Goal: Task Accomplishment & Management: Manage account settings

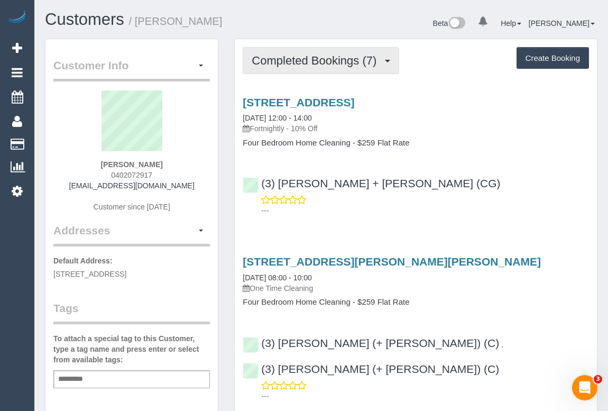
drag, startPoint x: 287, startPoint y: 60, endPoint x: 286, endPoint y: 70, distance: 10.1
click at [286, 60] on span "Completed Bookings (7)" at bounding box center [317, 60] width 130 height 13
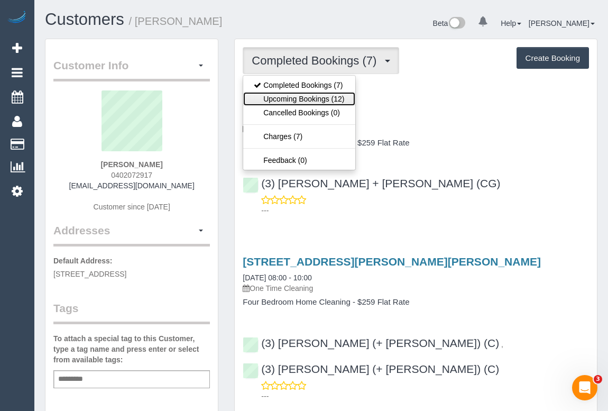
click at [304, 102] on link "Upcoming Bookings (12)" at bounding box center [299, 99] width 112 height 14
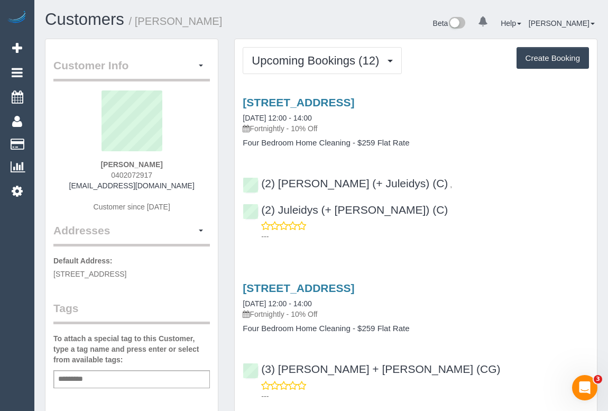
click at [359, 231] on p "---" at bounding box center [425, 236] width 328 height 11
click at [478, 145] on h4 "Four Bedroom Home Cleaning - $259 Flat Rate" at bounding box center [416, 143] width 347 height 9
click at [317, 101] on link "344a Bambra Road, Caulfield South, VIC 3162" at bounding box center [299, 102] width 112 height 12
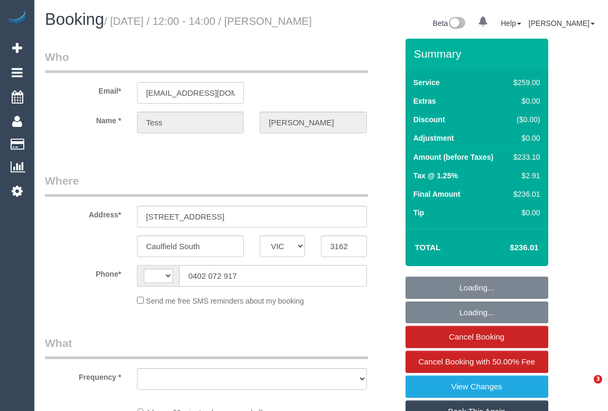
select select "VIC"
select select "string:stripe-pm_1RhnCD2GScqysDRVu2US0FWO"
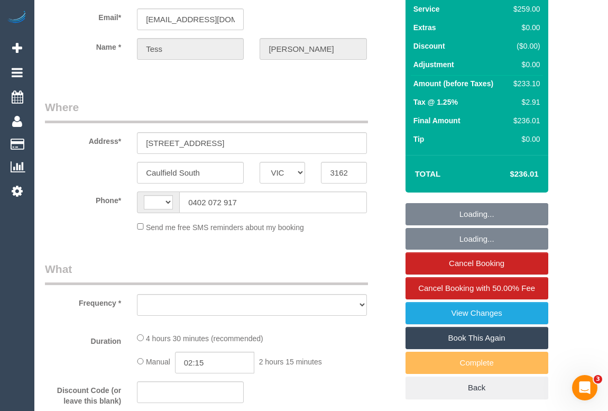
scroll to position [192, 0]
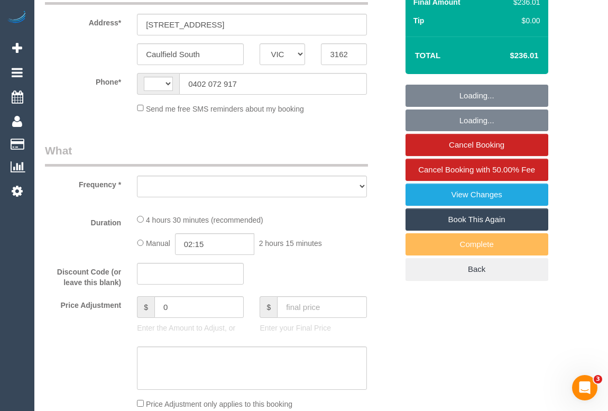
select select "string:AU"
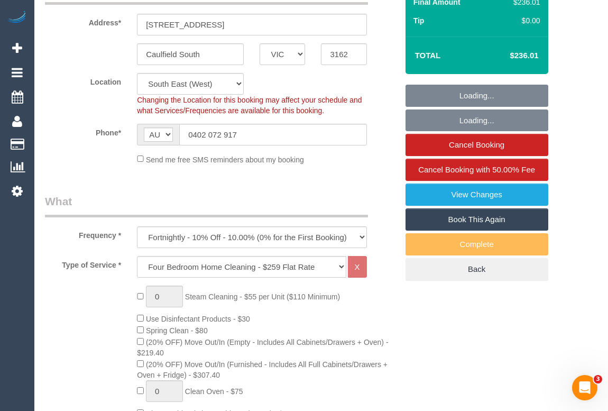
select select "object:717"
select select "number:32"
select select "number:14"
select select "number:19"
select select "number:24"
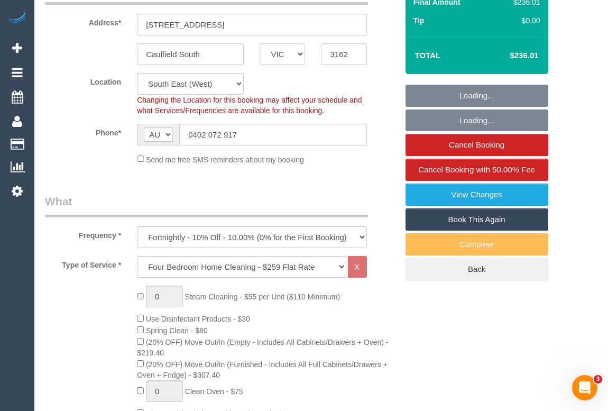
select select "number:34"
select select "number:12"
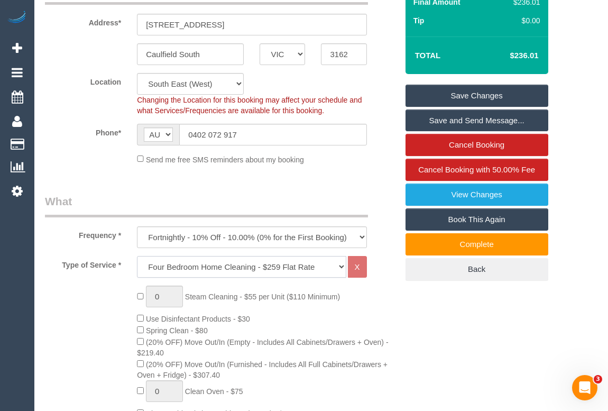
click at [339, 278] on select "Hourly Service - $70/h Hourly Service - $65/h Hourly Service - $60/h Hourly Ser…" at bounding box center [241, 267] width 209 height 22
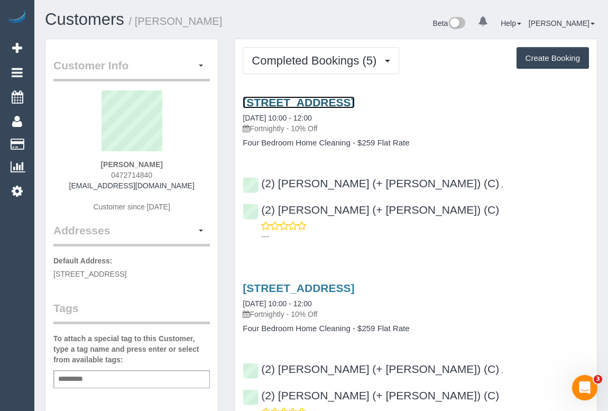
click at [346, 101] on link "[STREET_ADDRESS]" at bounding box center [299, 102] width 112 height 12
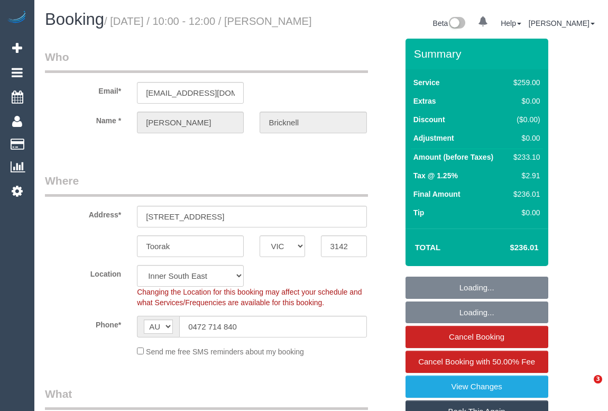
select select "VIC"
select select "number:28"
select select "number:14"
select select "number:19"
select select "number:23"
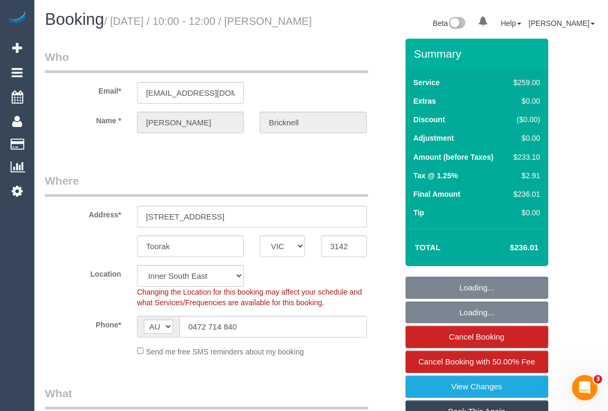
select select "number:34"
select select "number:13"
select select "object:785"
select select "string:stripe-pm_1RoZQN2GScqysDRV1n5C7A1u"
select select "spot1"
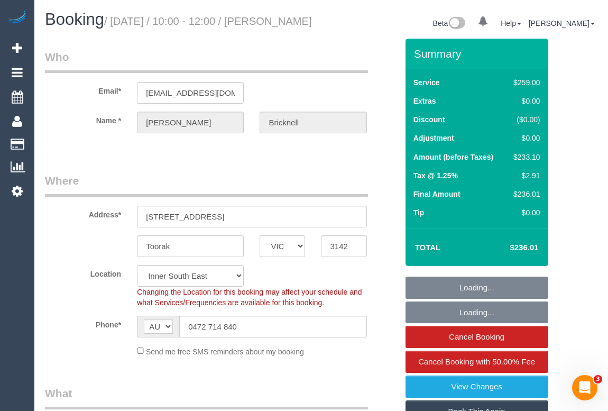
select select "object:1415"
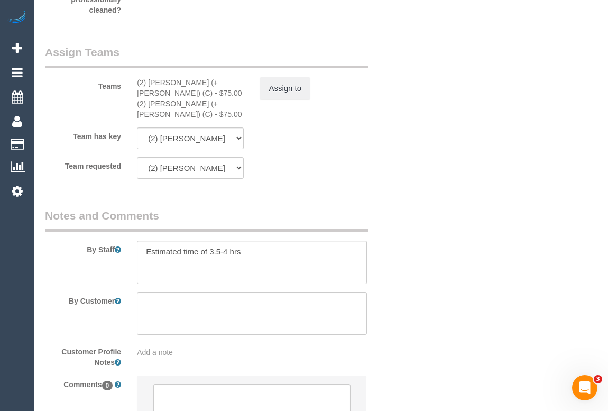
scroll to position [1837, 0]
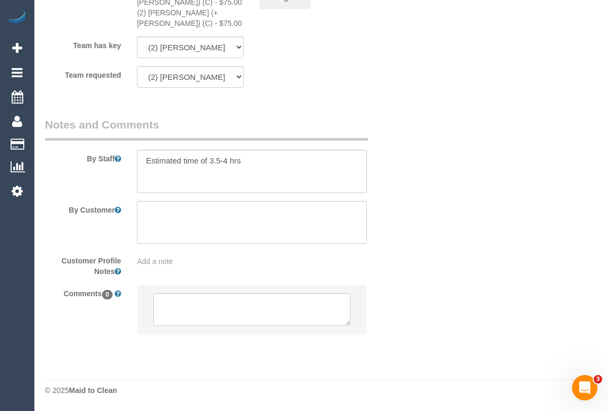
click at [164, 261] on span "Add a note" at bounding box center [155, 261] width 36 height 8
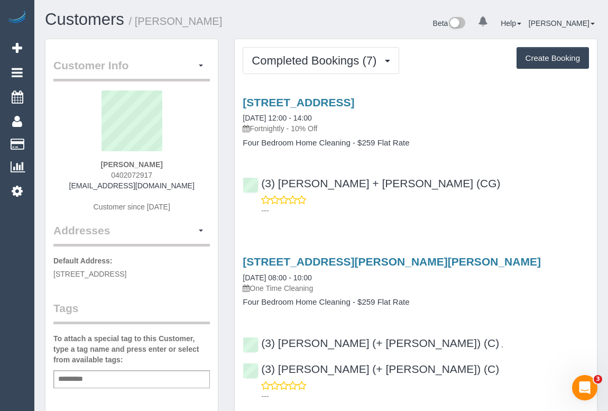
drag, startPoint x: 105, startPoint y: 175, endPoint x: 192, endPoint y: 175, distance: 86.2
click at [192, 175] on div "Tess Schenberg 0402072917 tessgrof@gmail.com Customer since 2025" at bounding box center [131, 156] width 157 height 132
copy span "0402072917"
drag, startPoint x: 91, startPoint y: 169, endPoint x: 110, endPoint y: 172, distance: 19.3
click at [91, 169] on div "Tess Schenberg 0402072917 tessgrof@gmail.com Customer since 2025" at bounding box center [131, 156] width 157 height 132
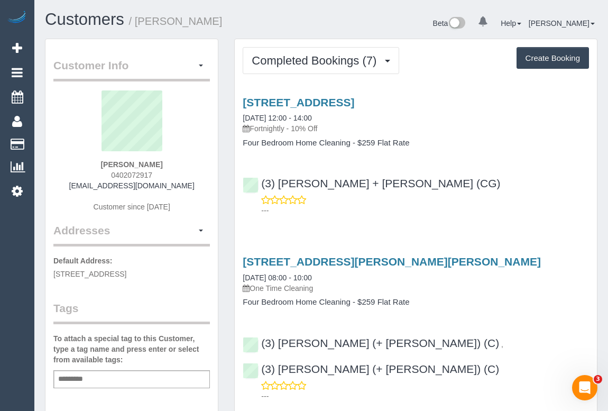
drag, startPoint x: 110, startPoint y: 171, endPoint x: 174, endPoint y: 174, distance: 63.5
click at [174, 174] on div "Tess Schenberg 0402072917 tessgrof@gmail.com Customer since 2025" at bounding box center [131, 156] width 157 height 132
copy span "0402072917"
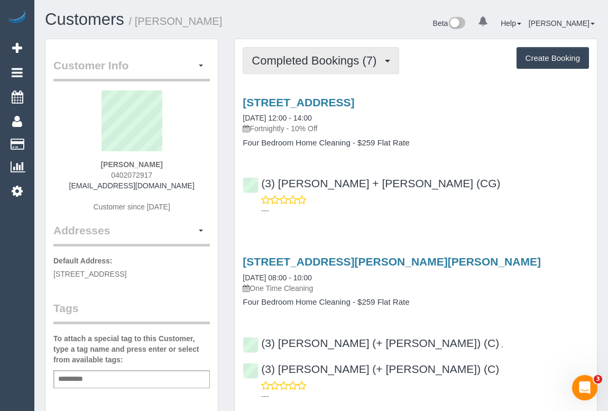
drag, startPoint x: 286, startPoint y: 51, endPoint x: 286, endPoint y: 63, distance: 12.2
click at [286, 51] on button "Completed Bookings (7)" at bounding box center [321, 60] width 157 height 27
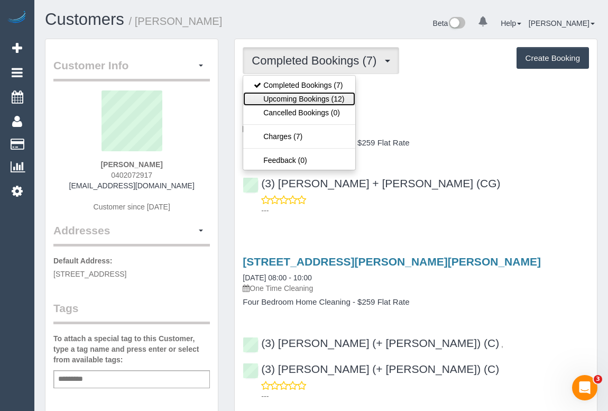
click at [303, 104] on link "Upcoming Bookings (12)" at bounding box center [299, 99] width 112 height 14
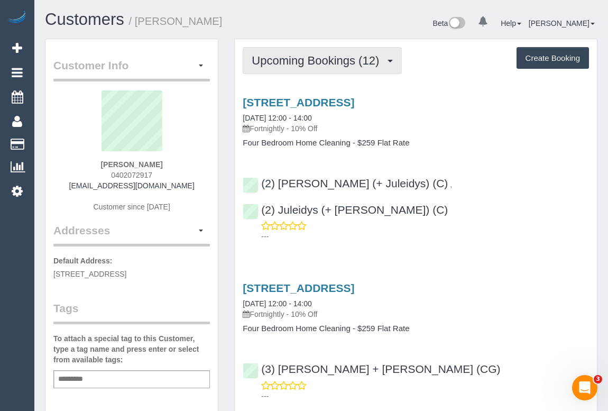
click at [385, 60] on span "Upcoming Bookings (12)" at bounding box center [318, 60] width 133 height 13
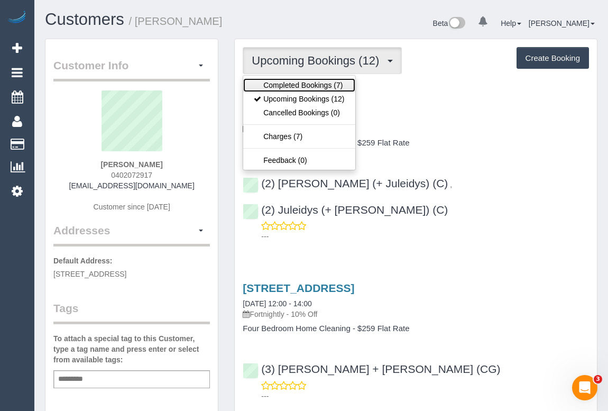
click at [330, 85] on link "Completed Bookings (7)" at bounding box center [299, 85] width 112 height 14
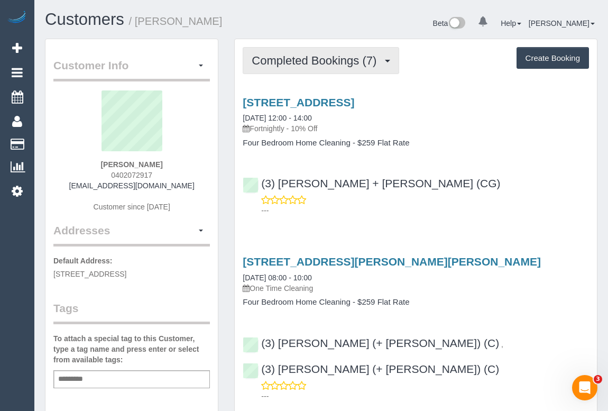
click at [316, 61] on span "Completed Bookings (7)" at bounding box center [317, 60] width 130 height 13
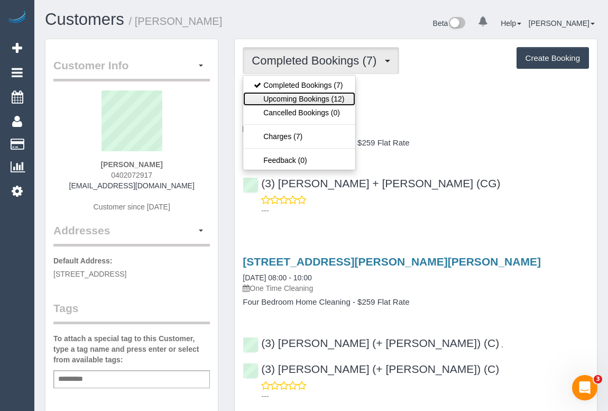
click at [315, 98] on link "Upcoming Bookings (12)" at bounding box center [299, 99] width 112 height 14
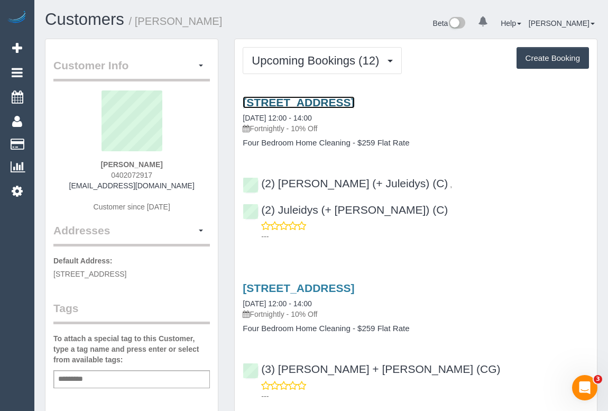
click at [342, 102] on link "344a Bambra Road, Caulfield South, VIC 3162" at bounding box center [299, 102] width 112 height 12
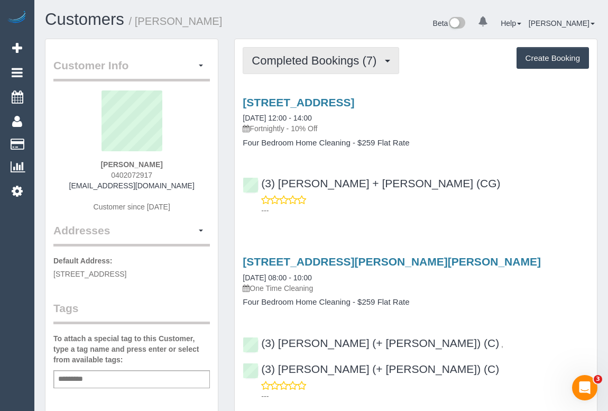
click at [312, 65] on span "Completed Bookings (7)" at bounding box center [317, 60] width 130 height 13
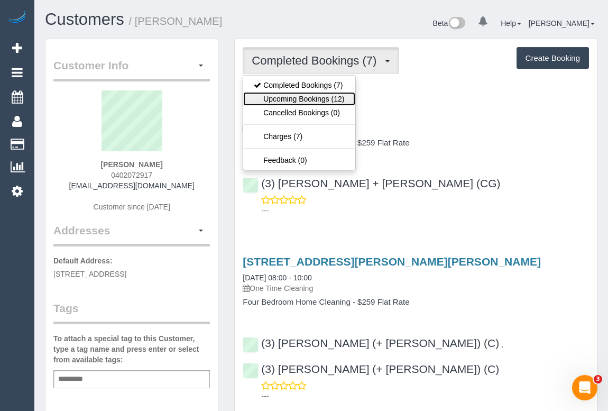
click at [309, 96] on link "Upcoming Bookings (12)" at bounding box center [299, 99] width 112 height 14
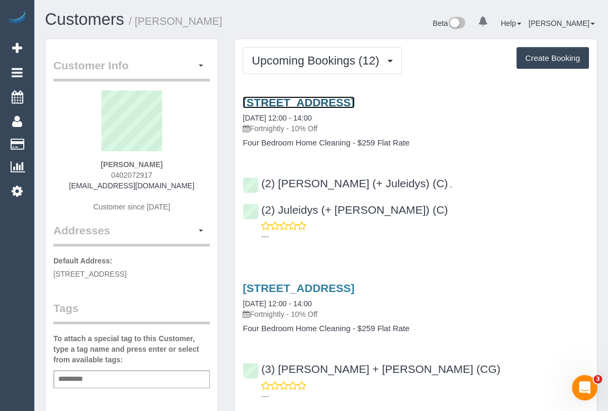
click at [355, 99] on link "344a Bambra Road, Caulfield South, VIC 3162" at bounding box center [299, 102] width 112 height 12
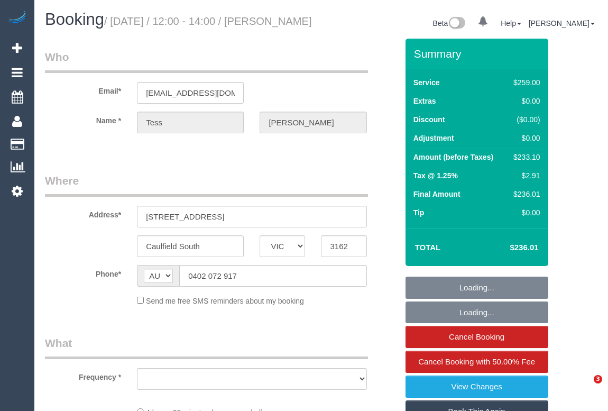
select select "VIC"
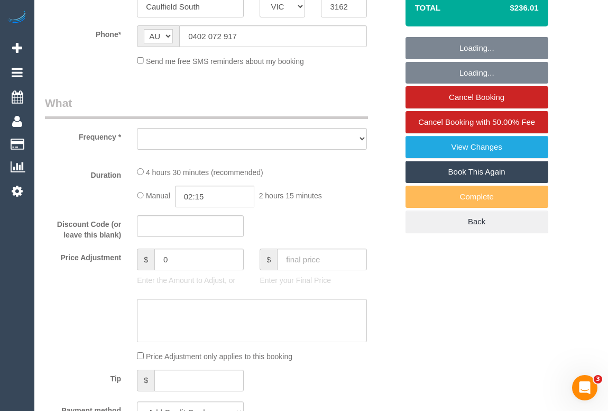
select select "object:614"
select select "string:stripe-pm_1RhnCD2GScqysDRVu2US0FWO"
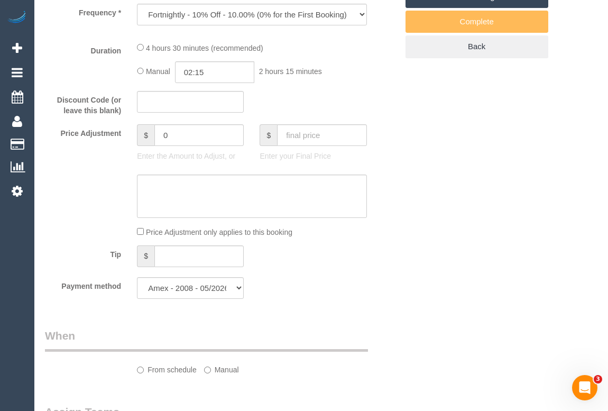
select select "number:32"
select select "number:14"
select select "number:19"
select select "number:24"
select select "number:34"
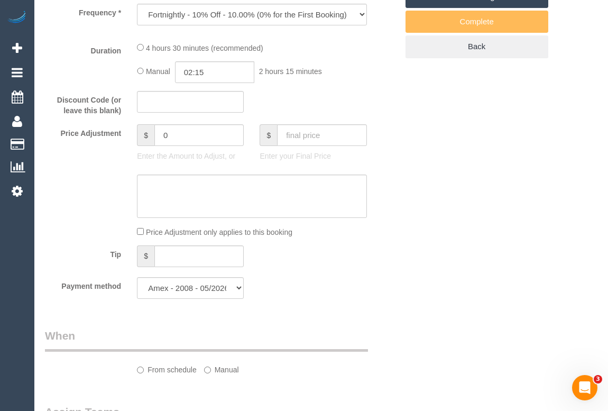
select select "number:12"
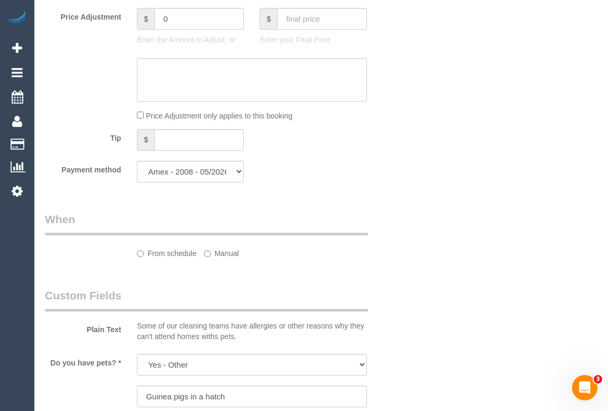
select select "object:767"
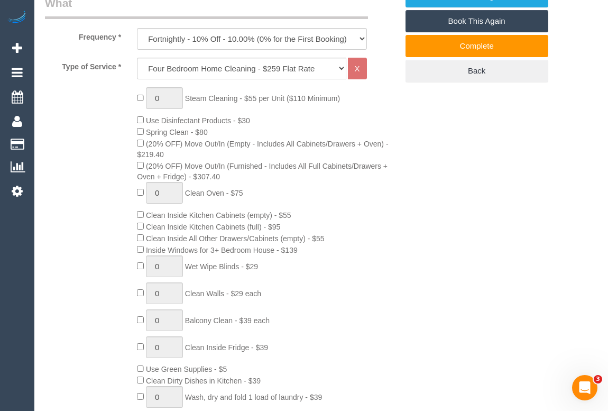
scroll to position [351, 0]
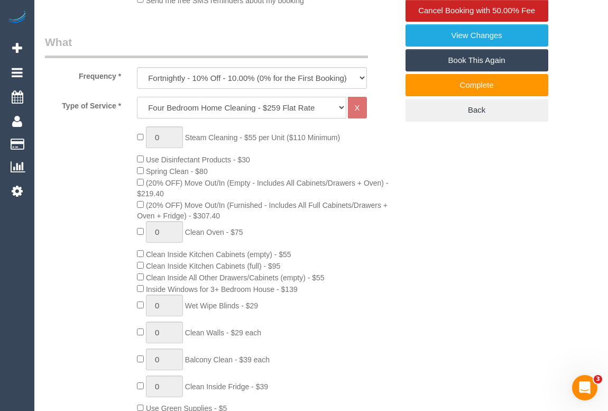
click at [342, 118] on select "Hourly Service - $70/h Hourly Service - $65/h Hourly Service - $60/h Hourly Ser…" at bounding box center [241, 108] width 209 height 22
select select "215"
click at [137, 109] on select "Hourly Service - $70/h Hourly Service - $65/h Hourly Service - $60/h Hourly Ser…" at bounding box center [241, 108] width 209 height 22
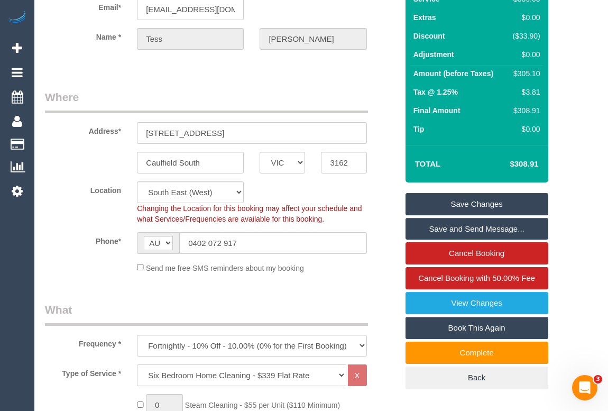
scroll to position [0, 0]
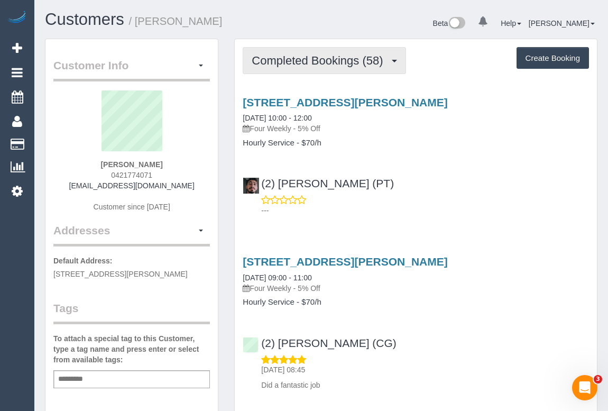
drag, startPoint x: 277, startPoint y: 63, endPoint x: 283, endPoint y: 98, distance: 35.3
click at [277, 63] on span "Completed Bookings (58)" at bounding box center [320, 60] width 137 height 13
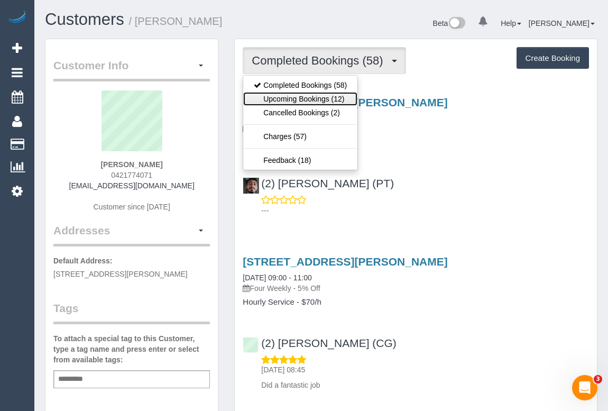
click at [283, 98] on link "Upcoming Bookings (12)" at bounding box center [300, 99] width 114 height 14
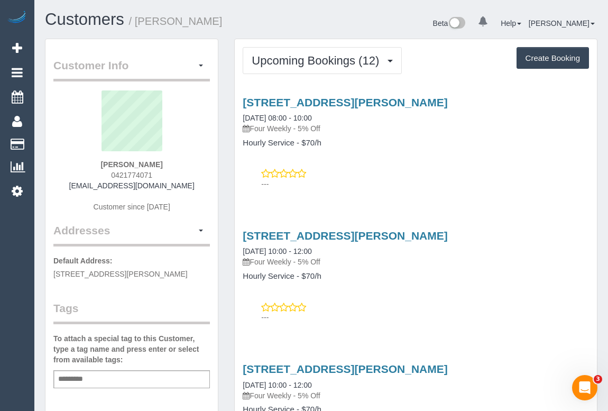
click at [409, 157] on div "6503/462 Elizabeth St, Melbourne, VIC 3000 06/10/2025 08:00 - 10:00 Four Weekly…" at bounding box center [416, 140] width 362 height 107
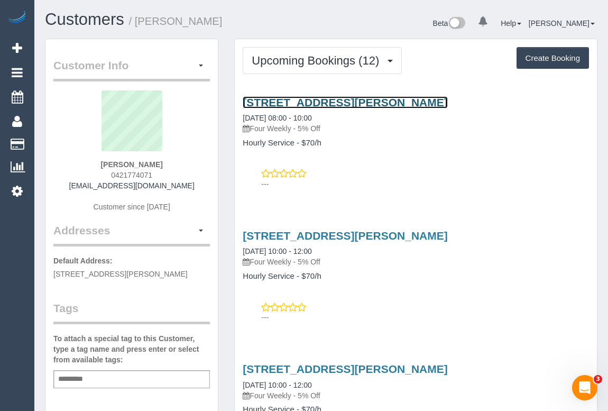
click at [380, 103] on link "6503/462 Elizabeth St, Melbourne, VIC 3000" at bounding box center [345, 102] width 205 height 12
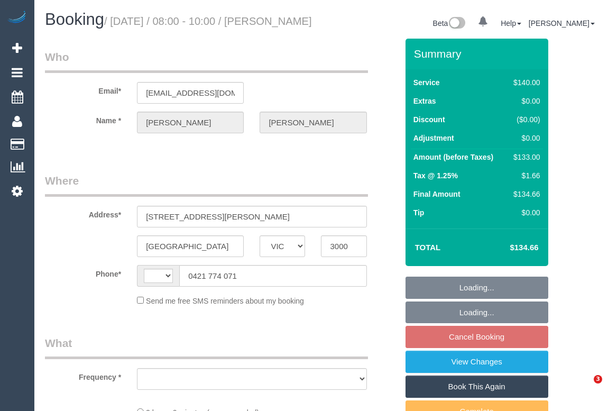
select select "VIC"
select select "object:301"
select select "number:28"
select select "number:14"
select select "number:20"
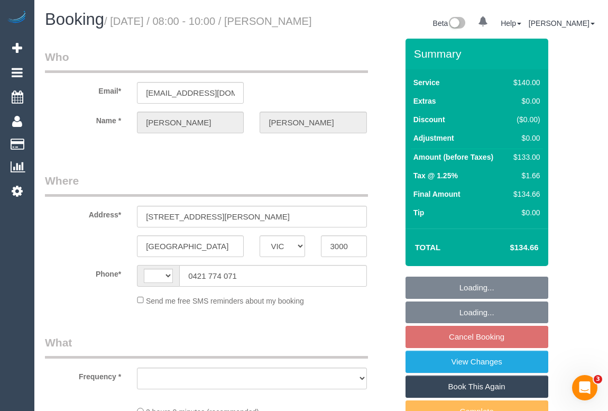
select select "number:23"
select select "number:13"
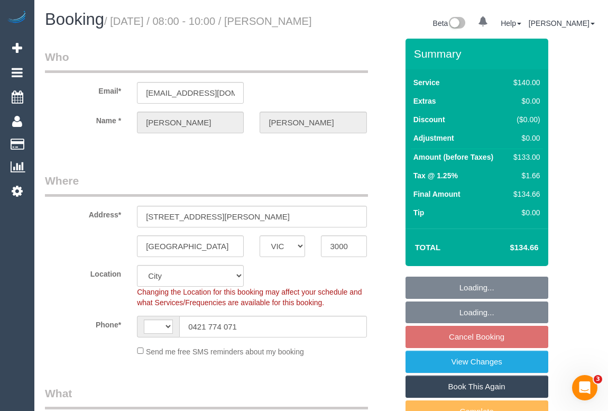
select select "object:616"
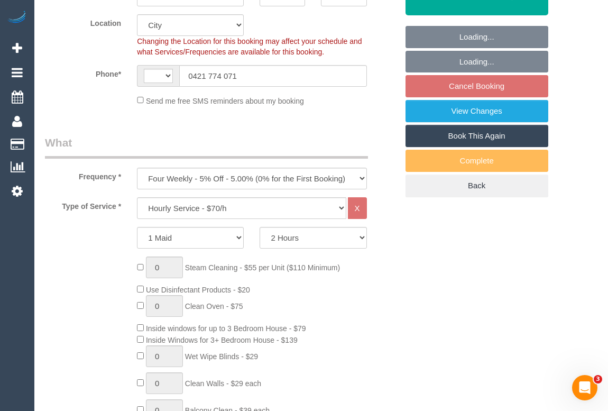
select select "string:AU"
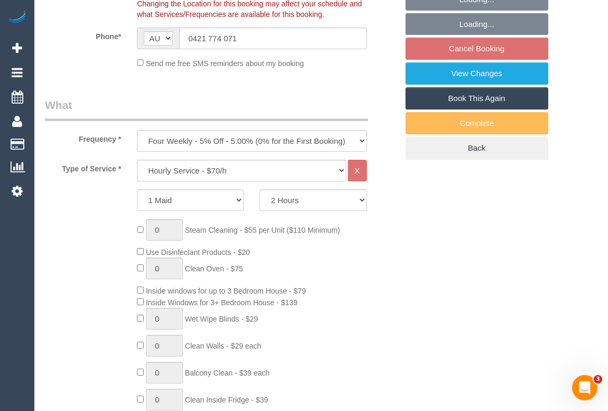
select select "string:stripe-pm_1KVn5o2GScqysDRVyxcCsRoL"
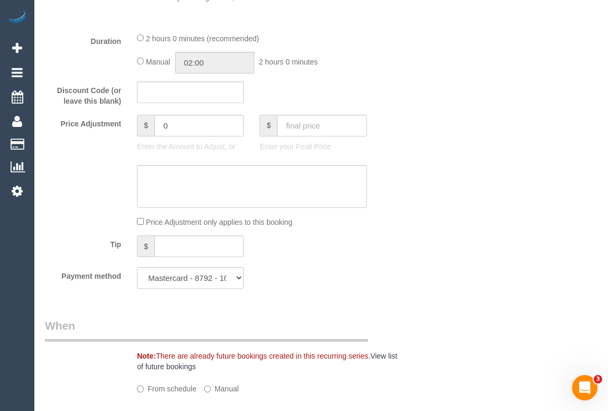
select select "spot2"
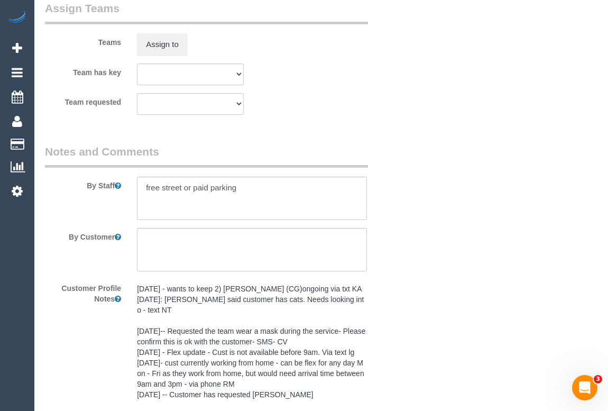
scroll to position [1876, 0]
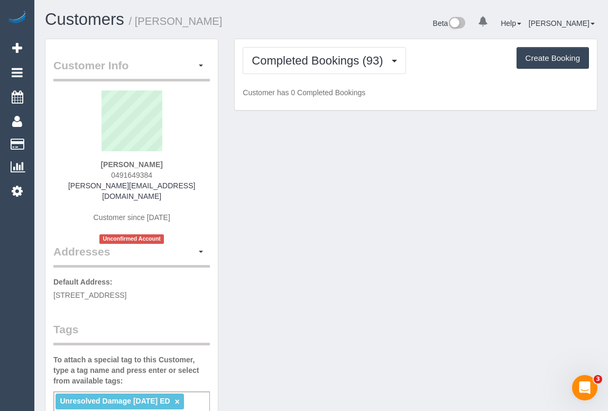
click at [360, 22] on div "Beta 0 Your Notifications You have 0 alerts Help Help Docs Take a Tour Contact …" at bounding box center [464, 25] width 285 height 28
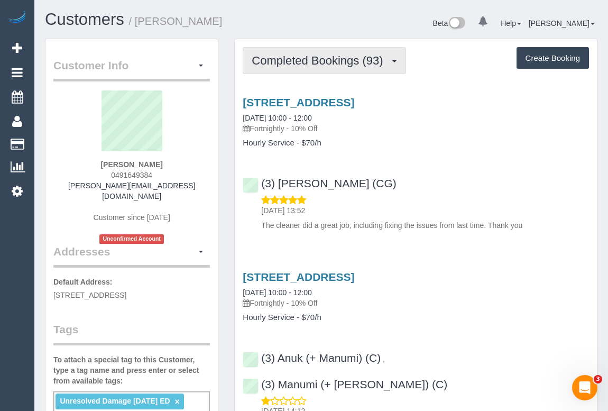
click at [328, 55] on span "Completed Bookings (93)" at bounding box center [320, 60] width 137 height 13
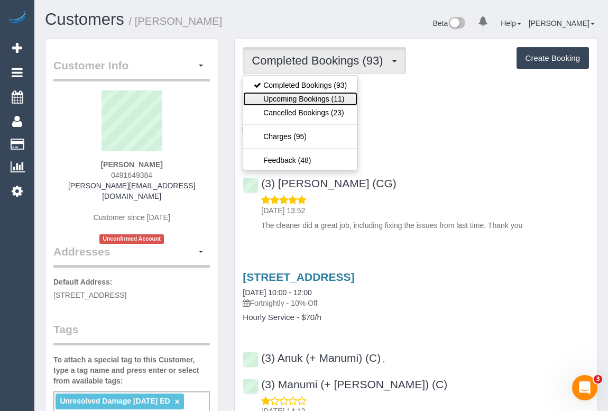
click at [316, 98] on link "Upcoming Bookings (11)" at bounding box center [300, 99] width 114 height 14
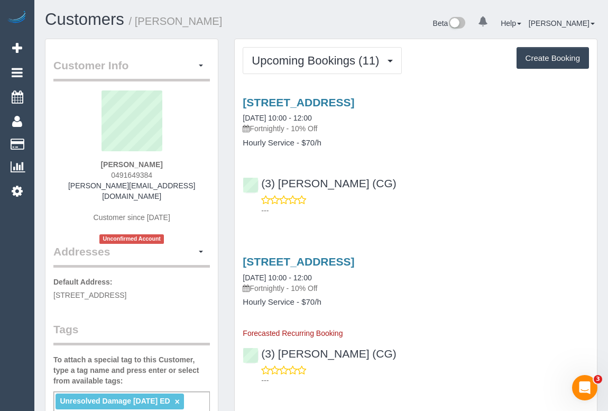
click at [430, 170] on div "(3) [PERSON_NAME] (CG) ---" at bounding box center [416, 192] width 362 height 48
click at [309, 99] on link "[STREET_ADDRESS]" at bounding box center [299, 102] width 112 height 12
click at [470, 205] on p "---" at bounding box center [425, 210] width 328 height 11
click at [342, 102] on link "[STREET_ADDRESS]" at bounding box center [299, 102] width 112 height 12
click at [448, 179] on div "(3) [PERSON_NAME] (CG) ---" at bounding box center [416, 192] width 362 height 48
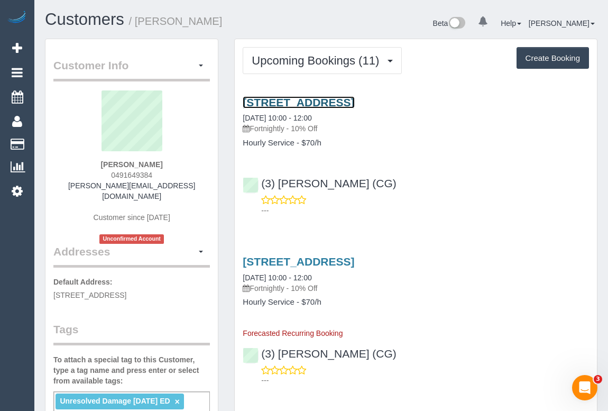
click at [327, 102] on link "[STREET_ADDRESS]" at bounding box center [299, 102] width 112 height 12
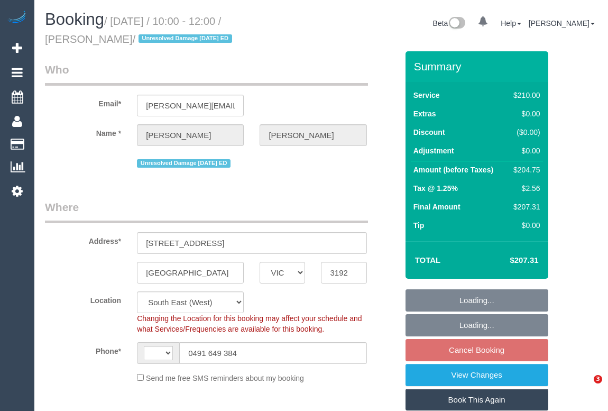
select select "VIC"
select select "string:stripe-pm_1IEM6i2GScqysDRV5FtTPRrA"
select select "string:AU"
select select "object:854"
select select "180"
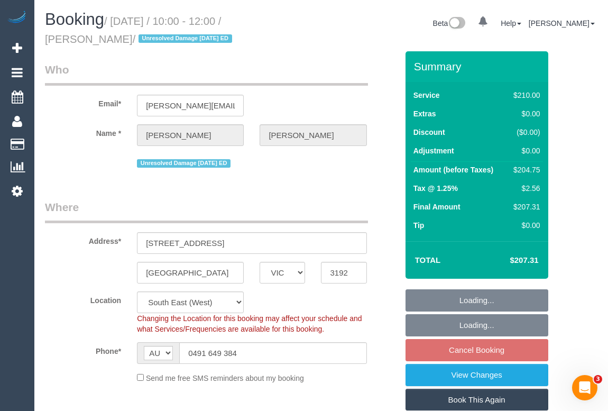
select select "number:27"
select select "number:14"
select select "number:19"
select select "number:22"
select select "number:11"
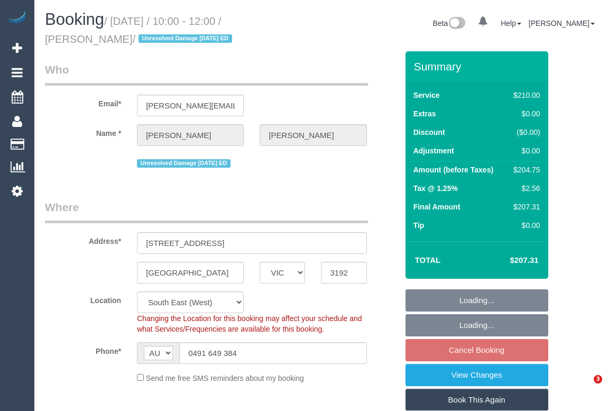
select select "VIC"
select select "180"
select select "number:27"
select select "number:14"
select select "number:19"
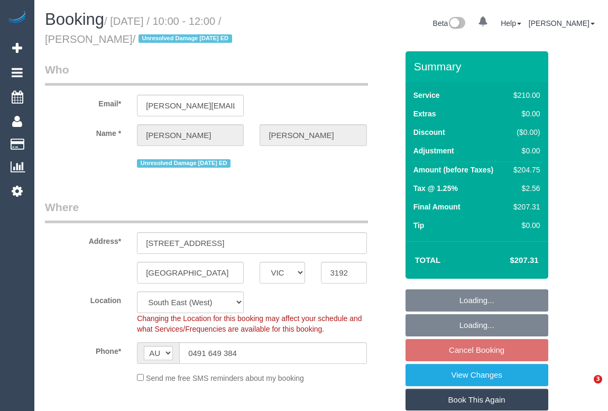
select select "number:22"
select select "number:11"
select select "object:854"
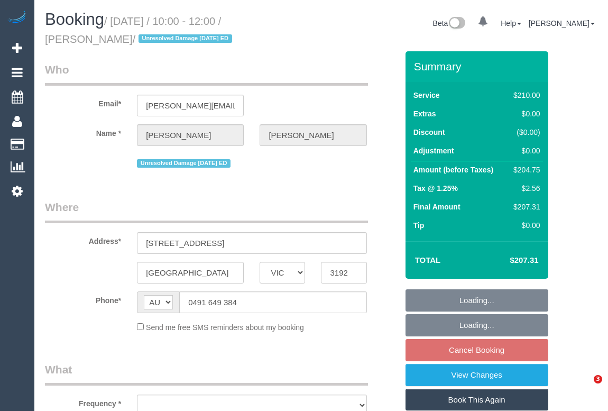
select select "VIC"
select select "string:stripe-pm_1IEM6i2GScqysDRV5FtTPRrA"
select select "180"
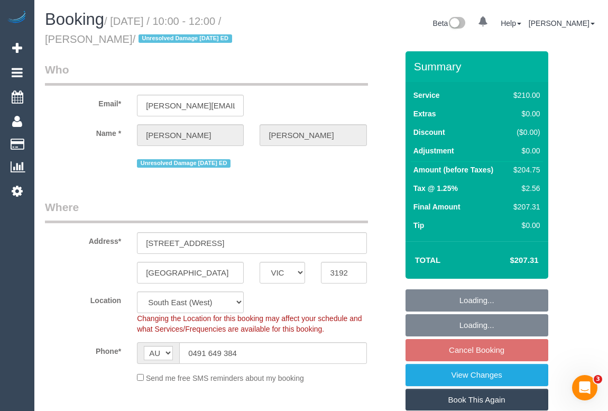
select select "object:854"
select select "number:27"
select select "number:14"
select select "number:19"
select select "number:22"
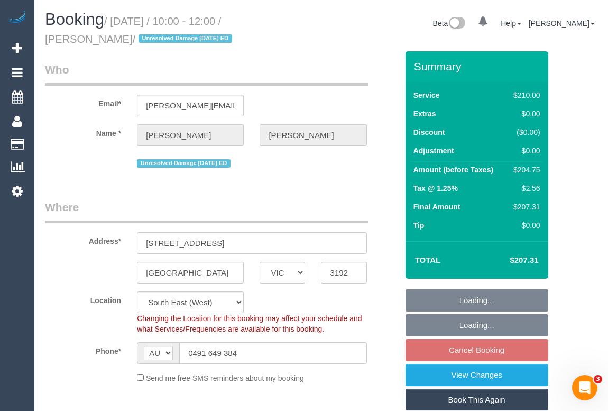
select select "number:11"
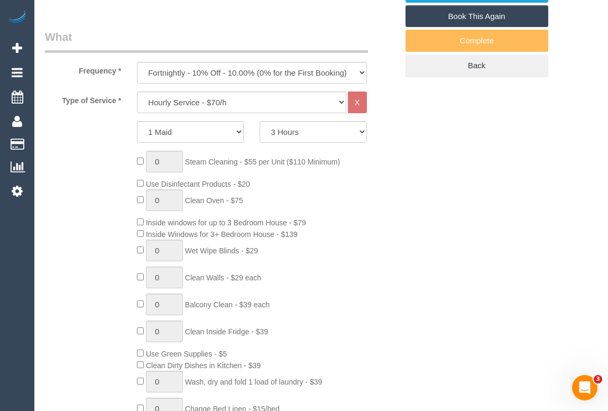
scroll to position [385, 0]
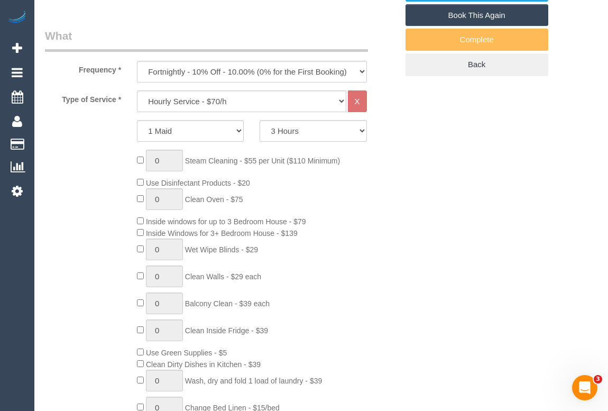
click at [386, 281] on div "0 Steam Cleaning - $55 per Unit ($110 Minimum) Use Disinfectant Products - $20 …" at bounding box center [267, 306] width 276 height 312
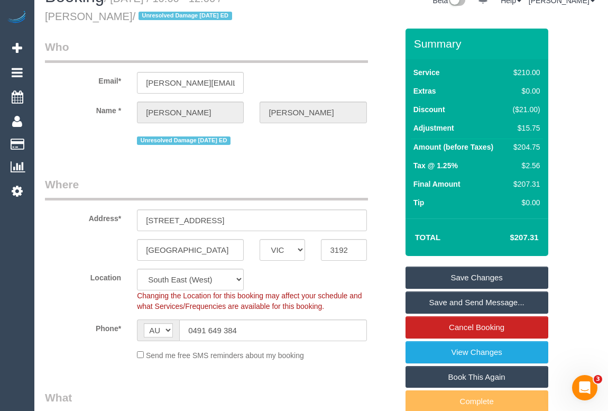
scroll to position [0, 0]
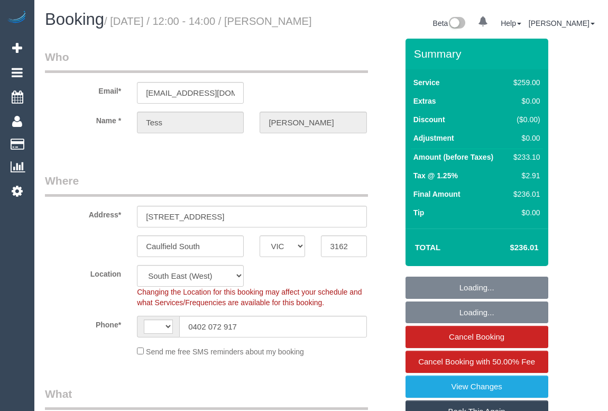
select select "VIC"
select select "string:stripe-pm_1RhnCD2GScqysDRVu2US0FWO"
select select "number:32"
select select "number:14"
select select "number:19"
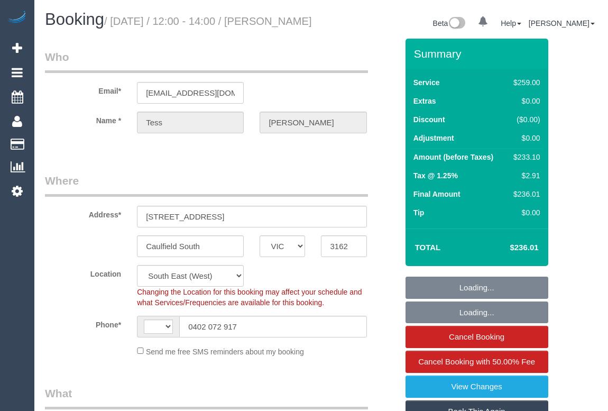
select select "number:24"
select select "number:34"
select select "number:12"
select select "string:AU"
select select "object:1407"
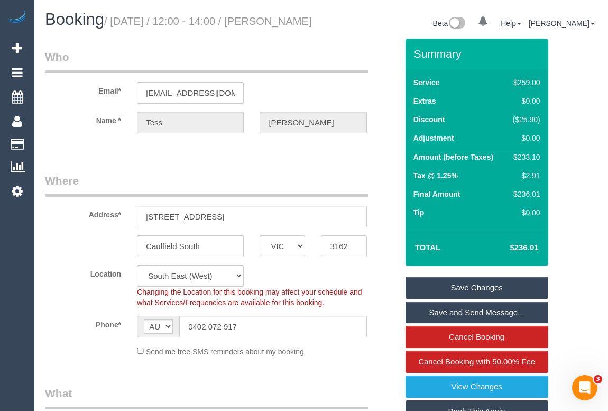
click at [371, 14] on div "Beta 0 Your Notifications You have 0 alerts Help Help Docs Take a Tour Contact …" at bounding box center [464, 25] width 285 height 28
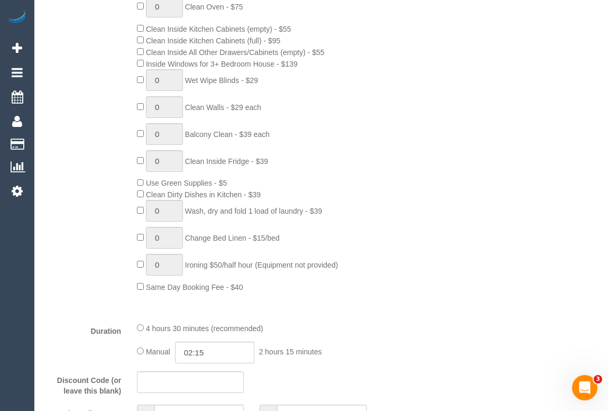
scroll to position [769, 0]
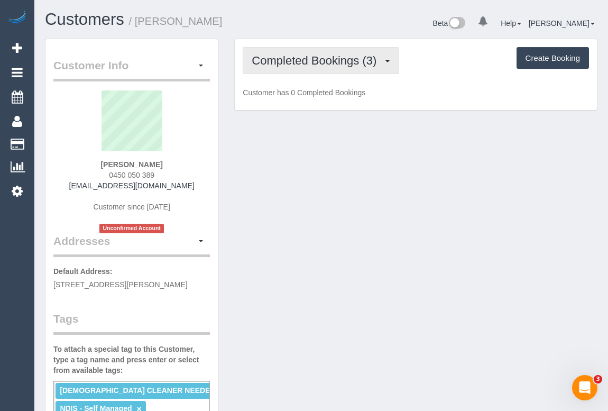
click at [313, 59] on span "Completed Bookings (3)" at bounding box center [317, 60] width 130 height 13
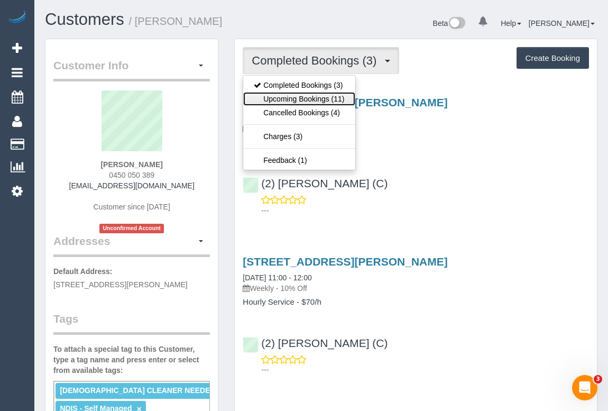
click at [315, 101] on link "Upcoming Bookings (11)" at bounding box center [299, 99] width 112 height 14
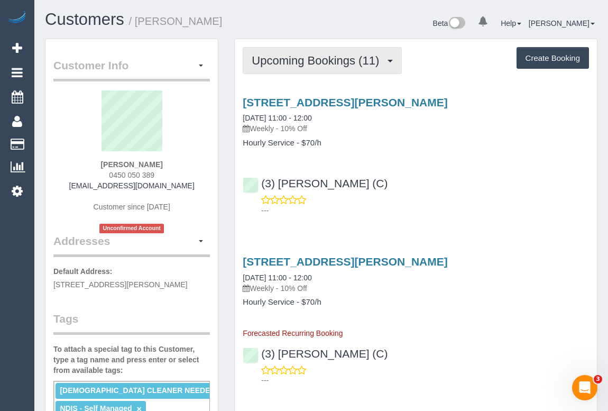
click at [321, 66] on span "Upcoming Bookings (11)" at bounding box center [318, 60] width 133 height 13
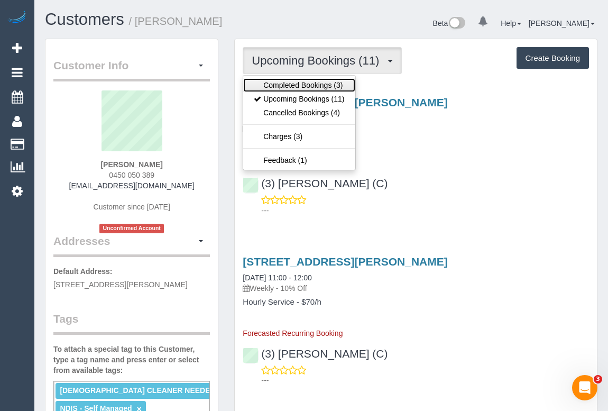
click at [309, 81] on link "Completed Bookings (3)" at bounding box center [299, 85] width 112 height 14
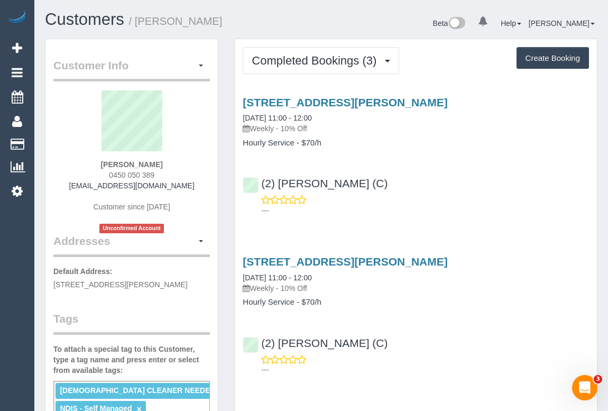
click at [436, 198] on div "---" at bounding box center [416, 205] width 347 height 21
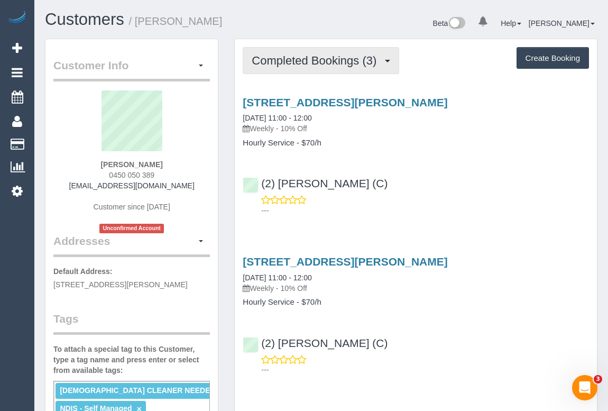
click at [319, 61] on span "Completed Bookings (3)" at bounding box center [317, 60] width 130 height 13
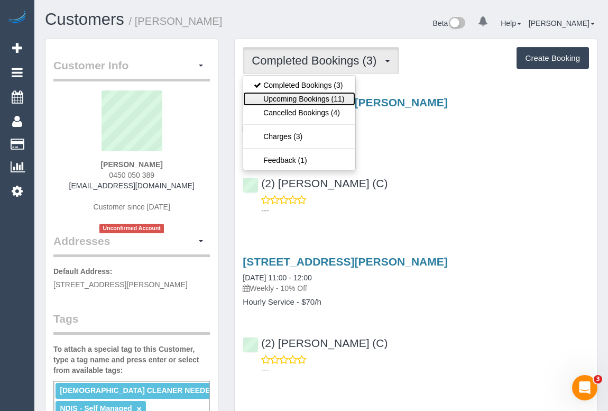
click at [311, 98] on link "Upcoming Bookings (11)" at bounding box center [299, 99] width 112 height 14
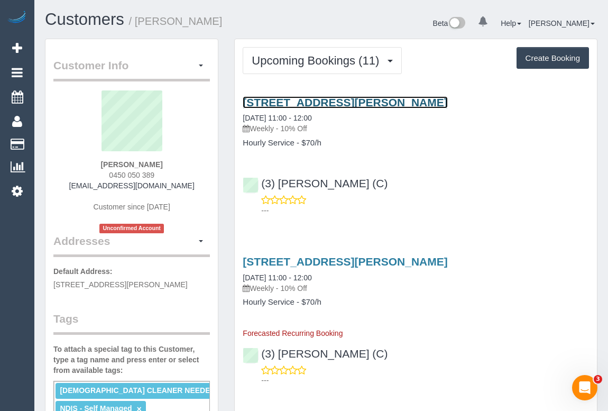
click at [352, 98] on link "9/44 Orrong Crescent, Caulfield Nth, VIC 3161" at bounding box center [345, 102] width 205 height 12
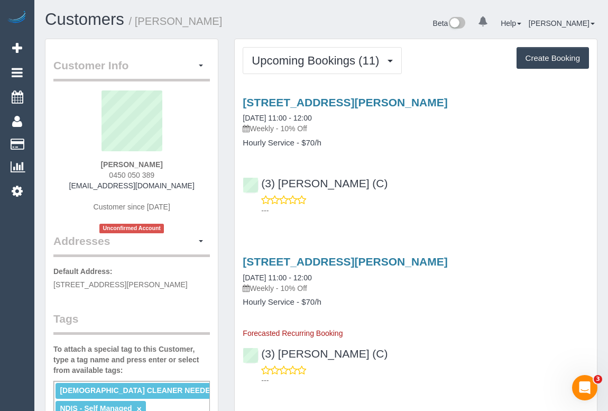
click at [420, 165] on div "9/44 Orrong Crescent, Caulfield Nth, VIC 3161 07/10/2025 11:00 - 12:00 Weekly -…" at bounding box center [416, 153] width 362 height 133
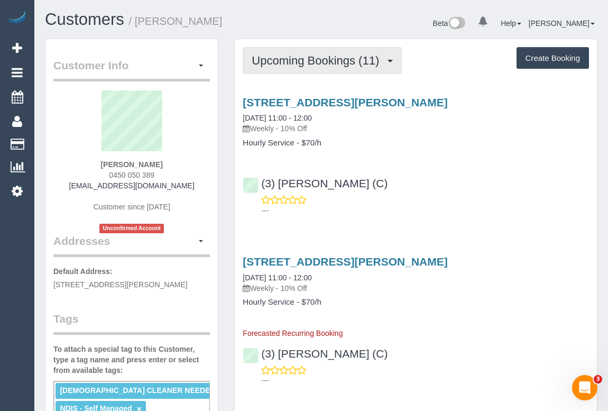
click at [344, 62] on span "Upcoming Bookings (11)" at bounding box center [318, 60] width 133 height 13
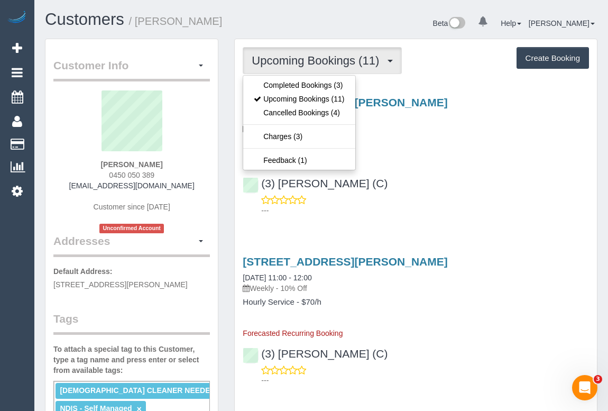
click at [455, 182] on div "(3) Nethaki Fernando (C) ---" at bounding box center [416, 192] width 362 height 48
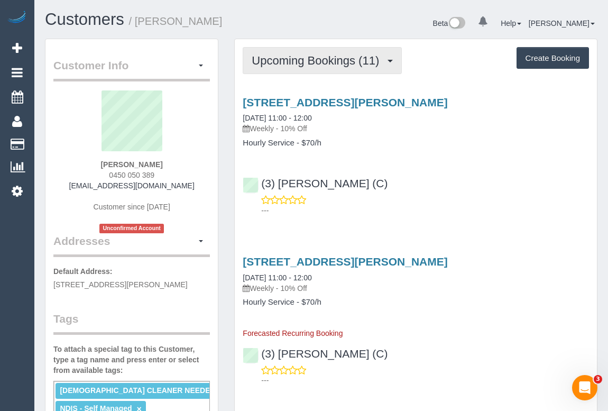
click at [331, 65] on span "Upcoming Bookings (11)" at bounding box center [318, 60] width 133 height 13
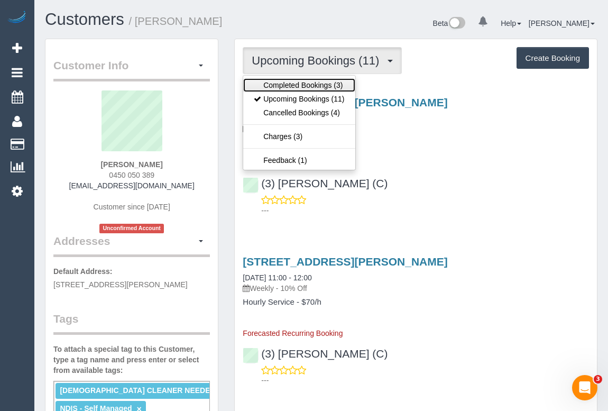
click at [322, 85] on link "Completed Bookings (3)" at bounding box center [299, 85] width 112 height 14
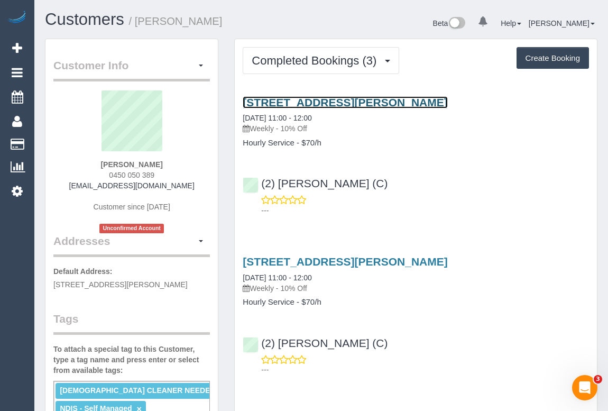
click at [344, 102] on link "9/44 Orrong Crescent, Caulfield Nth, VIC 3161" at bounding box center [345, 102] width 205 height 12
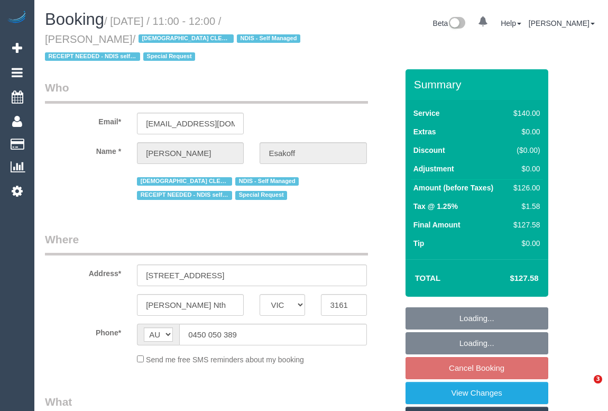
select select "VIC"
select select "object:549"
select select "string:stripe-pm_1RlfZG2GScqysDRV3VKCnXAi"
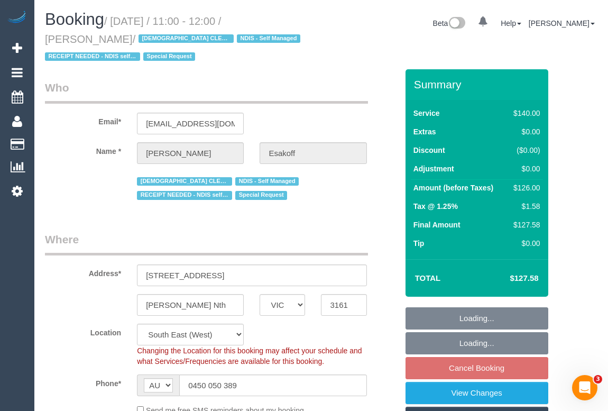
select select "object:702"
select select "number:27"
select select "number:14"
select select "number:19"
select select "number:36"
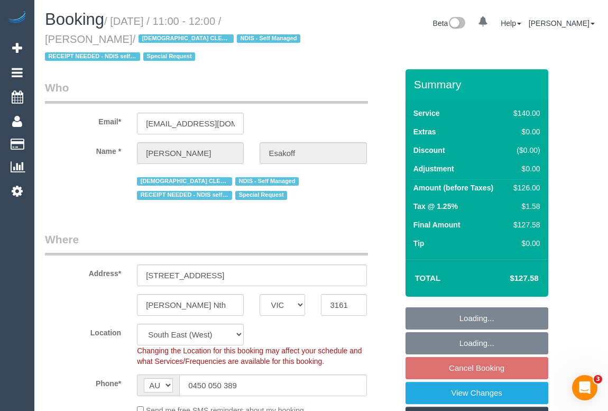
select select "number:35"
select select "number:11"
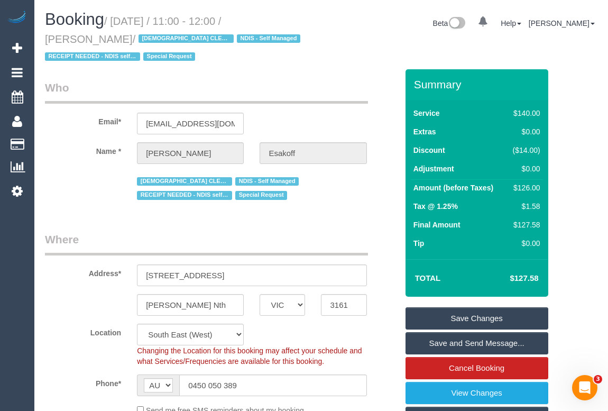
click at [294, 67] on div "Booking / October 07, 2025 / 11:00 - 12:00 / Chaya Esakoff / FEMALE CLEANER NEE…" at bounding box center [179, 40] width 285 height 59
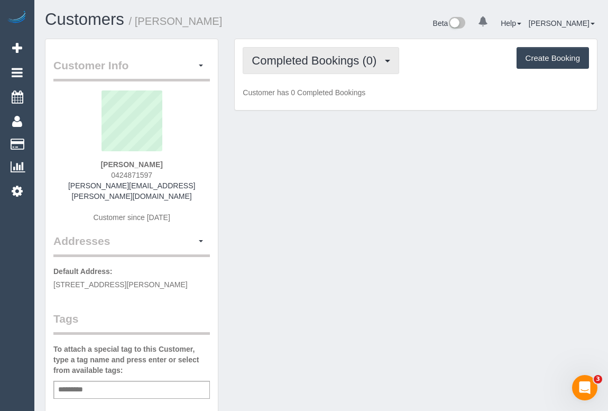
drag, startPoint x: 281, startPoint y: 58, endPoint x: 279, endPoint y: 79, distance: 21.3
click at [281, 58] on span "Completed Bookings (0)" at bounding box center [317, 60] width 130 height 13
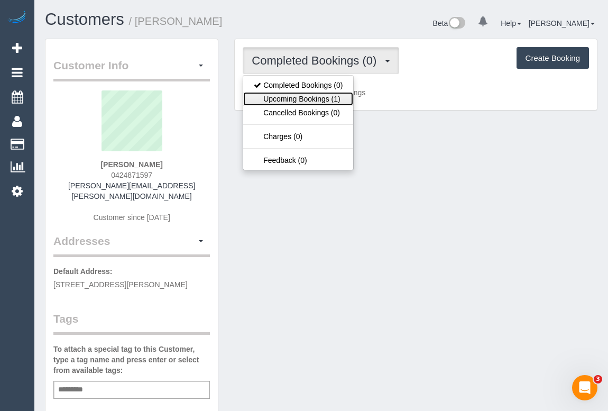
click at [281, 97] on link "Upcoming Bookings (1)" at bounding box center [298, 99] width 110 height 14
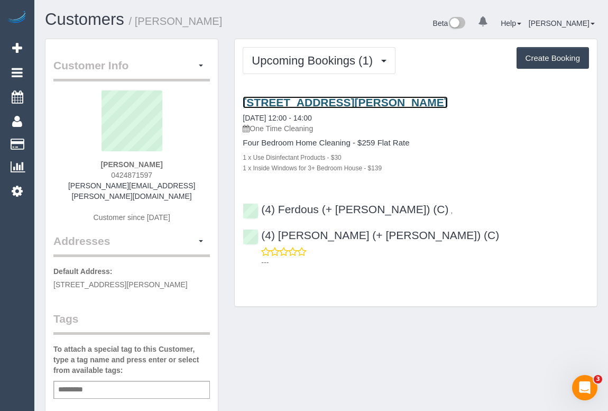
click at [379, 105] on link "13 Solander Court, Roxburgh Park, VIC 3064" at bounding box center [345, 102] width 205 height 12
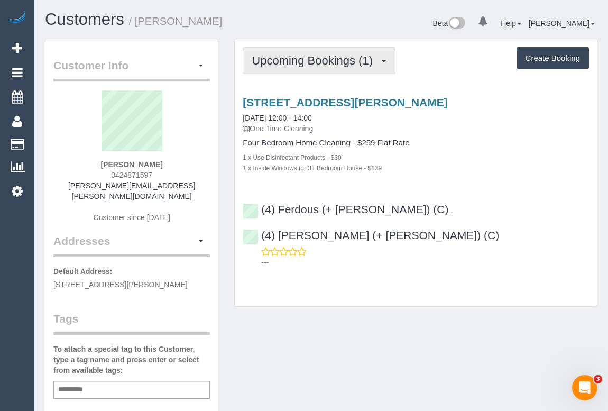
click at [316, 63] on span "Upcoming Bookings (1)" at bounding box center [315, 60] width 126 height 13
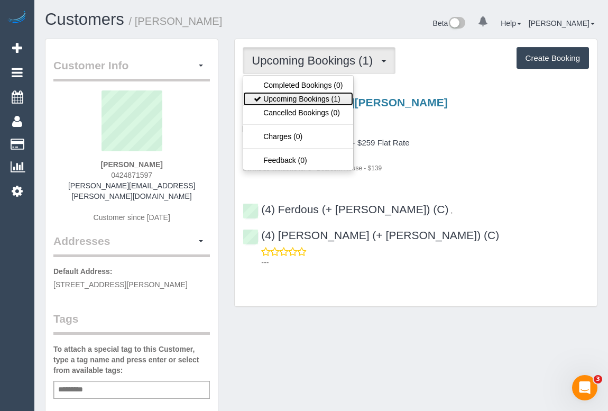
click at [312, 99] on link "Upcoming Bookings (1)" at bounding box center [298, 99] width 110 height 14
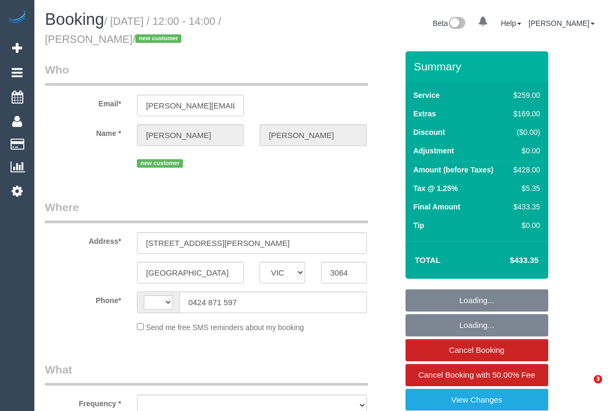
select select "VIC"
select select "string:AU"
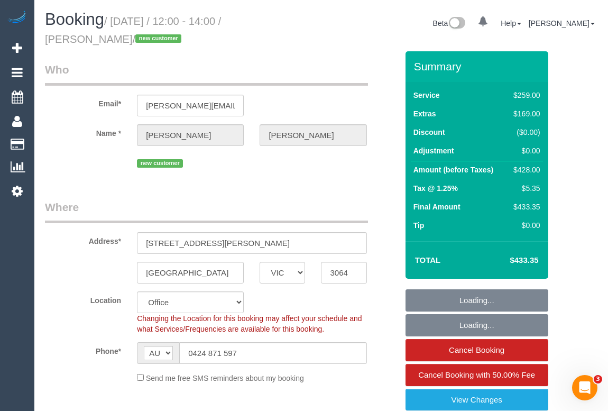
select select "string:stripe-pm_1S8t2m2GScqysDRVbYLt9J53"
select select "object:693"
select select "number:27"
select select "number:14"
select select "number:18"
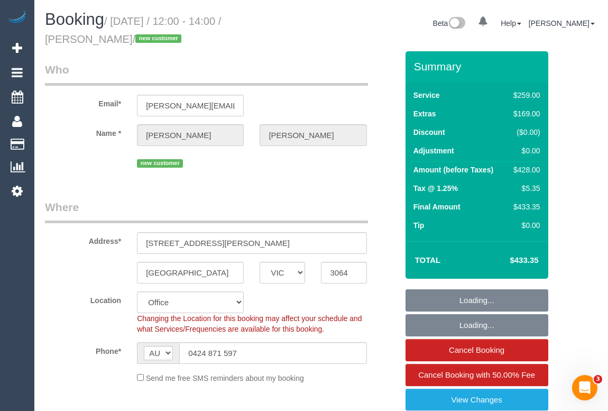
select select "number:25"
select select "number:35"
select select "number:13"
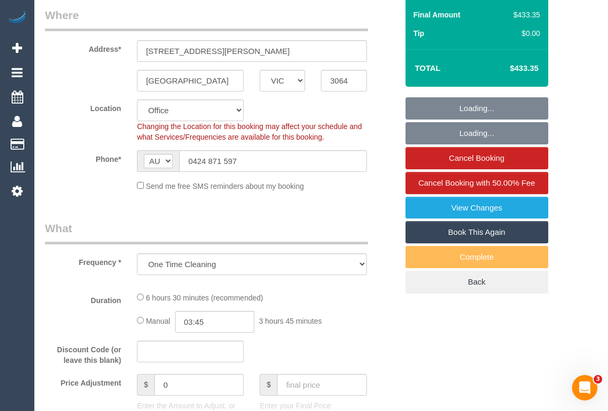
select select "object:794"
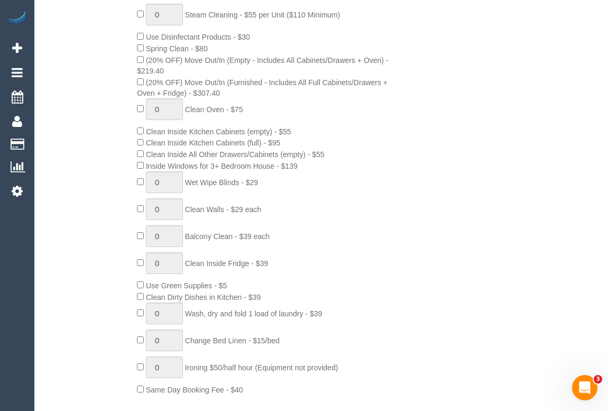
scroll to position [481, 0]
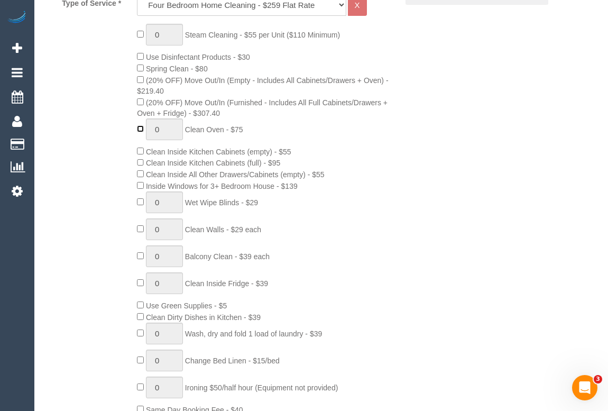
type input "1"
click at [396, 190] on div "0 Steam Cleaning - $55 per Unit ($110 Minimum) Use Disinfectant Products - $30 …" at bounding box center [267, 220] width 276 height 392
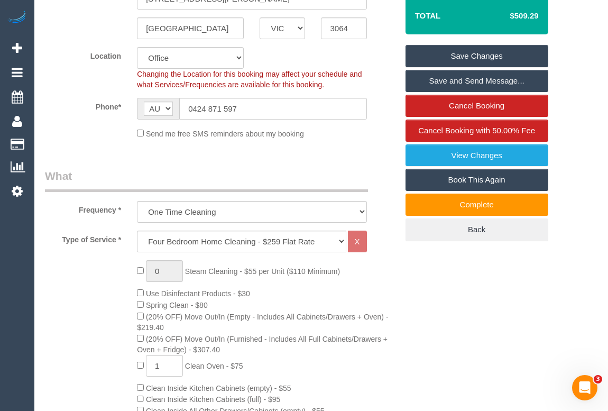
scroll to position [192, 0]
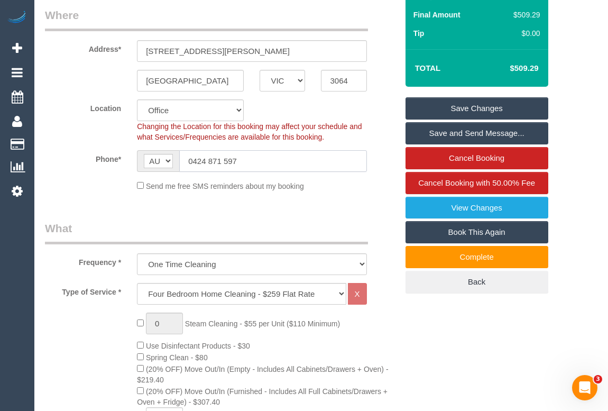
drag, startPoint x: 266, startPoint y: 156, endPoint x: 133, endPoint y: 156, distance: 132.8
click at [133, 156] on div "AF AL DZ AD AO AI AQ AG AR AM AW AU AT AZ BS BH BD BB BY BE BZ BJ BM BT BO BA B…" at bounding box center [252, 161] width 246 height 22
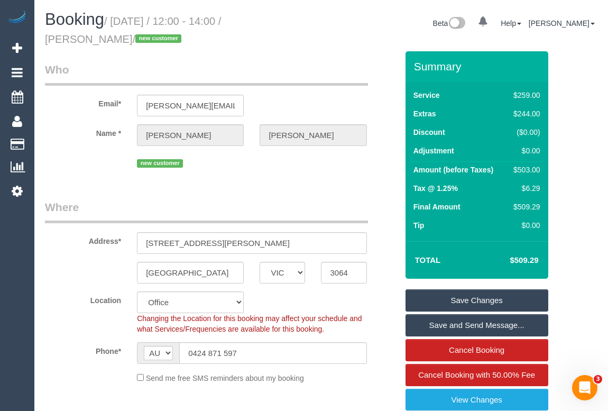
drag, startPoint x: 44, startPoint y: 41, endPoint x: 104, endPoint y: 42, distance: 60.3
click at [104, 42] on div "Booking / September 30, 2025 / 12:00 - 14:00 / Harry Askew / new customer" at bounding box center [179, 31] width 285 height 41
copy small "Harry Askew"
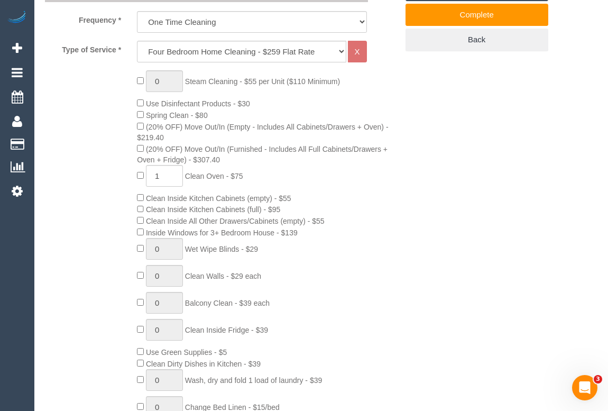
scroll to position [433, 0]
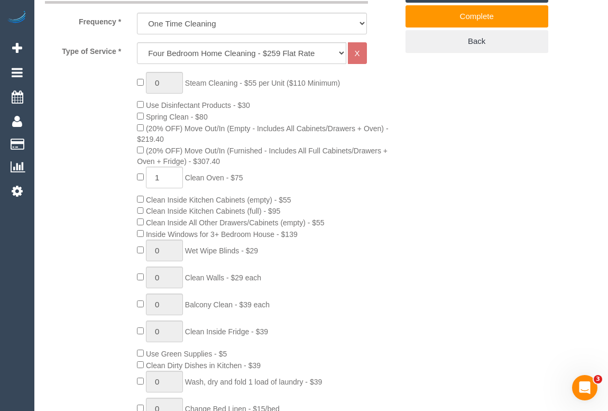
drag, startPoint x: 415, startPoint y: 268, endPoint x: 410, endPoint y: 295, distance: 27.0
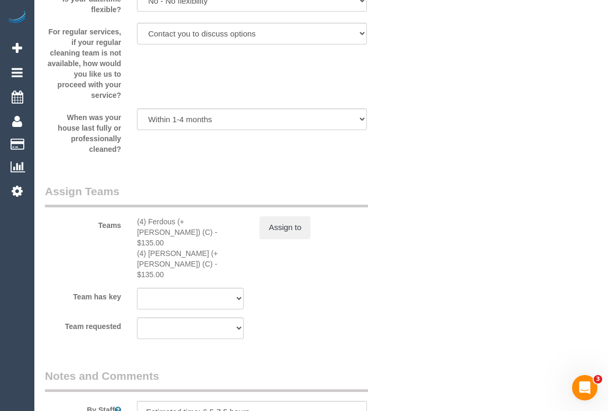
scroll to position [1635, 0]
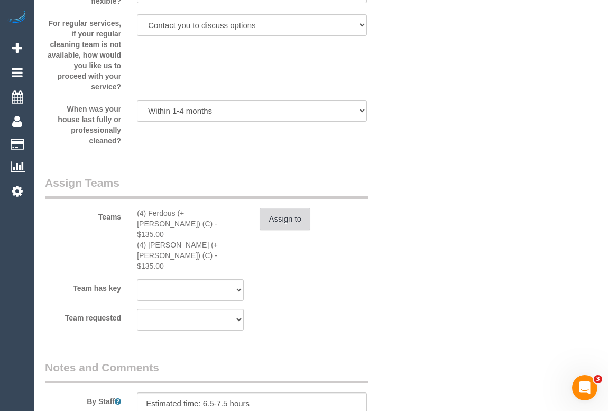
click at [284, 226] on button "Assign to" at bounding box center [285, 219] width 51 height 22
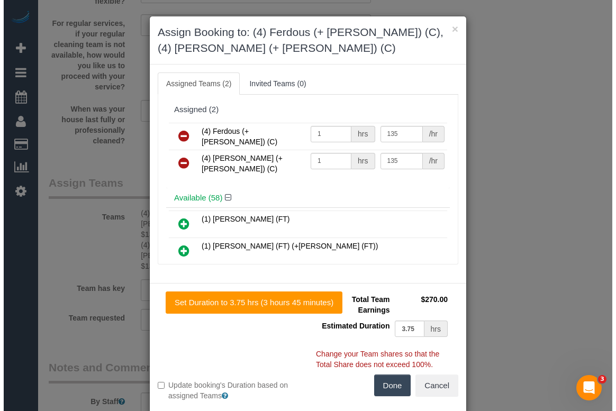
scroll to position [1624, 0]
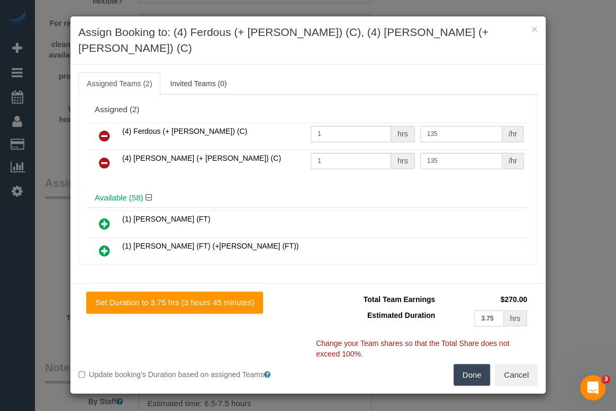
drag, startPoint x: 455, startPoint y: 115, endPoint x: 423, endPoint y: 115, distance: 31.7
click at [423, 126] on input "135" at bounding box center [461, 134] width 82 height 16
type input "160"
drag, startPoint x: 439, startPoint y: 144, endPoint x: 426, endPoint y: 143, distance: 12.7
click at [426, 153] on input "135" at bounding box center [461, 161] width 82 height 16
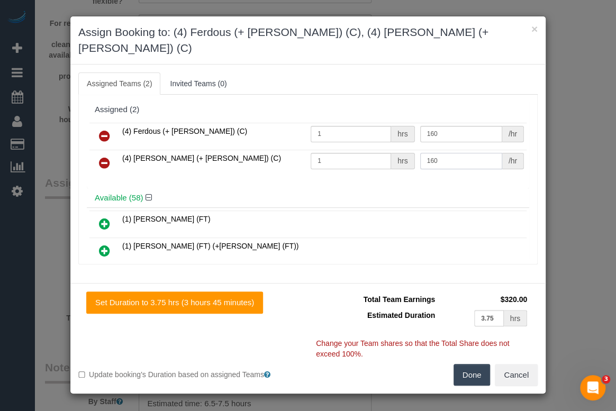
type input "160"
click at [481, 364] on button "Done" at bounding box center [471, 375] width 37 height 22
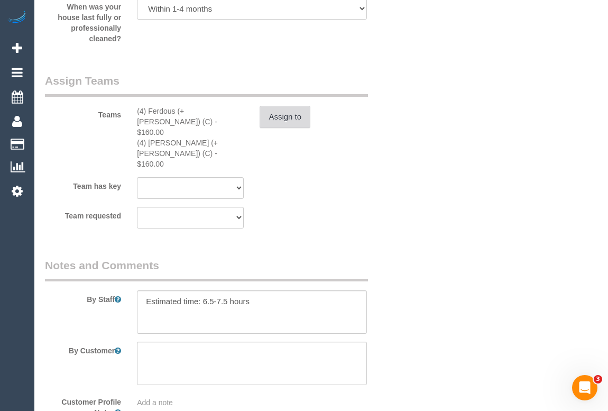
scroll to position [1858, 0]
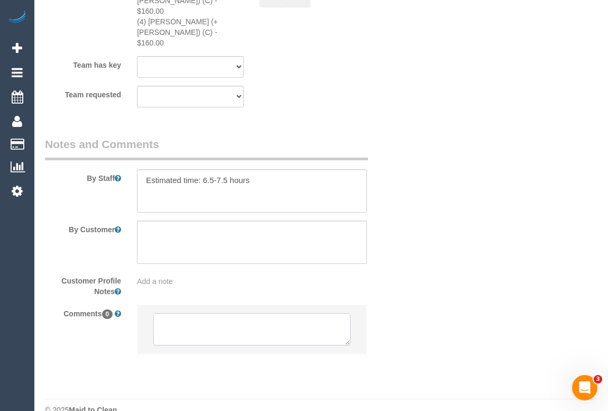
click at [196, 313] on textarea at bounding box center [251, 329] width 197 height 33
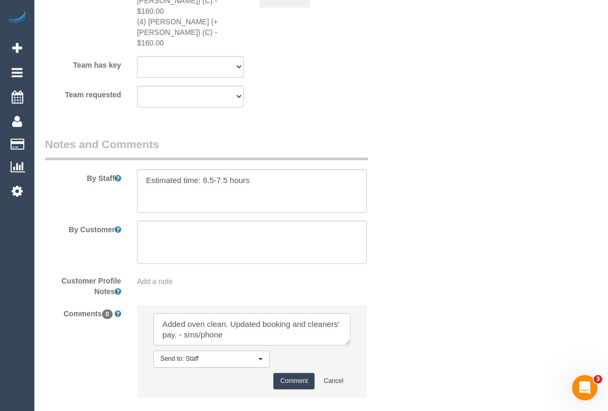
type textarea "Added oven clean. Updated booking and cleaners' pay. - sms/phone"
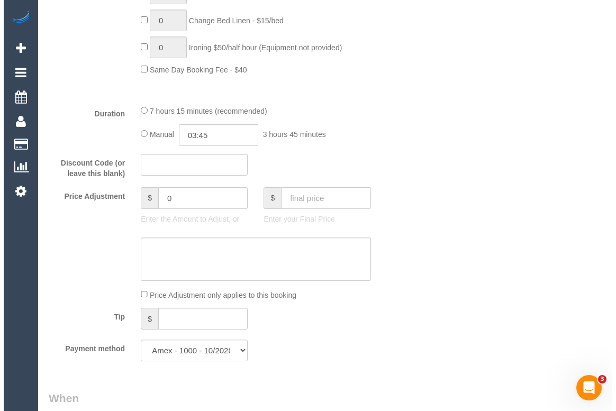
scroll to position [0, 0]
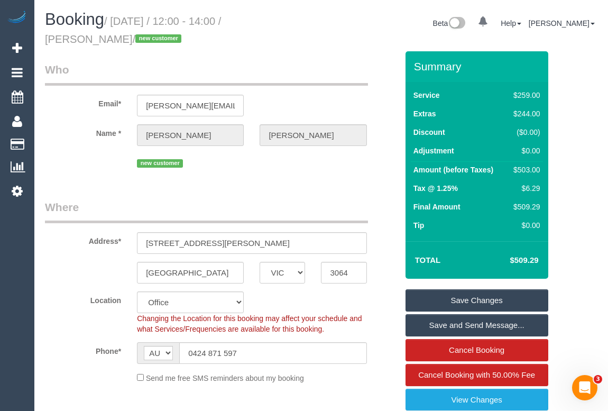
click at [478, 296] on link "Save Changes" at bounding box center [477, 300] width 143 height 22
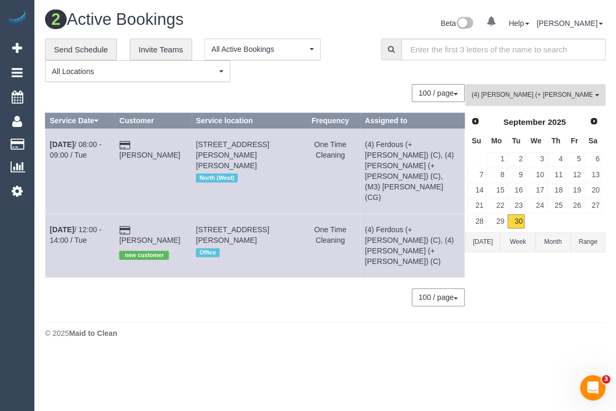
click at [530, 95] on span "(4) [PERSON_NAME] (+ [PERSON_NAME]) (C)" at bounding box center [531, 94] width 121 height 9
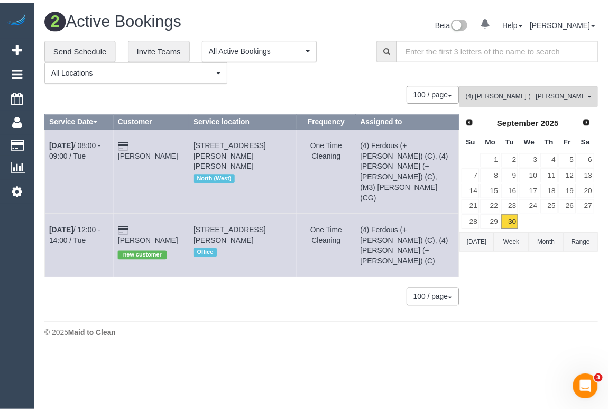
scroll to position [2771, 0]
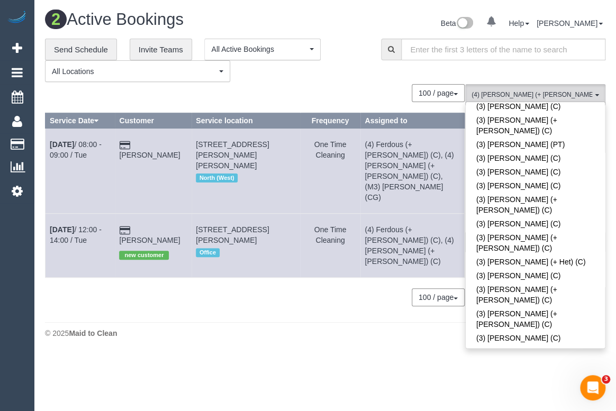
click at [368, 70] on div "**********" at bounding box center [205, 61] width 336 height 44
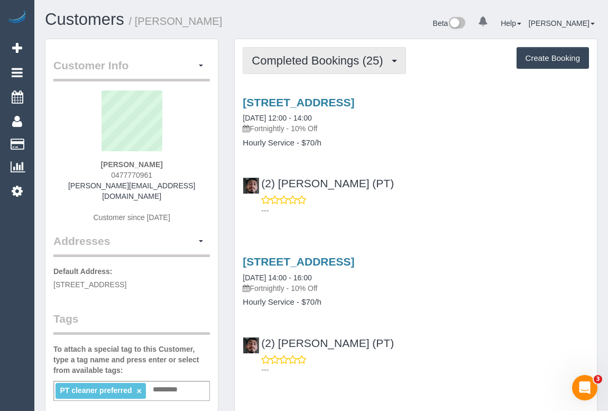
click at [321, 68] on button "Completed Bookings (25)" at bounding box center [324, 60] width 163 height 27
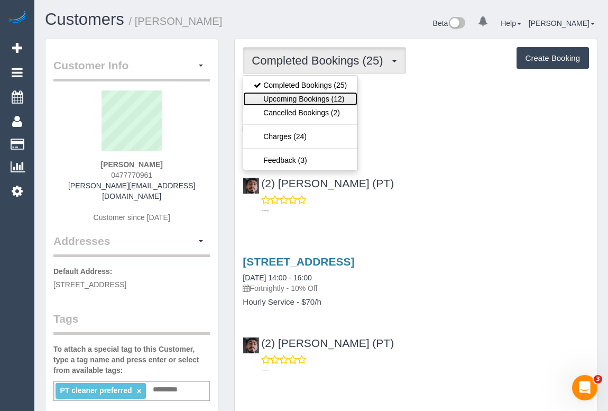
click at [324, 99] on link "Upcoming Bookings (12)" at bounding box center [300, 99] width 114 height 14
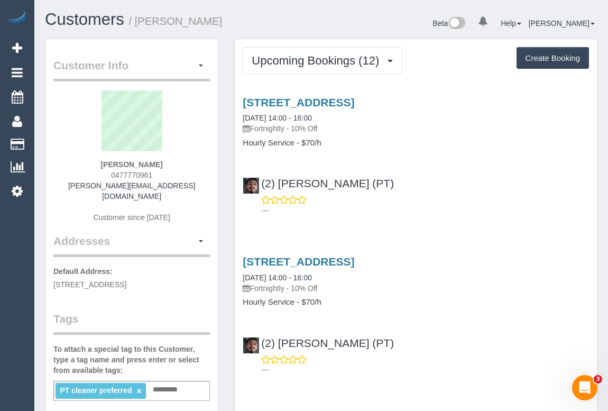
click at [454, 202] on div "---" at bounding box center [416, 205] width 347 height 21
click at [349, 102] on link "155 Franklin Street, 507, Melbourne, VIC 3000" at bounding box center [299, 102] width 112 height 12
drag, startPoint x: 108, startPoint y: 169, endPoint x: 177, endPoint y: 168, distance: 68.3
click at [177, 168] on div "Megan Sze 0477770961 megan-sze@hotmail.com Customer since 2024" at bounding box center [131, 161] width 157 height 143
click at [175, 169] on div "Megan Sze 0477770961 megan-sze@hotmail.com Customer since 2024" at bounding box center [131, 161] width 157 height 143
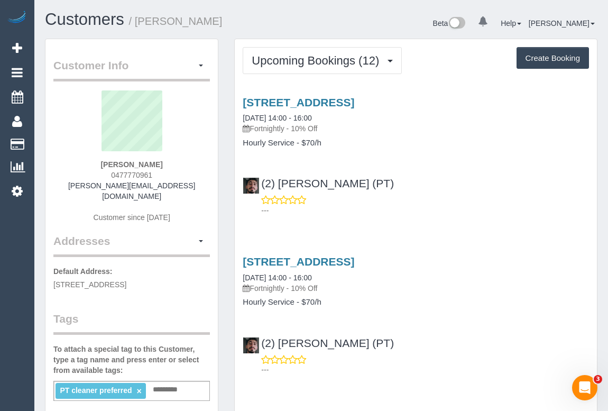
drag, startPoint x: 161, startPoint y: 173, endPoint x: 108, endPoint y: 173, distance: 52.9
click at [108, 173] on div "Megan Sze 0477770961 megan-sze@hotmail.com Customer since 2024" at bounding box center [131, 161] width 157 height 143
copy span "0477770961"
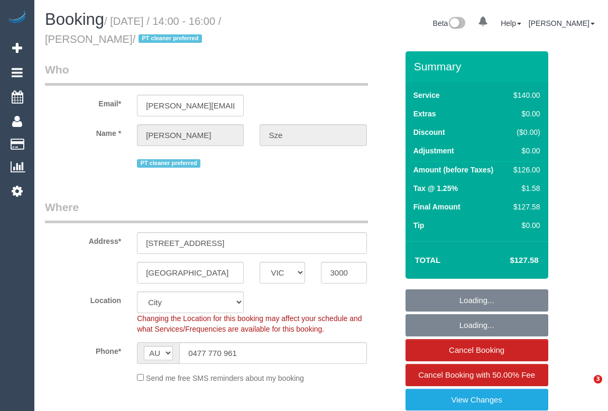
select select "VIC"
select select "string:stripe-pm_1QDkOE2GScqysDRVgfF8XeBz"
select select "number:29"
select select "number:14"
select select "number:21"
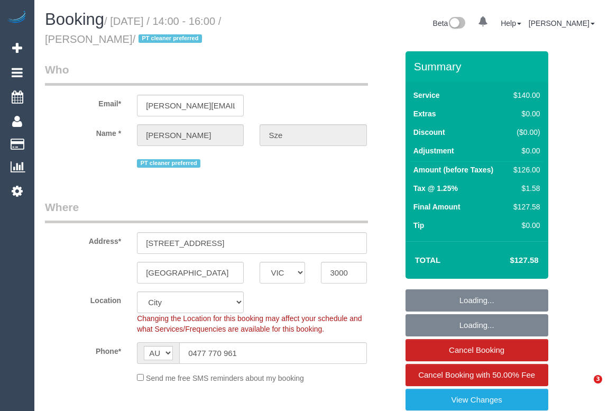
select select "number:36"
select select "number:34"
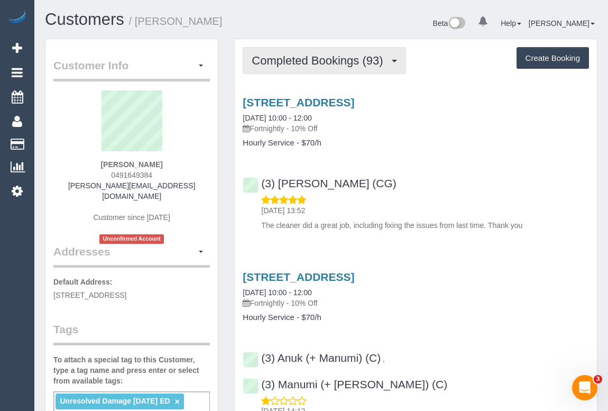
click at [309, 68] on button "Completed Bookings (93)" at bounding box center [324, 60] width 163 height 27
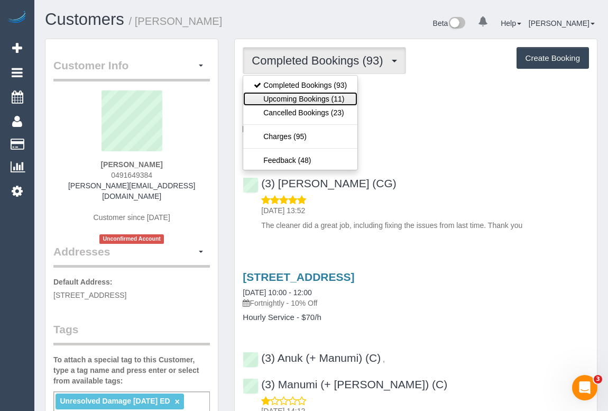
click at [313, 98] on link "Upcoming Bookings (11)" at bounding box center [300, 99] width 114 height 14
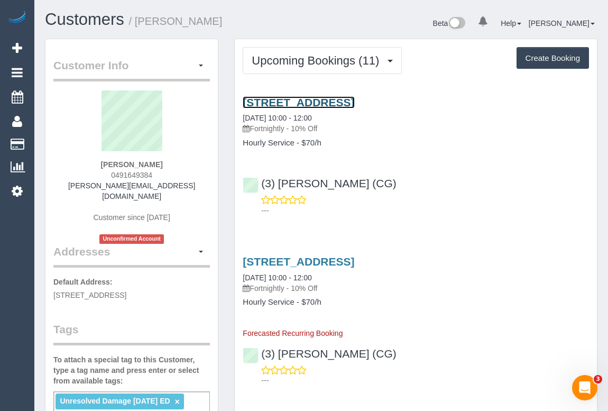
click at [323, 102] on link "103 Park Rd, Cheltenham East, VIC 3192" at bounding box center [299, 102] width 112 height 12
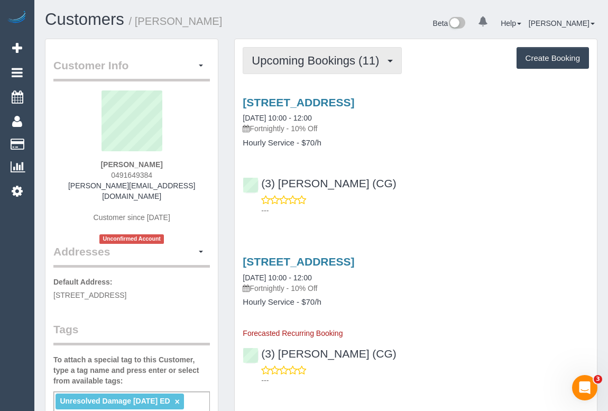
click at [329, 54] on span "Upcoming Bookings (11)" at bounding box center [318, 60] width 133 height 13
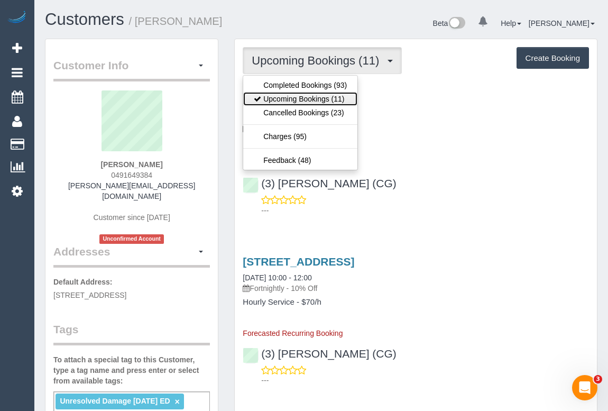
click at [305, 99] on link "Upcoming Bookings (11)" at bounding box center [300, 99] width 114 height 14
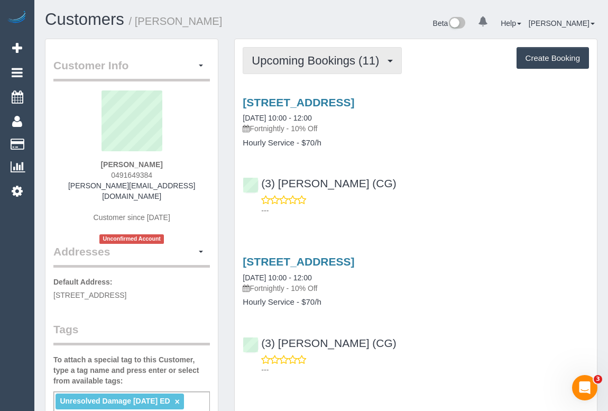
click at [302, 50] on button "Upcoming Bookings (11)" at bounding box center [322, 60] width 159 height 27
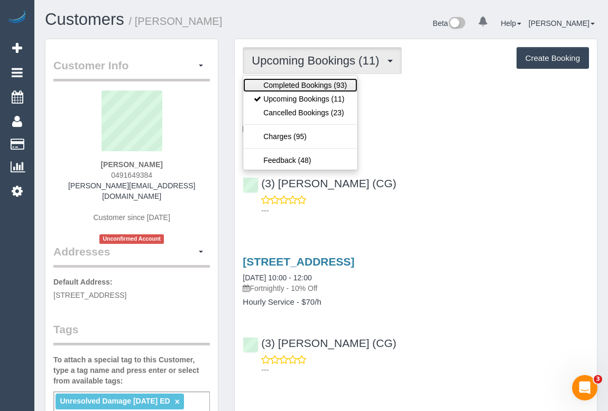
click at [299, 79] on link "Completed Bookings (93)" at bounding box center [300, 85] width 114 height 14
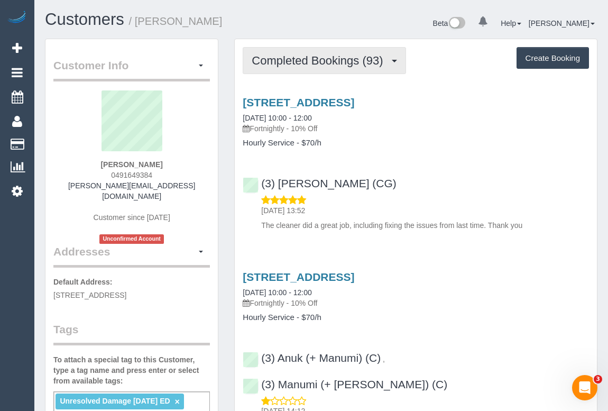
click at [307, 63] on span "Completed Bookings (93)" at bounding box center [320, 60] width 137 height 13
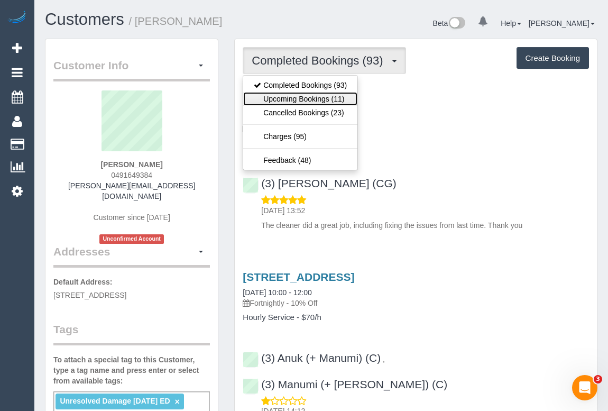
click at [307, 99] on link "Upcoming Bookings (11)" at bounding box center [300, 99] width 114 height 14
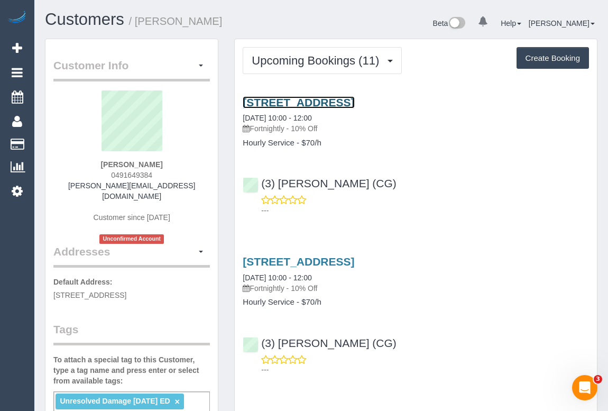
click at [339, 101] on link "103 Park Rd, Cheltenham East, VIC 3192" at bounding box center [299, 102] width 112 height 12
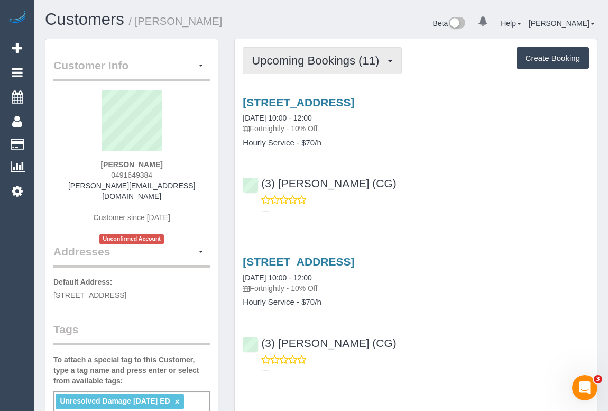
click at [330, 66] on button "Upcoming Bookings (11)" at bounding box center [322, 60] width 159 height 27
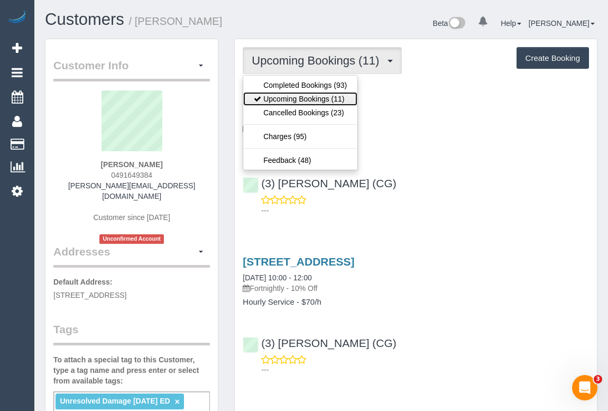
click at [321, 103] on link "Upcoming Bookings (11)" at bounding box center [300, 99] width 114 height 14
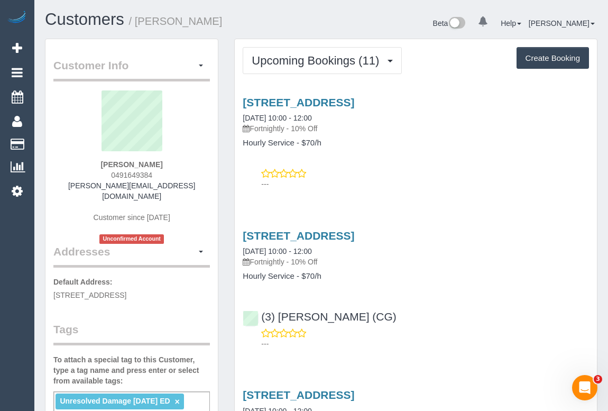
click at [484, 187] on p "---" at bounding box center [425, 184] width 328 height 11
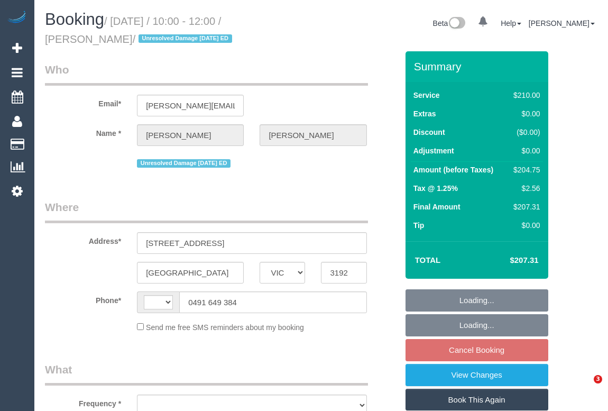
select select "VIC"
select select "string:stripe-pm_1IEM6i2GScqysDRV5FtTPRrA"
select select "number:27"
select select "number:14"
select select "number:19"
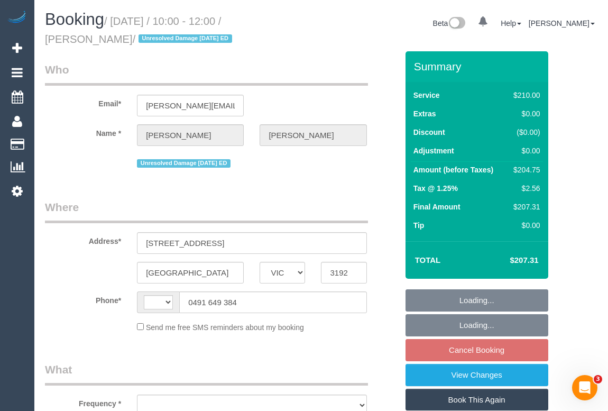
select select "number:22"
select select "number:11"
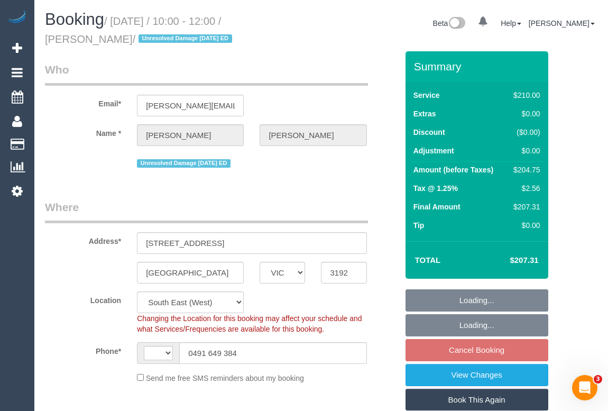
select select "string:AU"
select select "180"
select select "object:854"
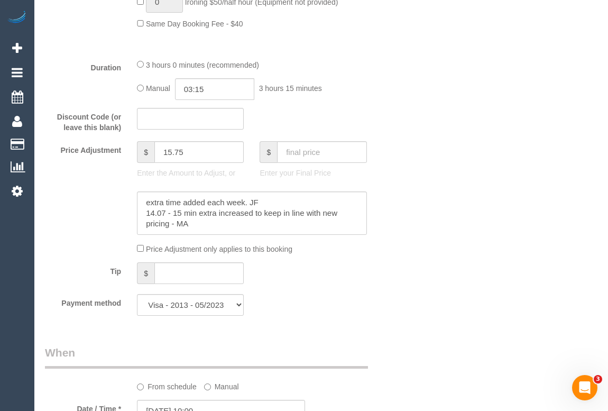
scroll to position [962, 0]
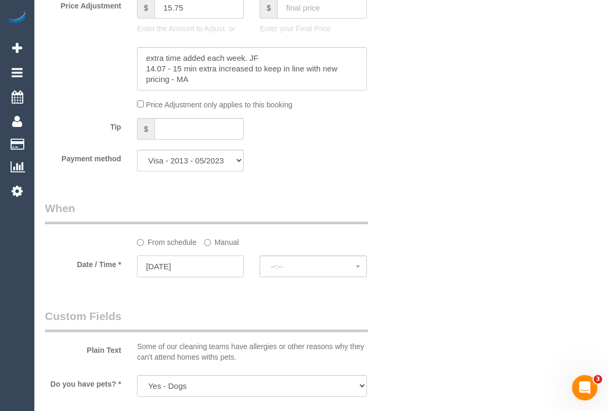
click at [183, 269] on input "03/10/2025" at bounding box center [190, 267] width 107 height 22
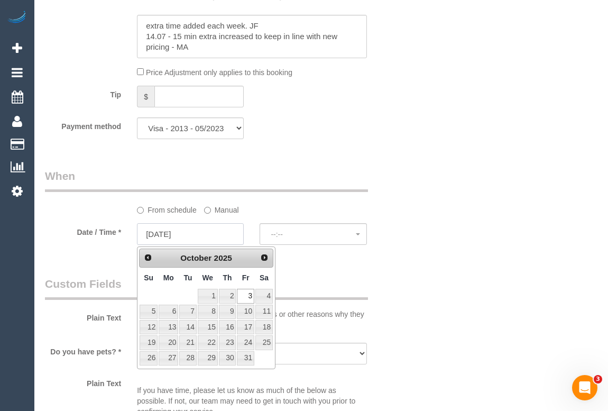
scroll to position [1010, 0]
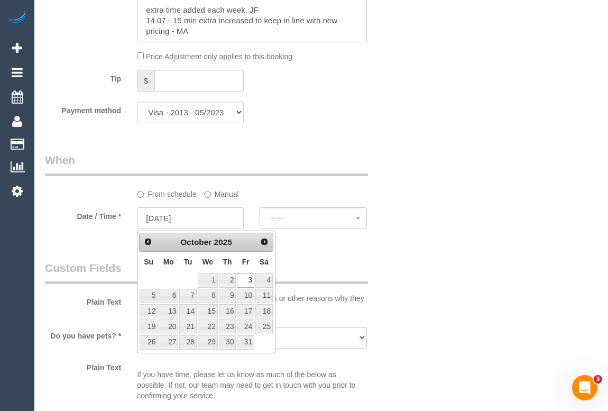
select select "spot13"
click at [246, 295] on link "10" at bounding box center [245, 296] width 17 height 14
type input "10/10/2025"
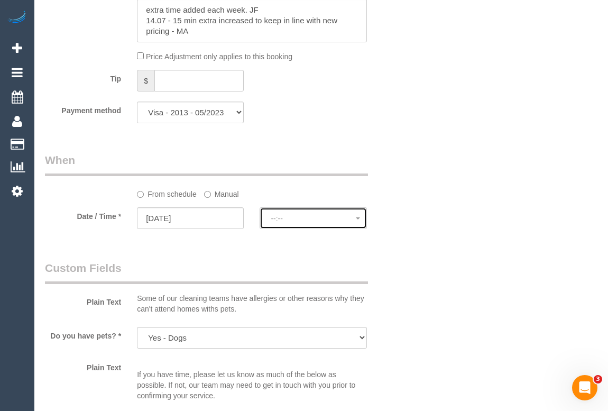
click at [295, 223] on span "--:--" at bounding box center [313, 218] width 85 height 8
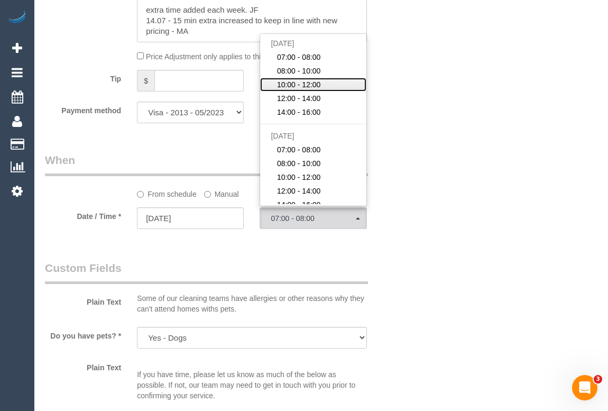
click at [307, 86] on span "10:00 - 12:00" at bounding box center [299, 84] width 44 height 11
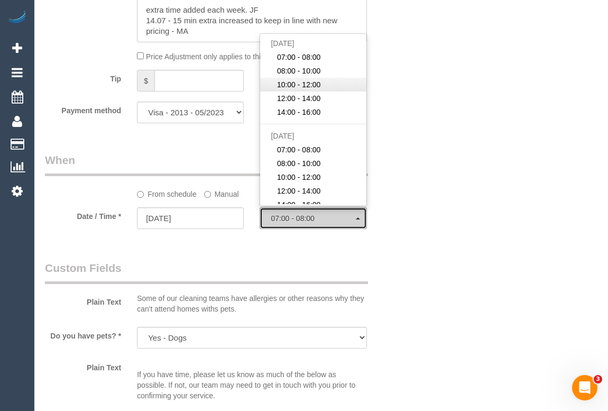
select select "spot27"
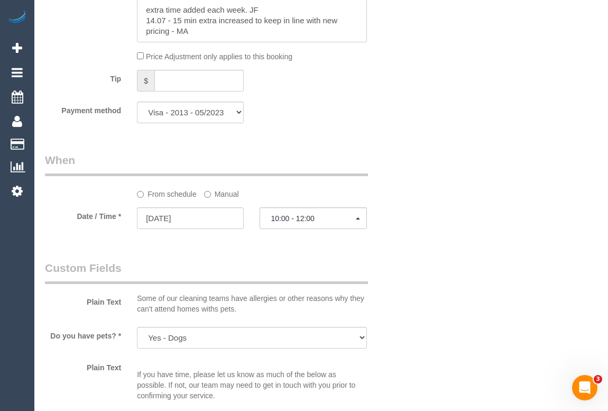
click at [439, 224] on div "Who Email* katherinemariegregor@gmail.com Name * Katherine Gregor Unresolved Da…" at bounding box center [321, 218] width 553 height 2355
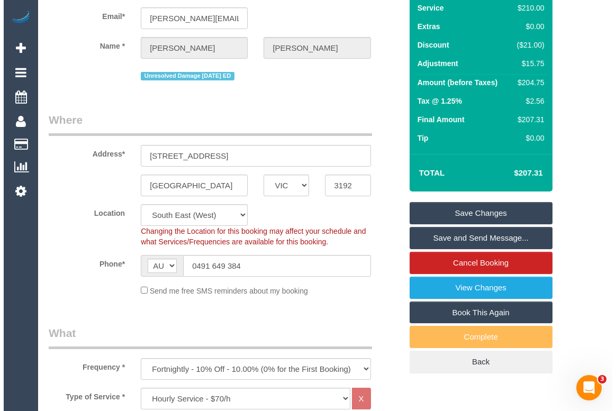
scroll to position [0, 0]
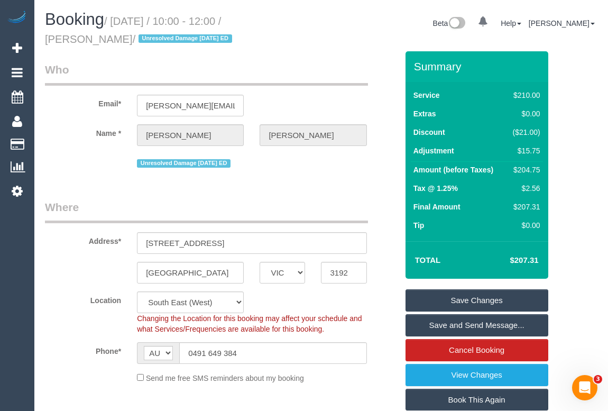
click at [492, 298] on link "Save Changes" at bounding box center [477, 300] width 143 height 22
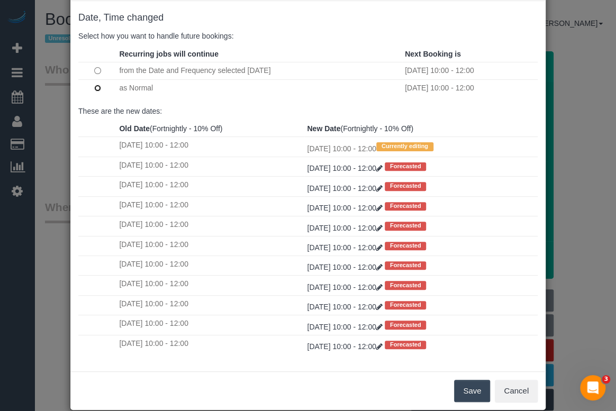
scroll to position [62, 0]
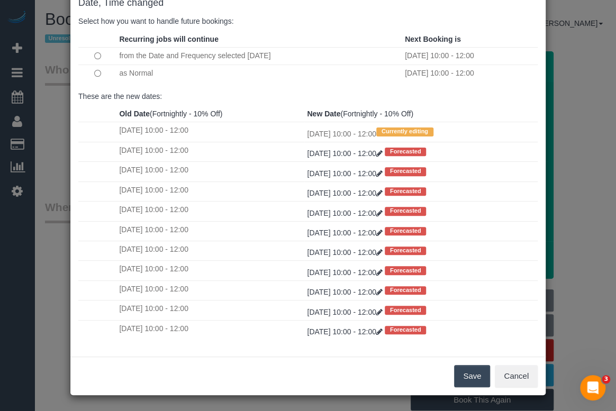
click at [472, 379] on button "Save" at bounding box center [472, 376] width 36 height 22
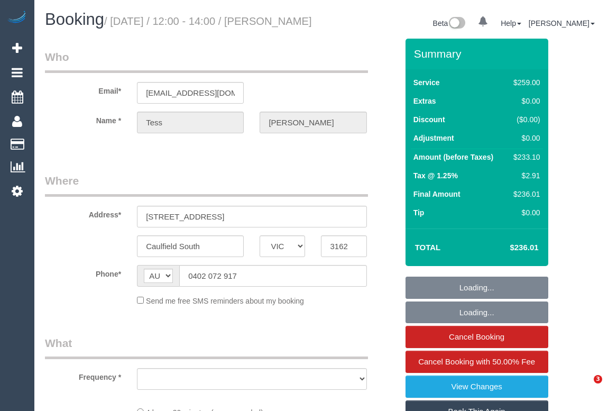
select select "VIC"
select select "object:614"
select select "string:stripe-pm_1RhnCD2GScqysDRVu2US0FWO"
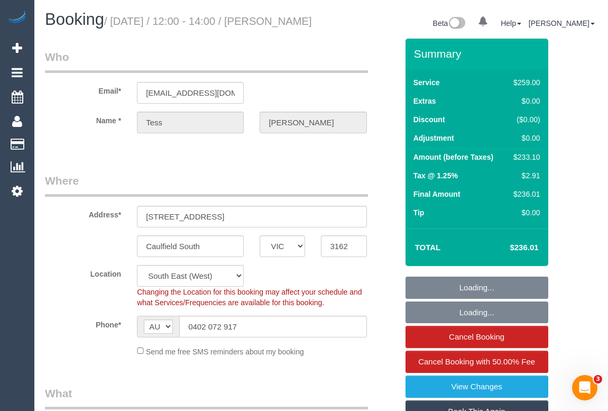
select select "object:863"
select select "number:32"
select select "number:14"
select select "number:19"
select select "number:24"
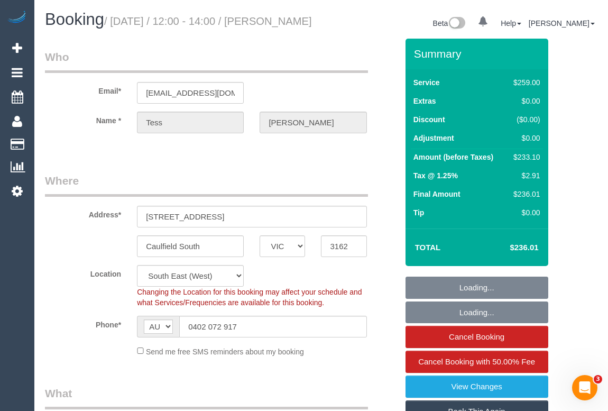
select select "number:34"
select select "number:12"
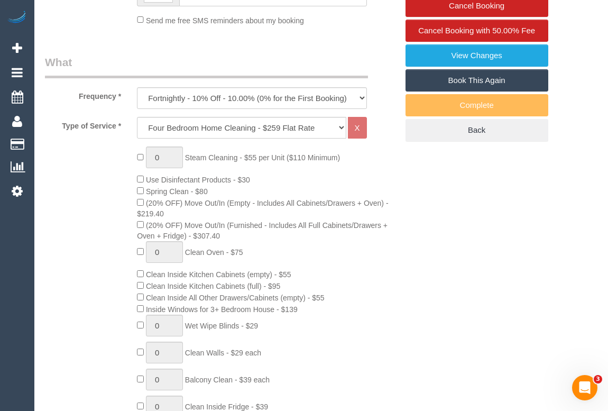
scroll to position [288, 0]
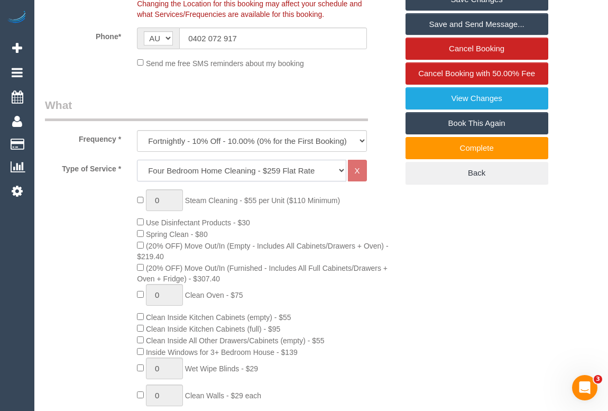
click at [344, 181] on select "Hourly Service - $70/h Hourly Service - $65/h Hourly Service - $60/h Hourly Ser…" at bounding box center [241, 171] width 209 height 22
select select "214"
click at [137, 172] on select "Hourly Service - $70/h Hourly Service - $65/h Hourly Service - $60/h Hourly Ser…" at bounding box center [241, 171] width 209 height 22
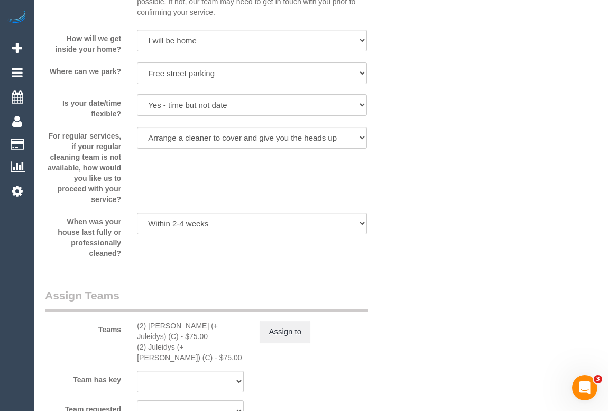
scroll to position [1683, 0]
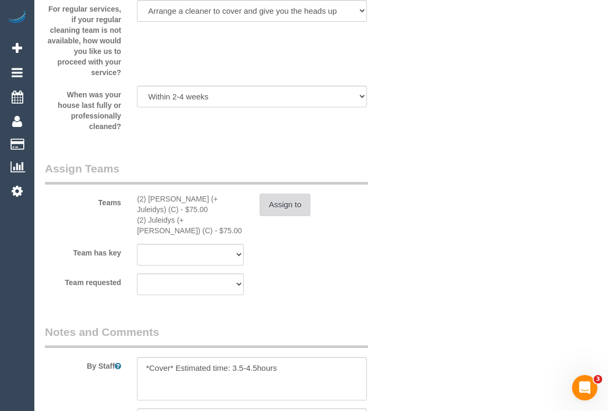
click at [285, 216] on button "Assign to" at bounding box center [285, 205] width 51 height 22
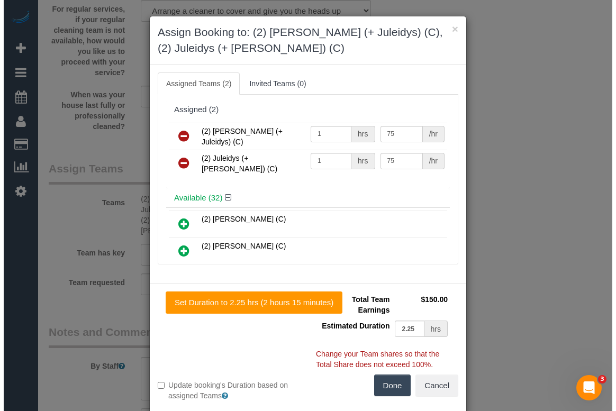
scroll to position [1673, 0]
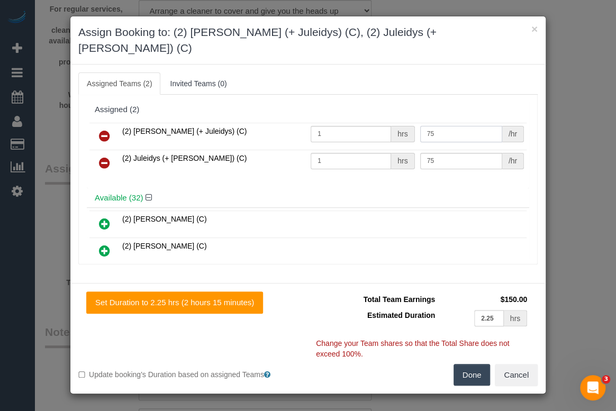
drag, startPoint x: 433, startPoint y: 116, endPoint x: 418, endPoint y: 116, distance: 14.8
click at [420, 126] on input "75" at bounding box center [461, 134] width 82 height 16
type input "87.5"
drag, startPoint x: 452, startPoint y: 148, endPoint x: 418, endPoint y: 146, distance: 33.9
click at [420, 153] on input "75" at bounding box center [461, 161] width 82 height 16
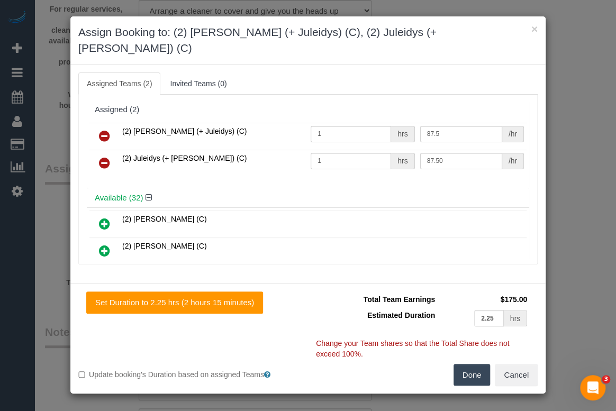
type input "87.5"
click at [471, 364] on button "Done" at bounding box center [471, 375] width 37 height 22
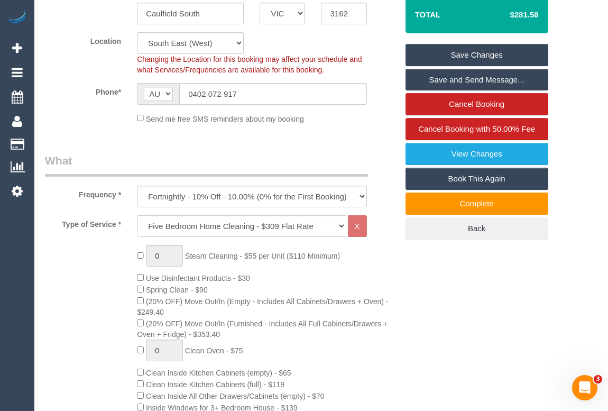
scroll to position [96, 0]
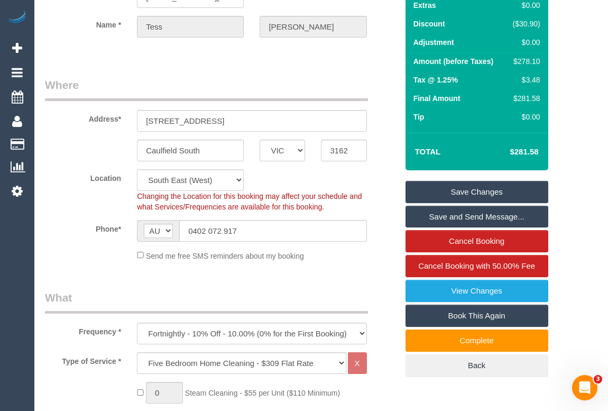
click at [460, 203] on link "Save Changes" at bounding box center [477, 192] width 143 height 22
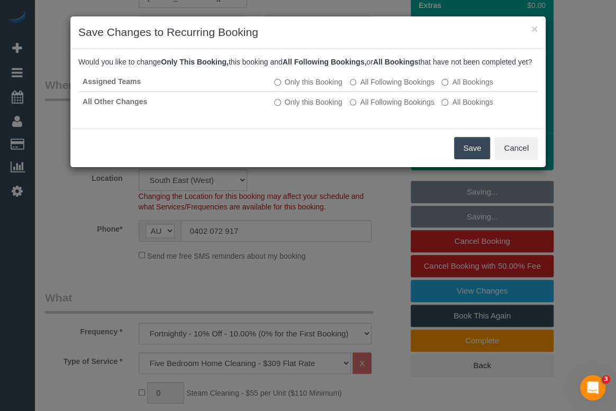
click at [468, 157] on button "Save" at bounding box center [472, 148] width 36 height 22
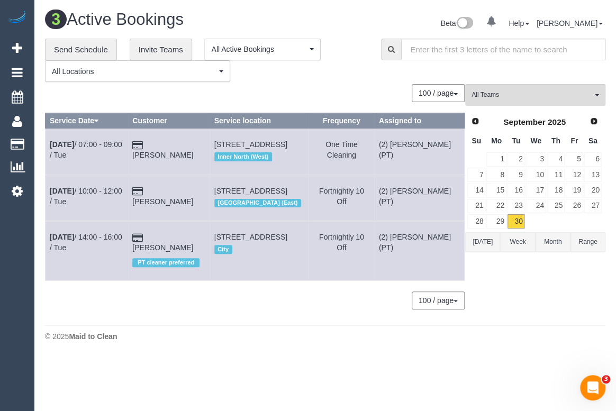
click at [343, 83] on div "**********" at bounding box center [325, 179] width 560 height 281
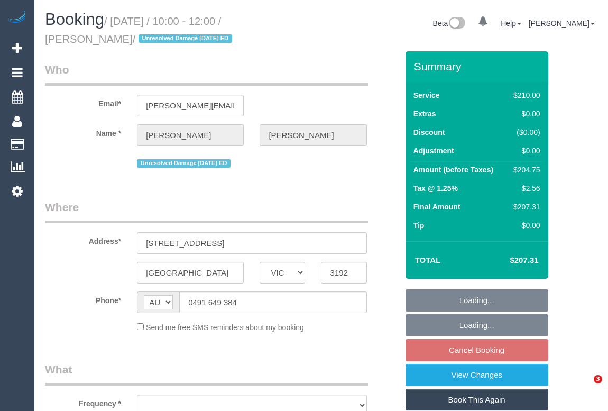
select select "VIC"
select select "object:539"
select select "string:stripe-pm_1IEM6i2GScqysDRV5FtTPRrA"
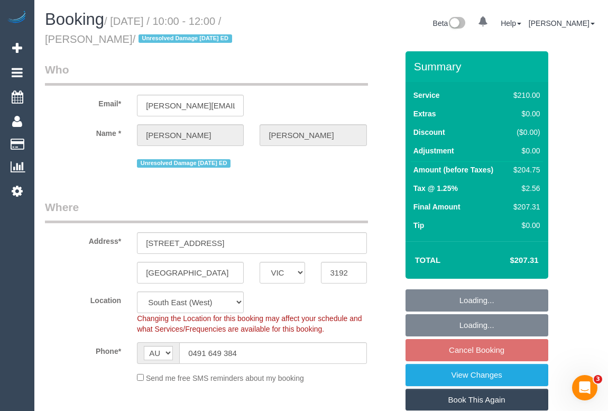
select select "object:690"
select select "number:27"
select select "number:14"
select select "number:19"
select select "number:22"
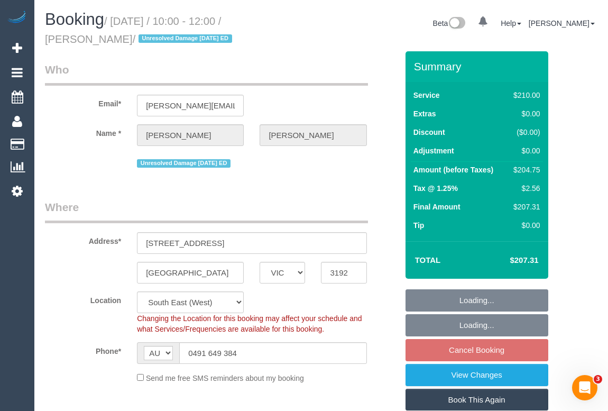
select select "number:11"
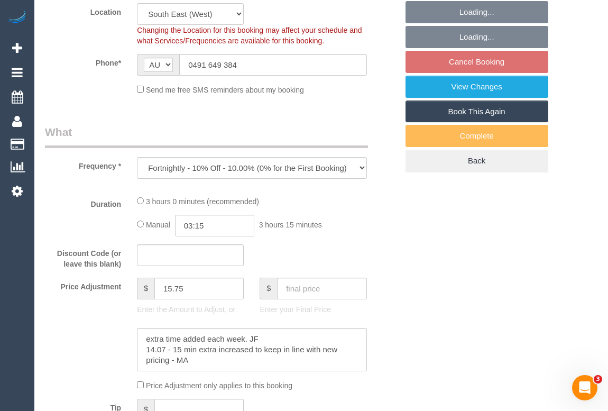
select select "180"
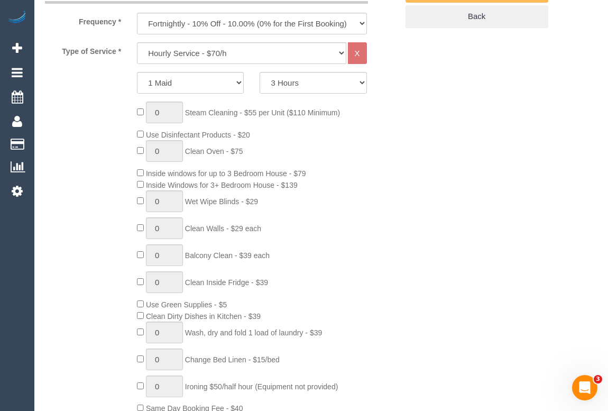
select select "spot3"
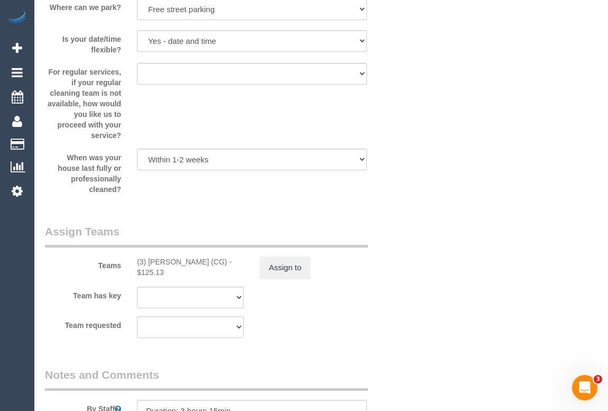
scroll to position [1587, 0]
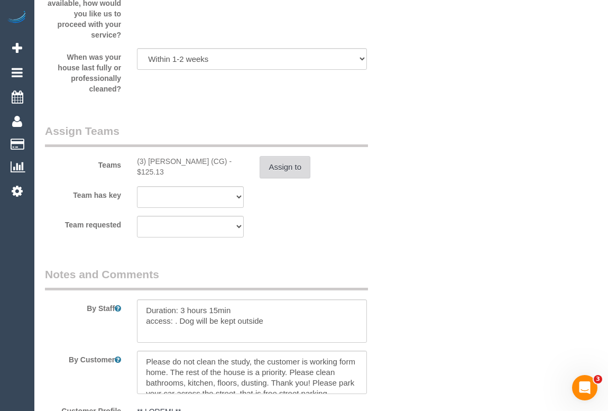
click at [284, 167] on button "Assign to" at bounding box center [285, 167] width 51 height 22
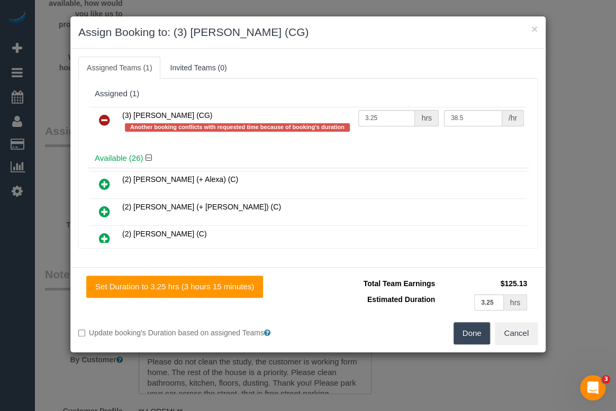
drag, startPoint x: 120, startPoint y: 113, endPoint x: 199, endPoint y: 114, distance: 79.4
click at [199, 114] on td "(3) [PERSON_NAME] (CG) Another booking conflicts with requested time because of…" at bounding box center [238, 122] width 236 height 30
copy span "(3) [PERSON_NAME] (CG)"
click at [105, 119] on icon at bounding box center [104, 120] width 11 height 13
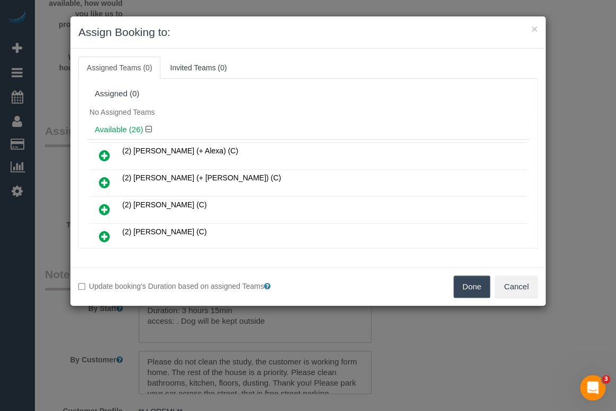
click at [463, 288] on button "Done" at bounding box center [471, 287] width 37 height 22
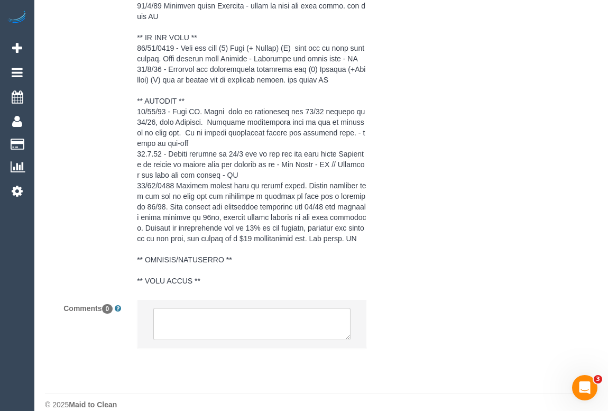
scroll to position [2071, 0]
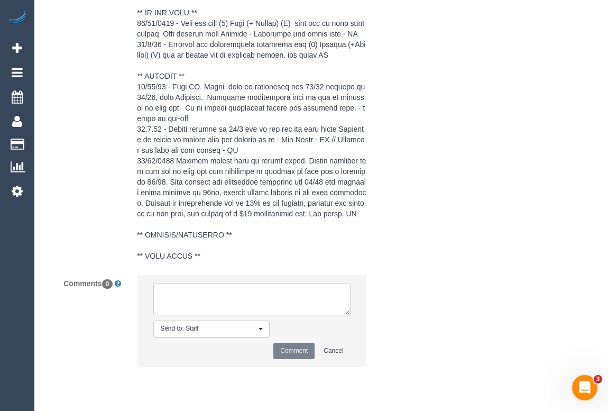
click at [215, 309] on textarea at bounding box center [251, 299] width 197 height 33
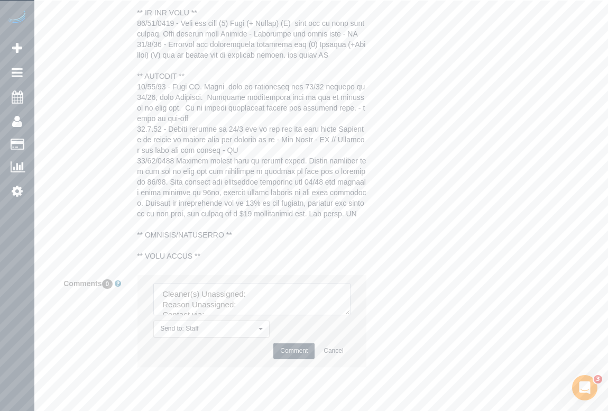
click at [269, 302] on textarea at bounding box center [251, 299] width 197 height 33
paste textarea "(3) [PERSON_NAME] (CG)"
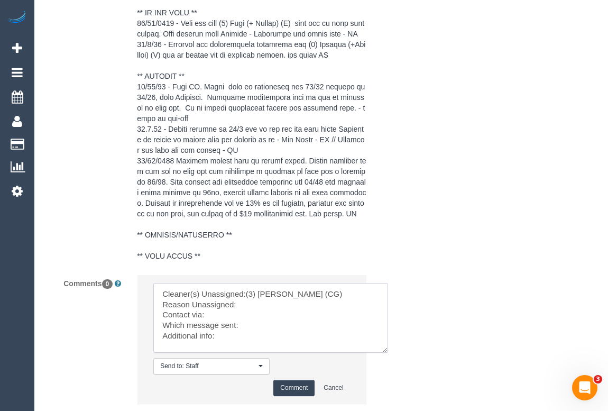
drag, startPoint x: 345, startPoint y: 322, endPoint x: 389, endPoint y: 368, distance: 64.0
click at [388, 353] on textarea at bounding box center [270, 318] width 235 height 70
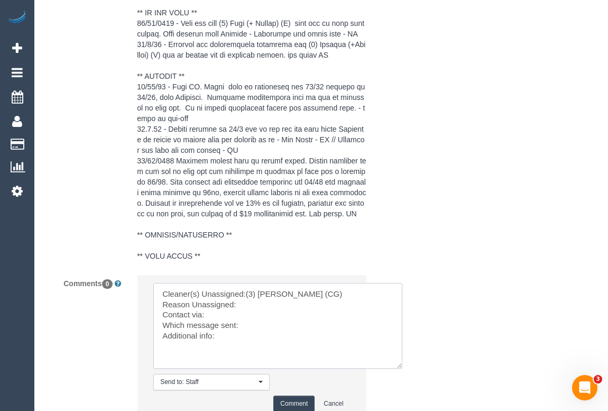
click at [253, 317] on textarea at bounding box center [277, 326] width 249 height 86
click at [210, 326] on textarea at bounding box center [277, 326] width 249 height 86
click at [276, 340] on textarea at bounding box center [277, 326] width 249 height 86
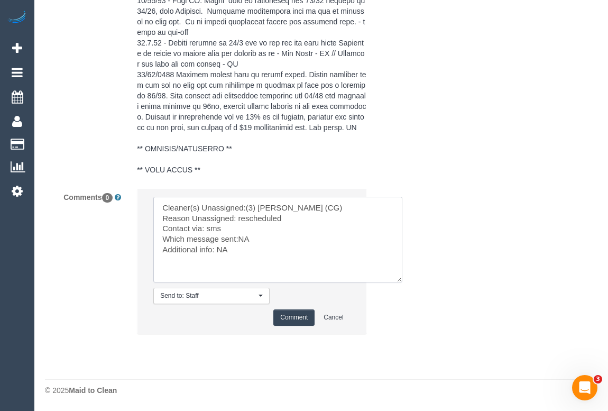
type textarea "Cleaner(s) Unassigned:(3) [PERSON_NAME] (CG) Reason Unassigned: rescheduled Con…"
click at [298, 313] on button "Comment" at bounding box center [294, 318] width 41 height 16
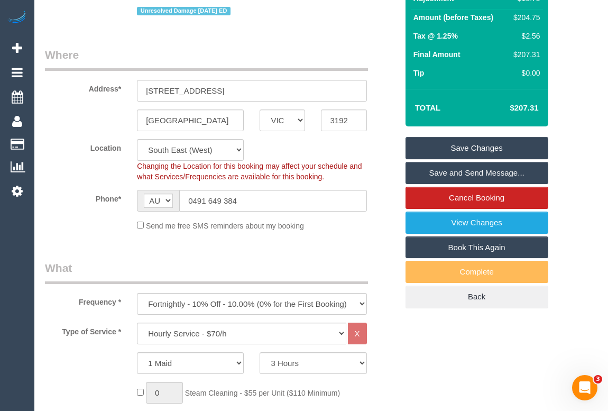
scroll to position [104, 0]
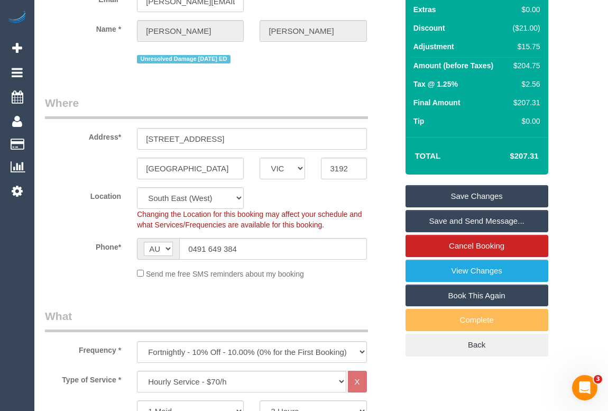
click at [492, 198] on link "Save Changes" at bounding box center [477, 196] width 143 height 22
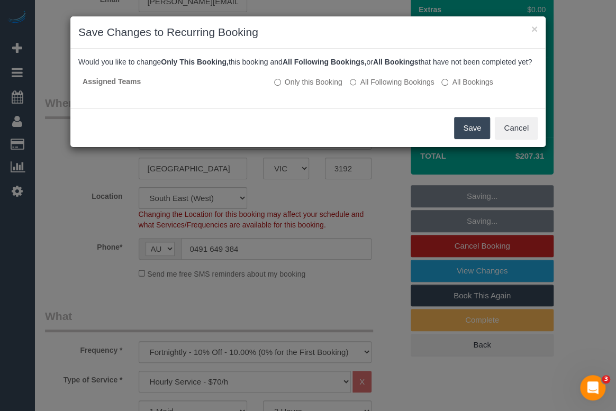
click at [473, 133] on button "Save" at bounding box center [472, 128] width 36 height 22
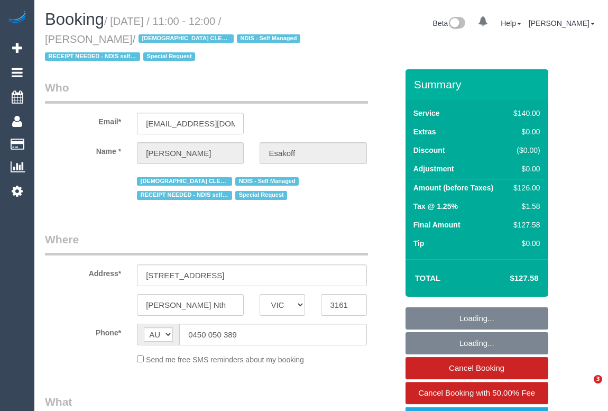
select select "VIC"
select select "string:stripe-pm_1RlfZG2GScqysDRV3VKCnXAi"
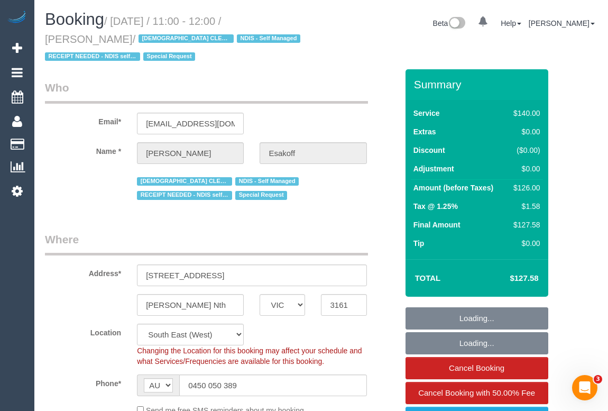
select select "number:27"
select select "number:14"
select select "number:19"
select select "number:36"
select select "number:35"
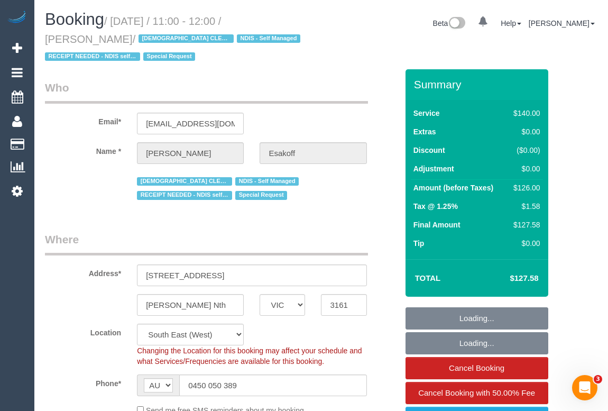
select select "number:11"
select select "object:875"
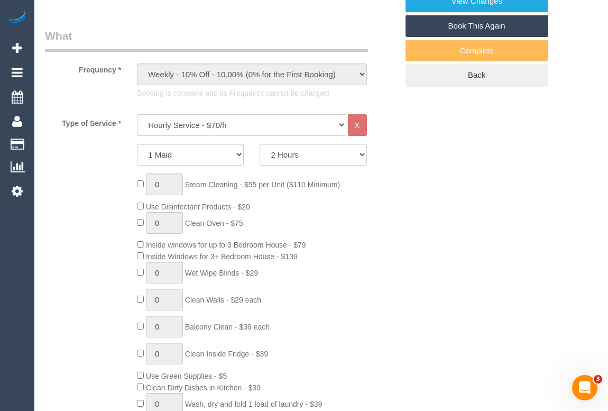
scroll to position [288, 0]
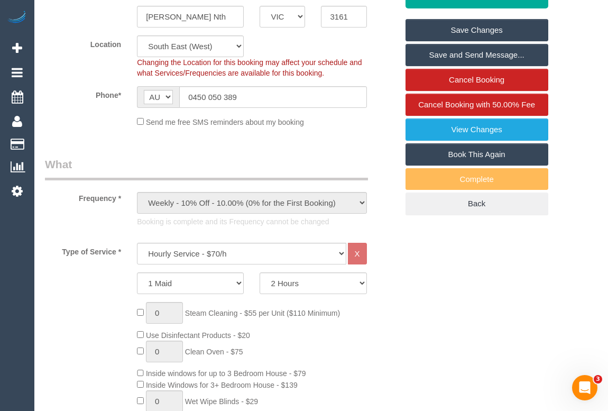
click at [505, 156] on link "Book This Again" at bounding box center [477, 154] width 143 height 22
select select "VIC"
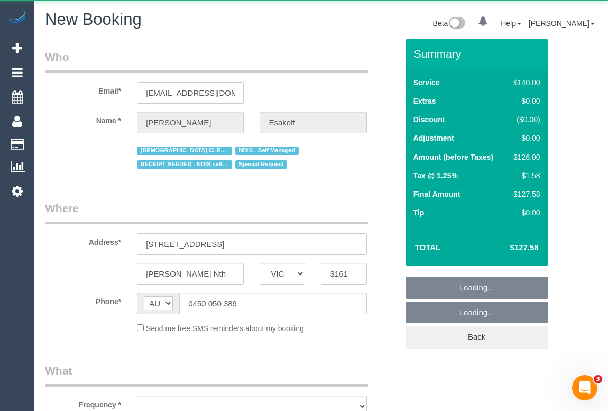
select select "object:2318"
select select "number:27"
select select "number:14"
select select "number:19"
select select "number:36"
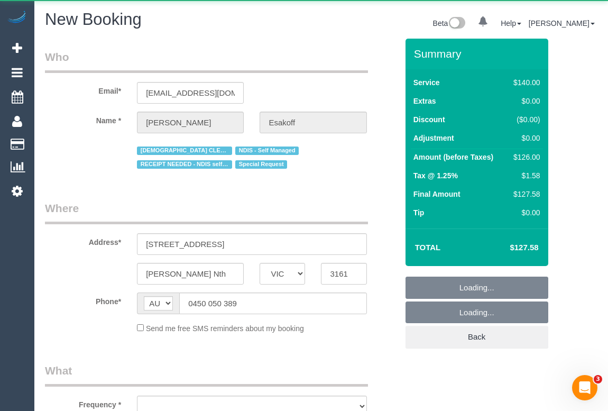
select select "number:35"
select select "number:11"
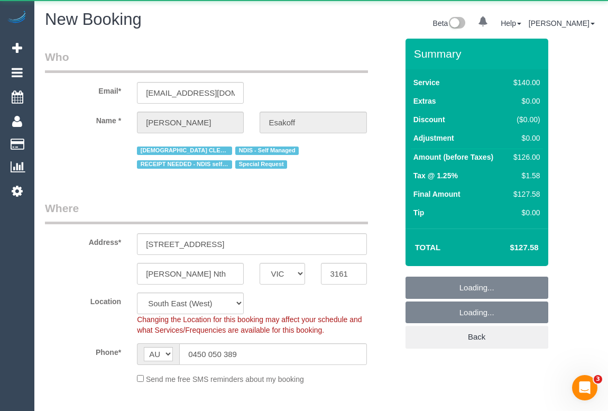
select select "string:stripe-pm_1RlfZG2GScqysDRV3VKCnXAi"
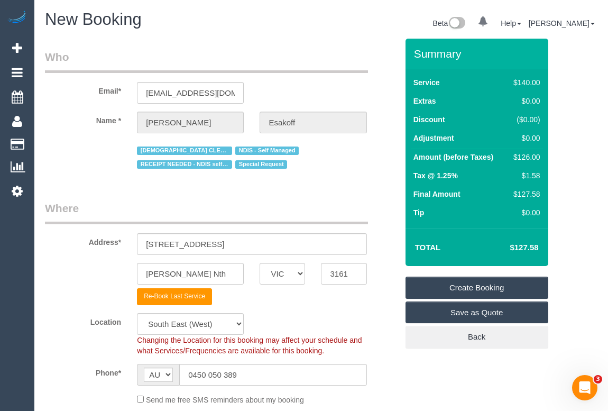
select select "object:3035"
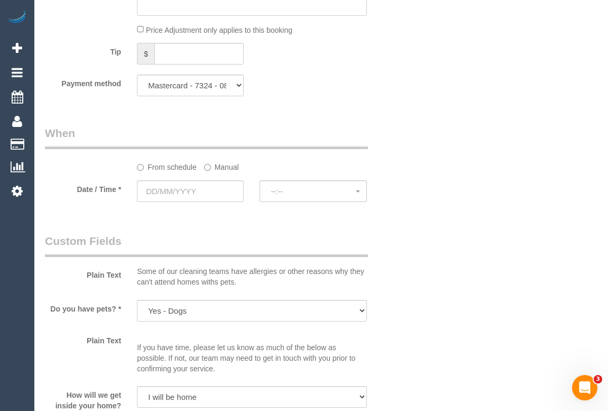
scroll to position [1154, 0]
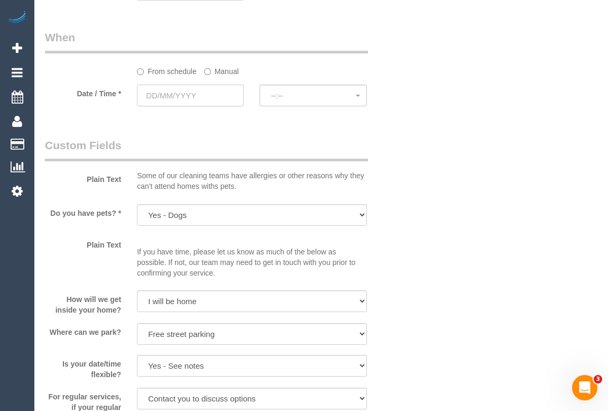
click at [174, 97] on input "text" at bounding box center [190, 96] width 107 height 22
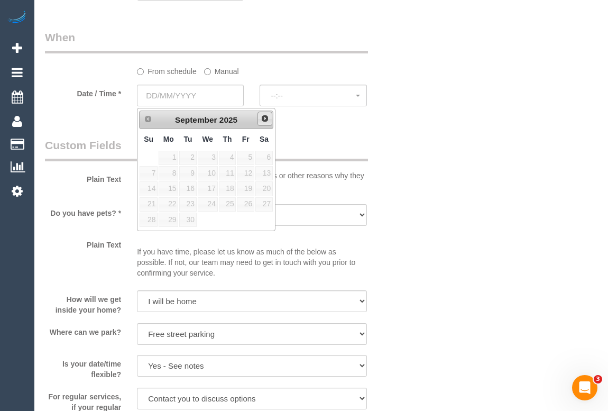
click at [264, 119] on span "Next" at bounding box center [265, 118] width 8 height 8
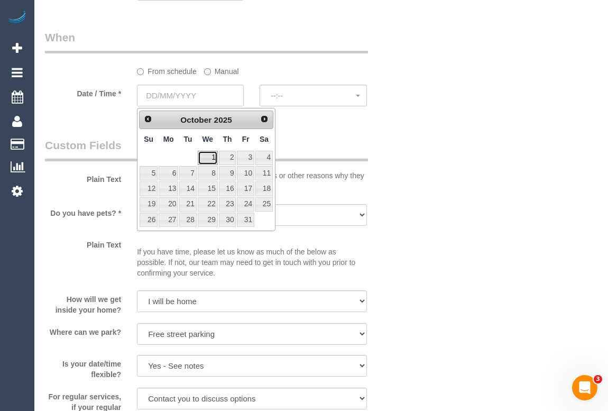
click at [211, 157] on link "1" at bounding box center [208, 158] width 20 height 14
type input "[DATE]"
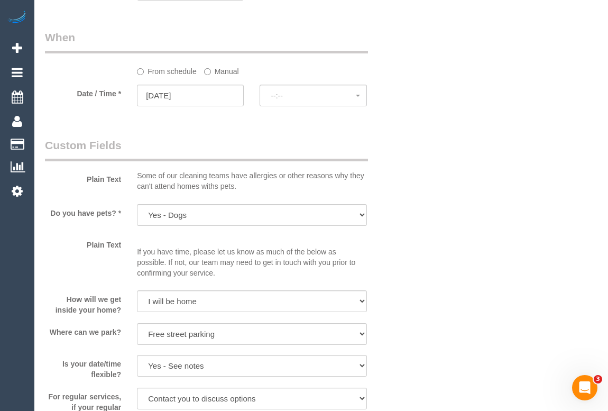
select select "spot6"
click at [358, 98] on button "No spots available" at bounding box center [313, 96] width 107 height 22
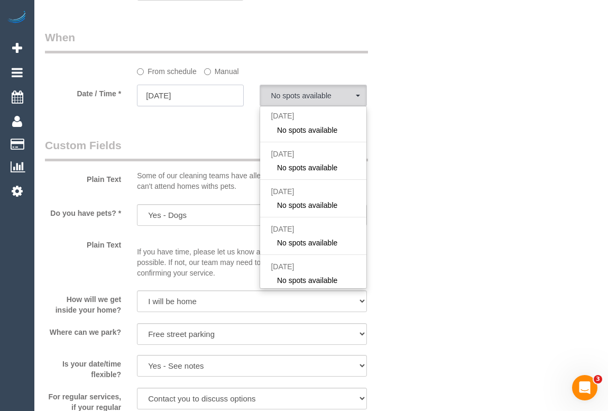
click at [190, 97] on input "[DATE]" at bounding box center [190, 96] width 107 height 22
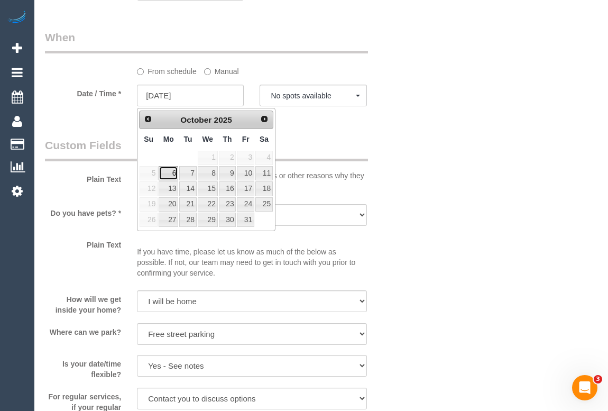
click at [171, 169] on link "6" at bounding box center [169, 173] width 20 height 14
type input "06/10/2025"
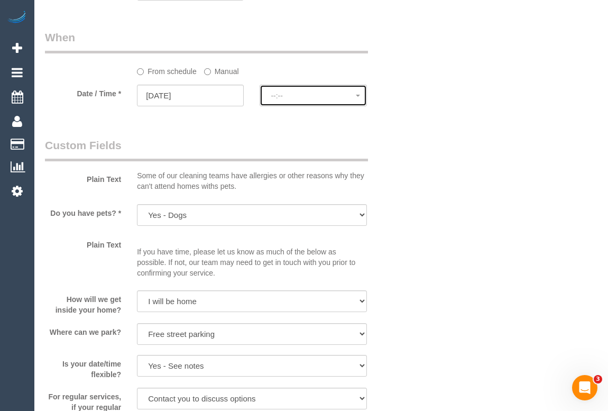
click at [316, 95] on span "--:--" at bounding box center [313, 96] width 85 height 8
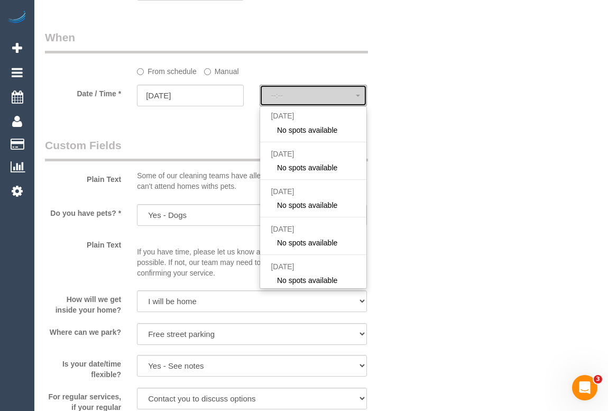
select select "spot11"
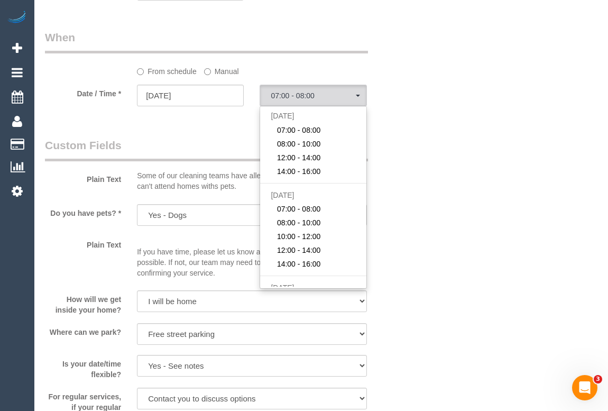
click at [422, 39] on div "Who Email* susanglass60@gmail.com Name * Chaya Esakoff FEMALE CLEANER NEEDED ND…" at bounding box center [321, 29] width 553 height 2289
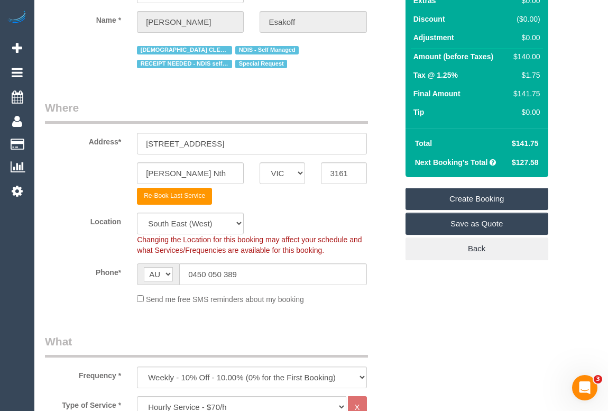
scroll to position [0, 0]
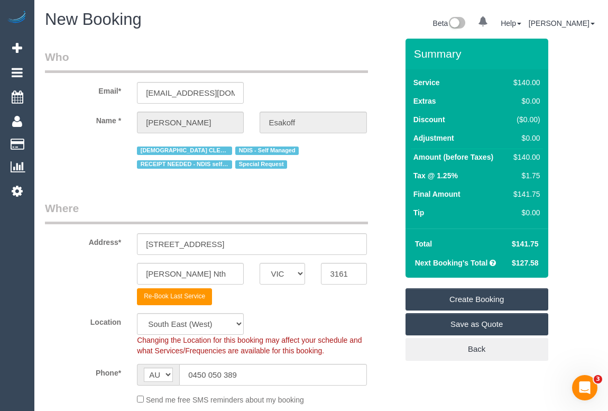
click at [252, 49] on legend "Who" at bounding box center [206, 61] width 323 height 24
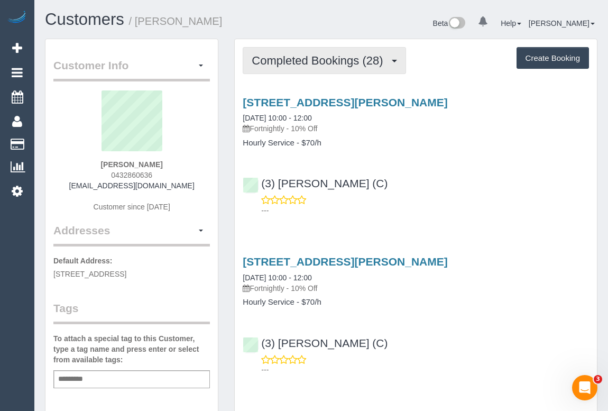
click at [325, 63] on span "Completed Bookings (28)" at bounding box center [320, 60] width 137 height 13
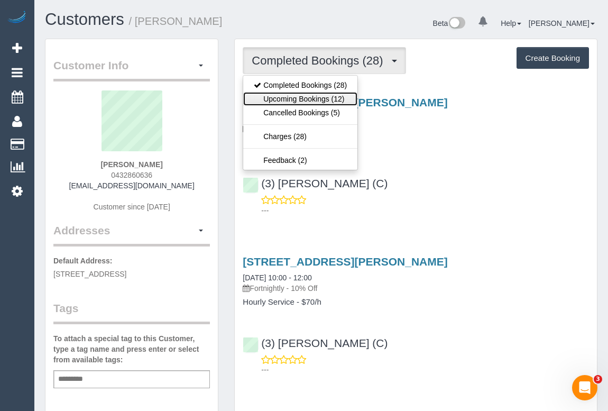
click at [272, 97] on link "Upcoming Bookings (12)" at bounding box center [300, 99] width 114 height 14
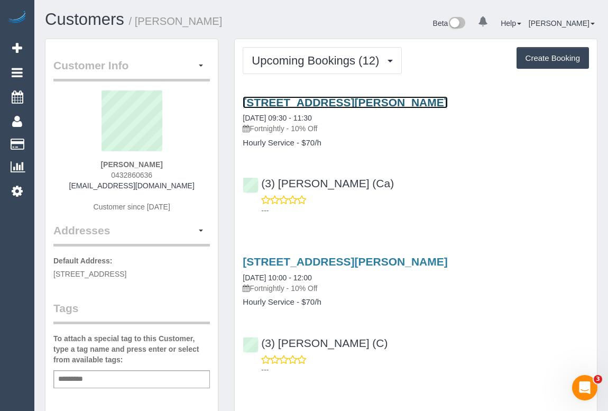
click at [325, 104] on link "[STREET_ADDRESS][PERSON_NAME]" at bounding box center [345, 102] width 205 height 12
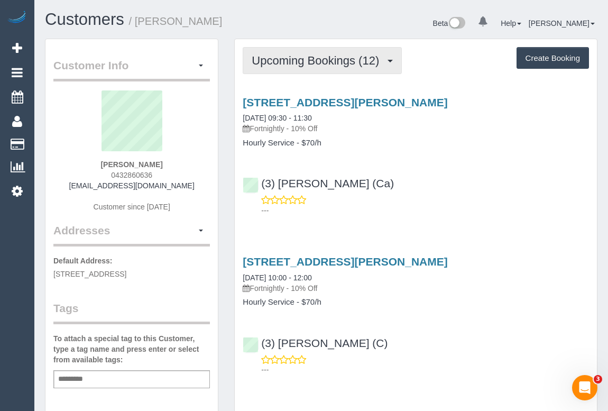
click at [304, 56] on span "Upcoming Bookings (12)" at bounding box center [318, 60] width 133 height 13
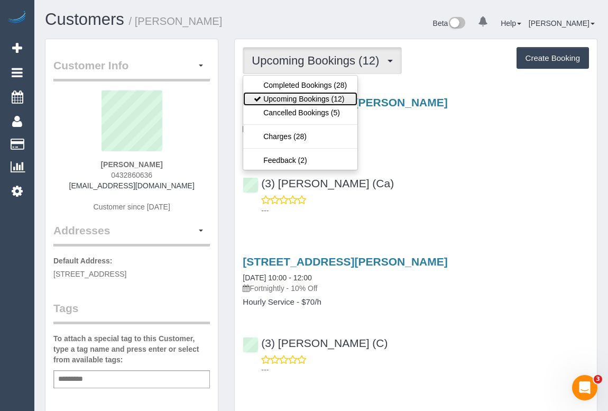
click at [297, 101] on link "Upcoming Bookings (12)" at bounding box center [300, 99] width 114 height 14
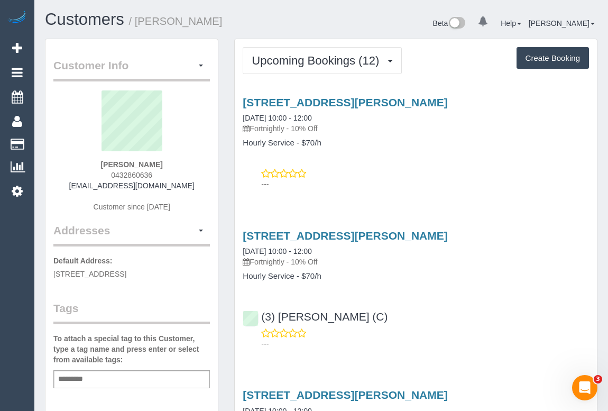
click at [462, 185] on p "---" at bounding box center [425, 184] width 328 height 11
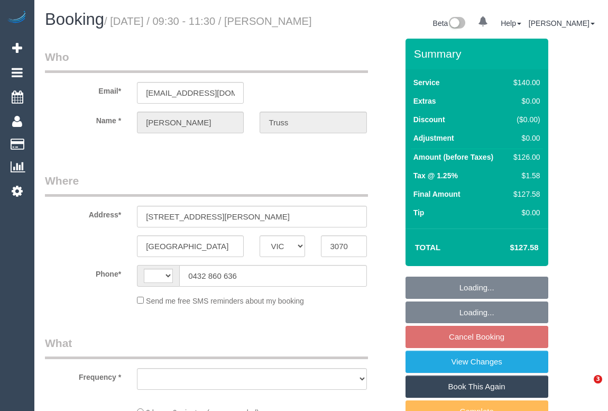
select select "VIC"
select select "string:AU"
select select "string:stripe-pm_1RyN2M2GScqysDRV7ZO8vxjb"
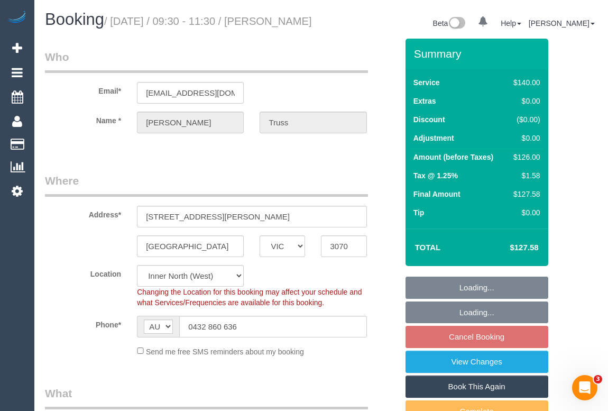
select select "object:597"
select select "number:28"
select select "number:14"
select select "number:19"
select select "number:36"
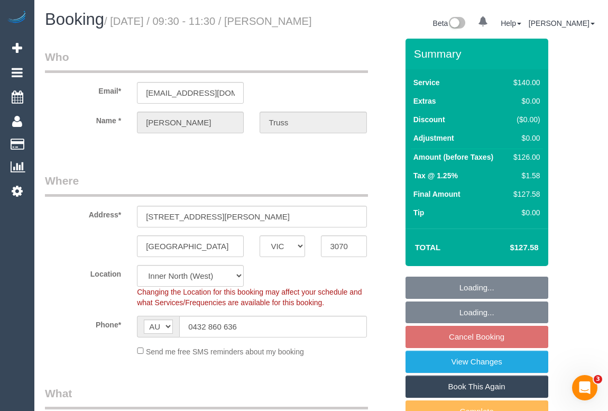
select select "number:35"
select select "number:13"
select select "52156"
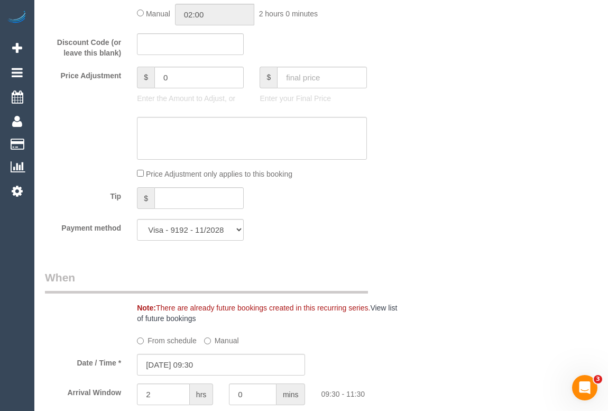
scroll to position [1058, 0]
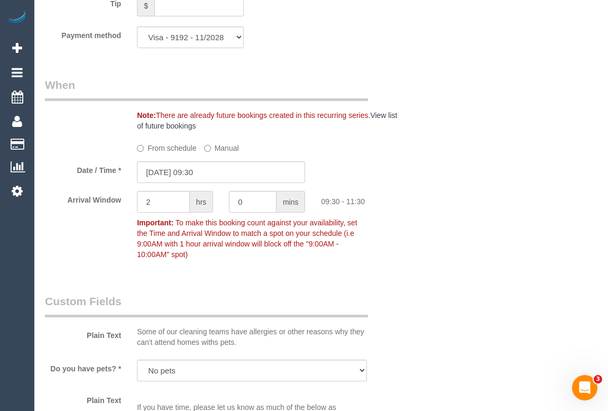
drag, startPoint x: 150, startPoint y: 164, endPoint x: 227, endPoint y: 199, distance: 84.5
click at [150, 153] on label "From schedule" at bounding box center [167, 146] width 60 height 14
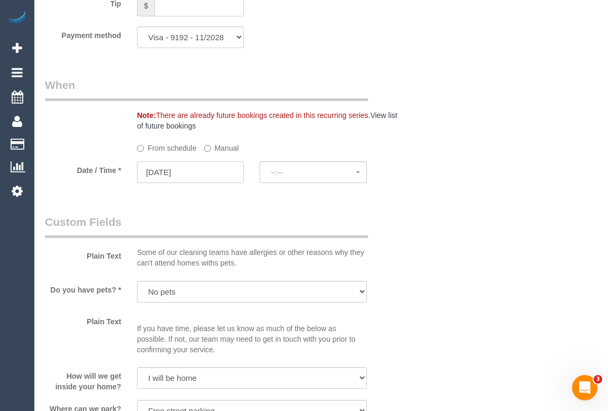
click at [183, 183] on input "[DATE]" at bounding box center [190, 172] width 107 height 22
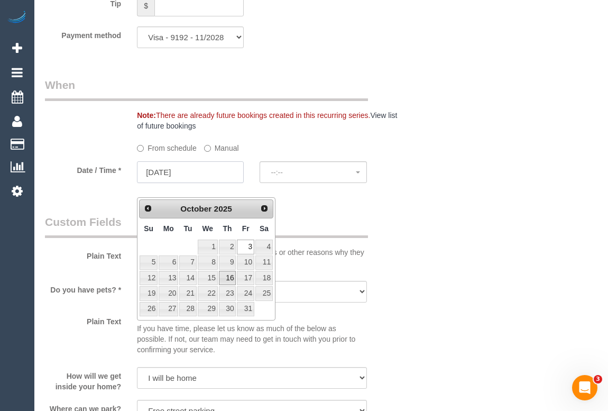
select select "spot19"
click at [205, 248] on link "1" at bounding box center [208, 247] width 20 height 14
type input "[DATE]"
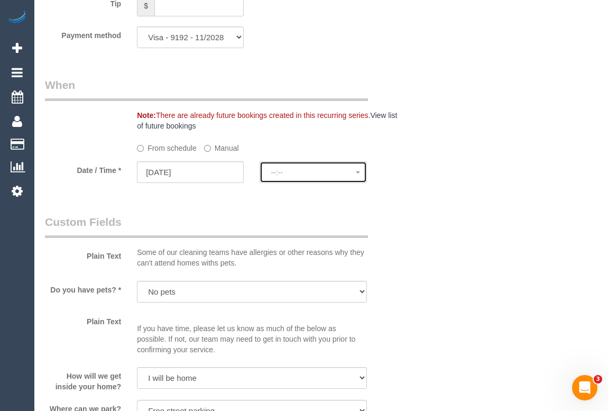
click at [317, 177] on span "--:--" at bounding box center [313, 172] width 85 height 8
select select "spot37"
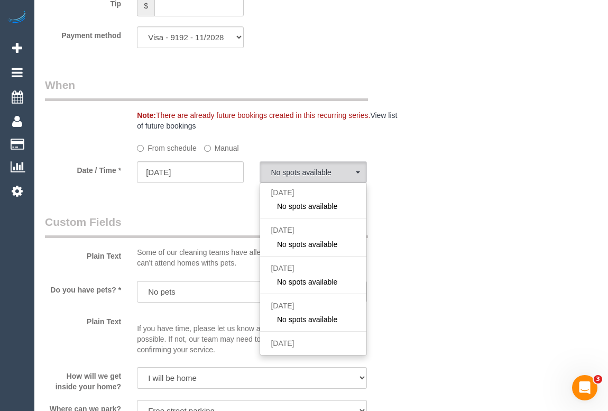
click at [423, 278] on div "Who Email* [EMAIL_ADDRESS][DOMAIN_NAME] Name * [PERSON_NAME] Where Address* [ST…" at bounding box center [321, 305] width 553 height 2651
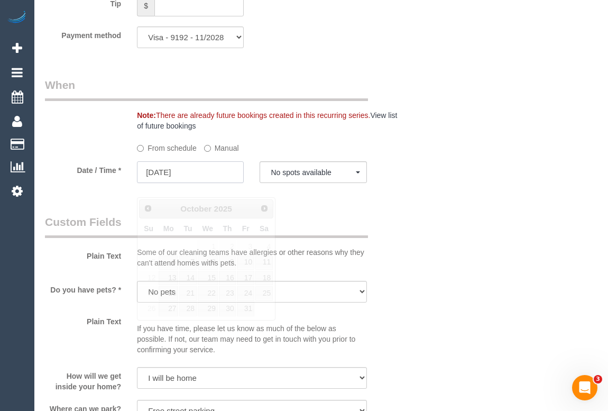
click at [166, 181] on input "[DATE]" at bounding box center [190, 172] width 107 height 22
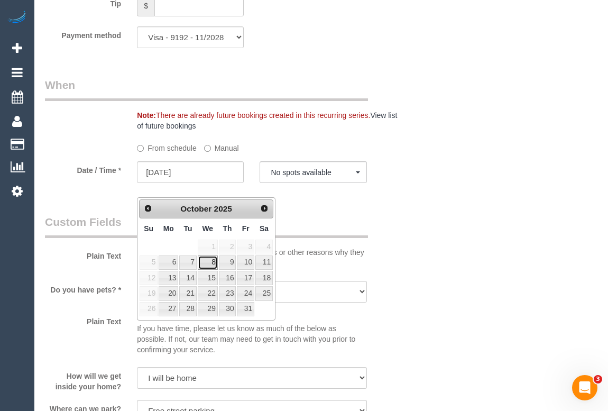
click at [212, 264] on link "8" at bounding box center [208, 263] width 20 height 14
type input "[DATE]"
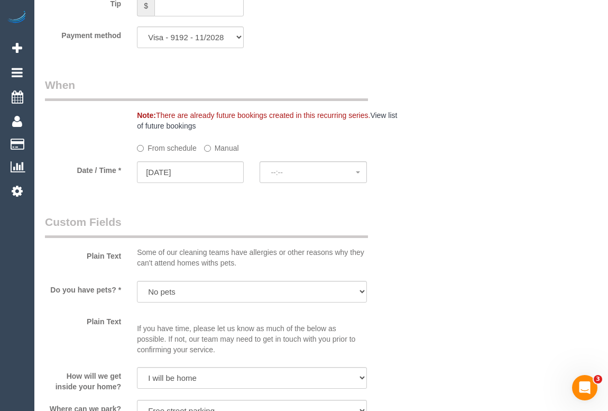
click at [392, 261] on div "Plain Text Some of our cleaning teams have allergies or other reasons why they …" at bounding box center [221, 243] width 369 height 59
click at [306, 177] on span "--:--" at bounding box center [313, 172] width 85 height 8
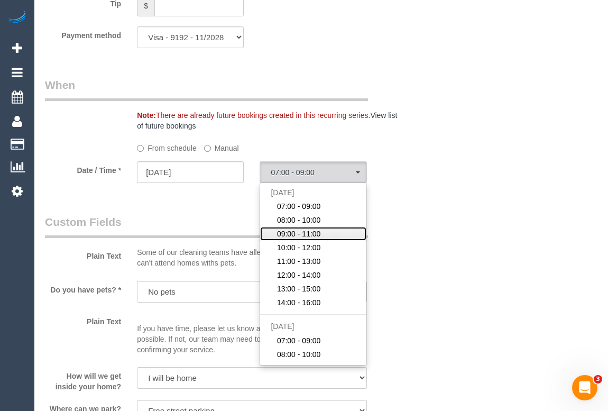
click at [306, 239] on span "09:00 - 11:00" at bounding box center [299, 234] width 44 height 11
select select "spot44"
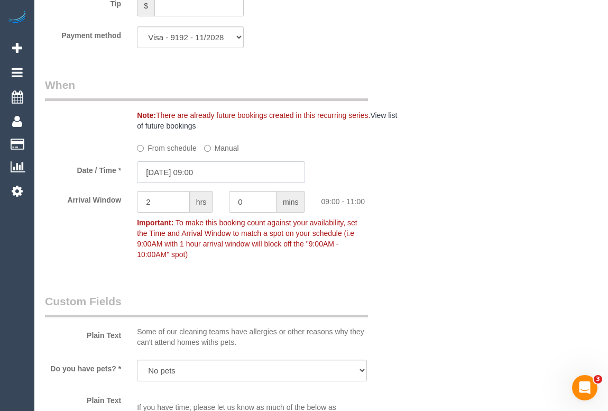
click at [203, 183] on input "08/10/2025 09:00" at bounding box center [221, 172] width 168 height 22
click at [204, 183] on input "08/10/2025 09:00" at bounding box center [221, 172] width 168 height 22
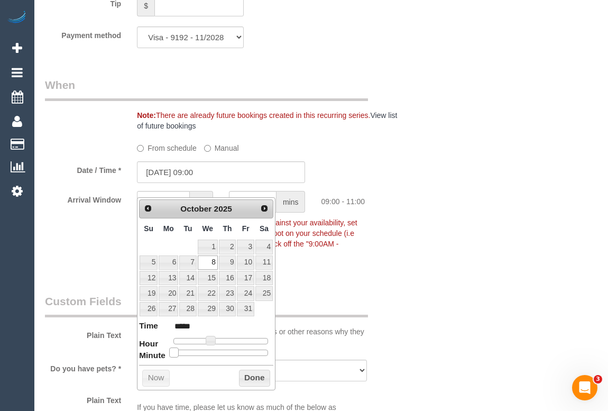
type input "08/10/2025 09:05"
type input "*****"
type input "08/10/2025 09:10"
type input "*****"
type input "08/10/2025 09:15"
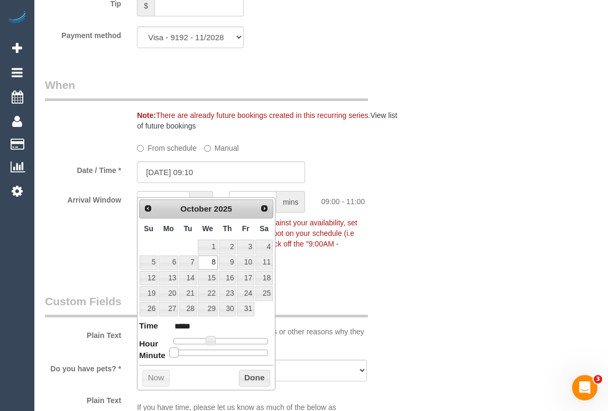
type input "*****"
type input "08/10/2025 09:20"
type input "*****"
type input "08/10/2025 09:25"
type input "*****"
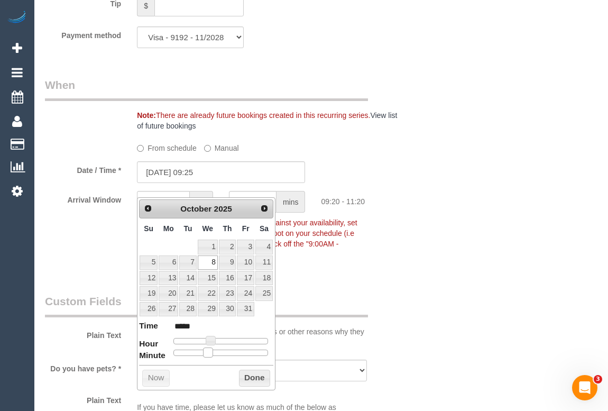
type input "08/10/2025 09:30"
type input "*****"
drag, startPoint x: 174, startPoint y: 354, endPoint x: 222, endPoint y: 354, distance: 48.7
click at [222, 354] on span at bounding box center [225, 353] width 10 height 10
click at [248, 377] on button "Done" at bounding box center [254, 378] width 31 height 17
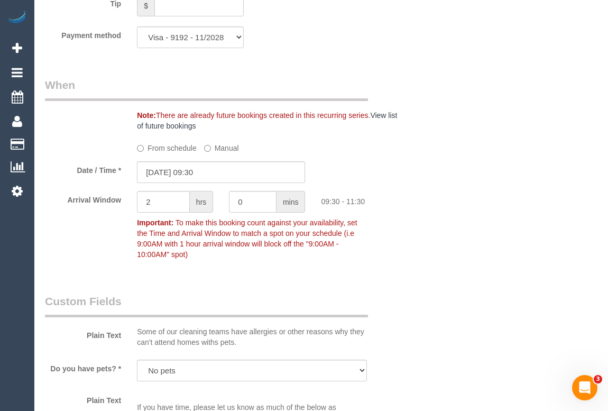
click at [454, 283] on div "Who Email* katietruss@gmail.com Name * Katie Truss Where Address* 91 Arthurton …" at bounding box center [321, 345] width 553 height 2730
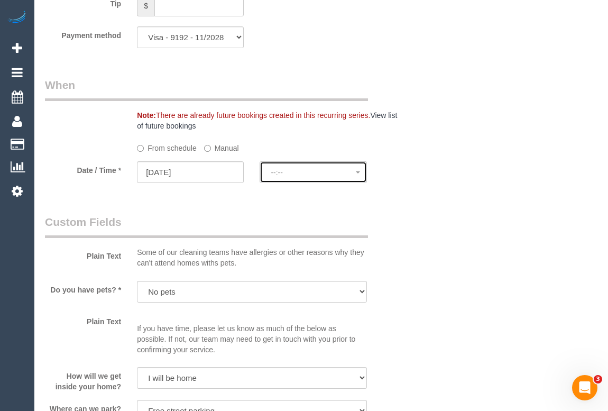
click at [278, 177] on span "--:--" at bounding box center [313, 172] width 85 height 8
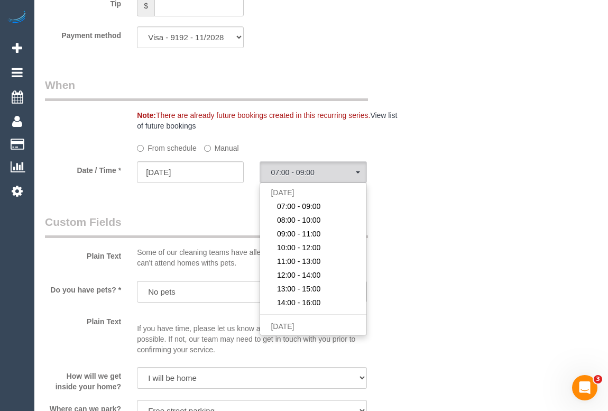
click at [317, 255] on link "10:00 - 12:00" at bounding box center [313, 248] width 106 height 14
select select "spot78"
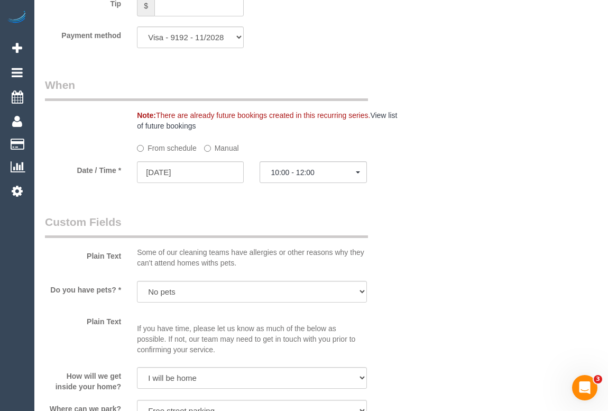
click at [413, 252] on div "Who Email* katietruss@gmail.com Name * Katie Truss Where Address* 91 Arthurton …" at bounding box center [321, 305] width 553 height 2651
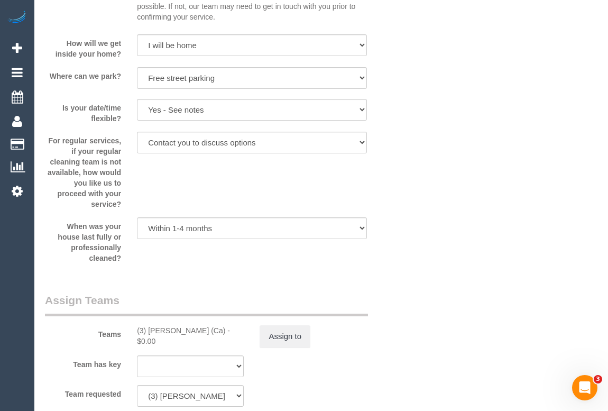
scroll to position [1395, 0]
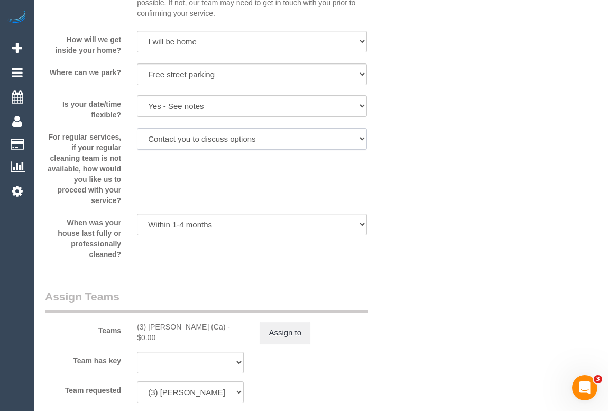
click at [288, 149] on select "Arrange a cleaner to cover and do not bother you Arrange a cleaner to cover and…" at bounding box center [252, 139] width 230 height 22
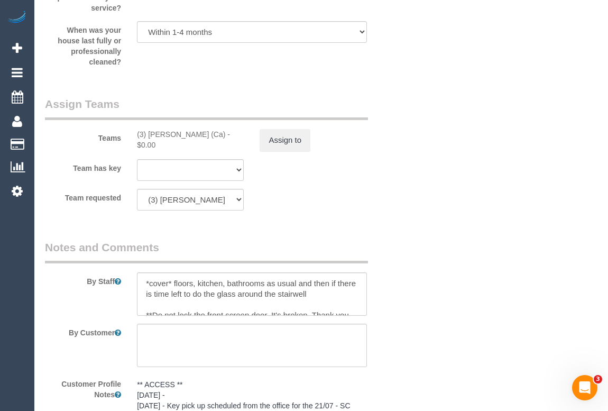
click at [284, 151] on button "Assign to" at bounding box center [285, 140] width 51 height 22
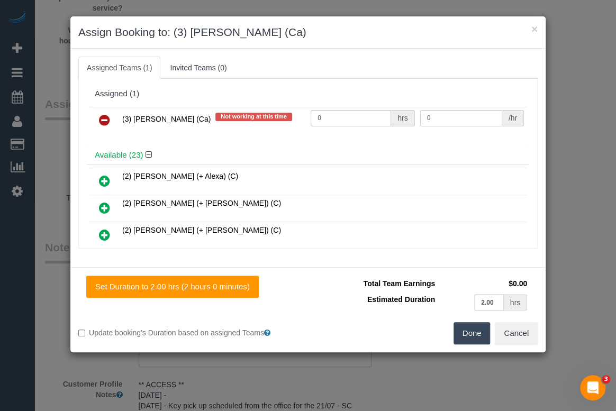
drag, startPoint x: 121, startPoint y: 119, endPoint x: 195, endPoint y: 119, distance: 74.6
click at [195, 119] on tr "(3) Jenith Khadgi (Ca) Not working at this time 0 hrs 0 /hr" at bounding box center [307, 120] width 437 height 27
copy span "(3) [PERSON_NAME] (Ca)"
click at [104, 119] on icon at bounding box center [104, 120] width 11 height 13
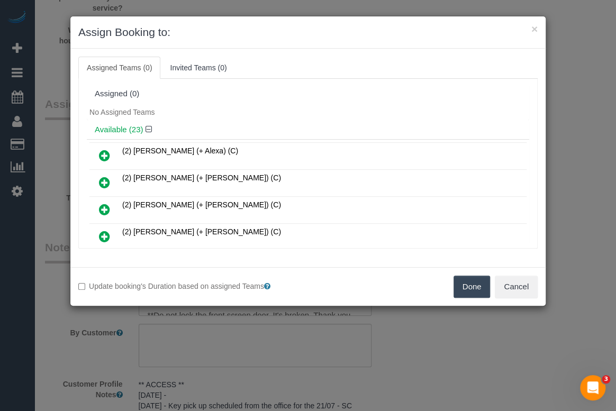
click at [469, 287] on button "Done" at bounding box center [471, 287] width 37 height 22
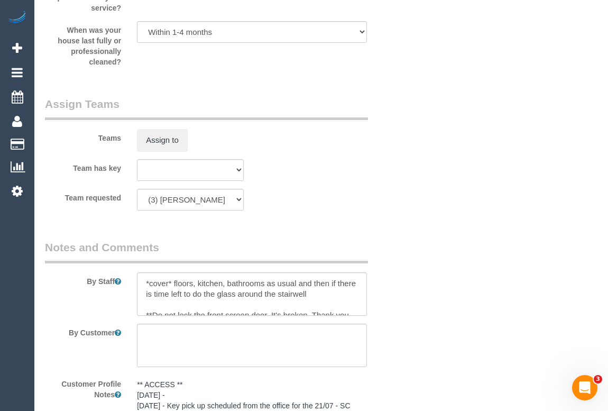
click at [431, 323] on div "× Assign Booking to: Assigned Teams (0) Invited Teams (0) Assigned (0) No Assig…" at bounding box center [304, 205] width 608 height 411
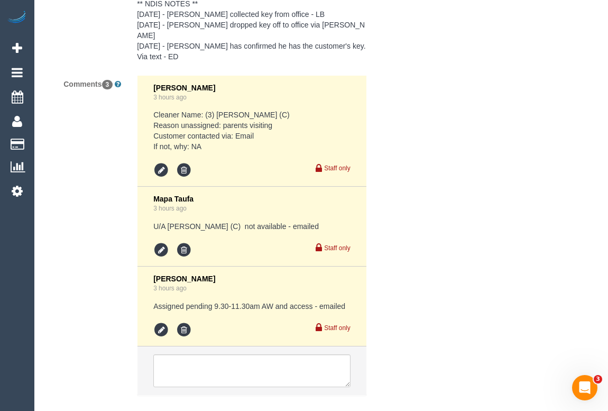
scroll to position [2306, 0]
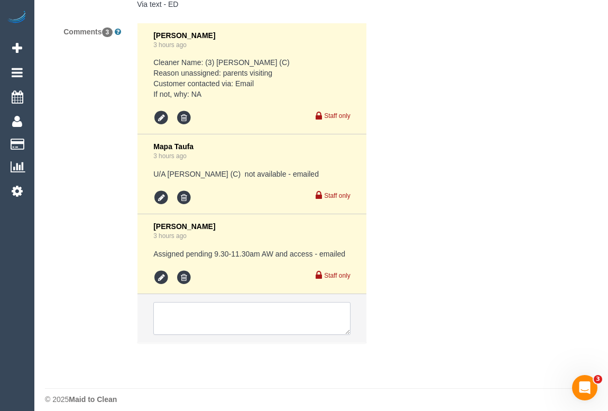
click at [201, 306] on textarea at bounding box center [251, 318] width 197 height 33
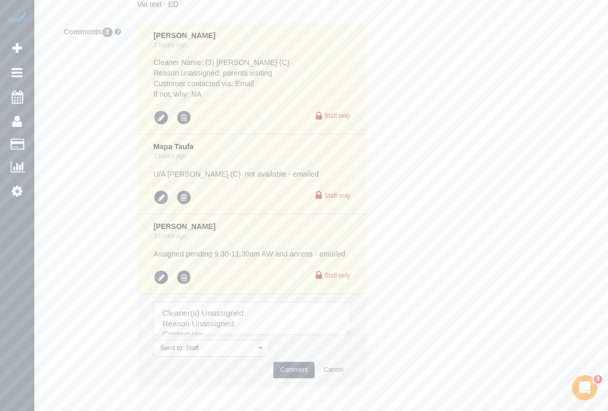
click at [271, 310] on textarea at bounding box center [251, 318] width 197 height 33
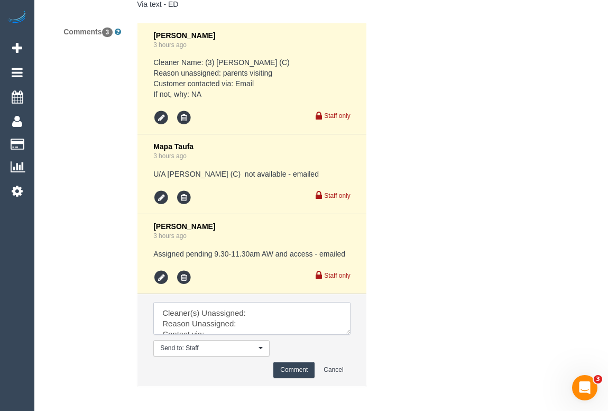
click at [266, 302] on textarea at bounding box center [251, 318] width 197 height 33
paste textarea "(3) [PERSON_NAME] (Ca)"
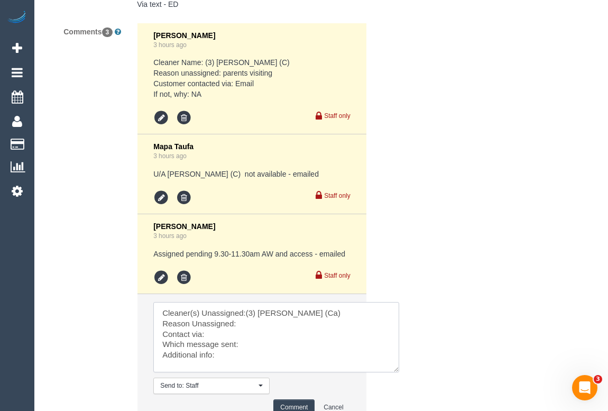
drag, startPoint x: 346, startPoint y: 321, endPoint x: 395, endPoint y: 359, distance: 62.2
click at [395, 359] on textarea at bounding box center [276, 337] width 246 height 70
click at [242, 312] on textarea at bounding box center [276, 337] width 246 height 70
click at [219, 326] on textarea at bounding box center [276, 337] width 246 height 70
click at [253, 336] on textarea at bounding box center [276, 337] width 246 height 70
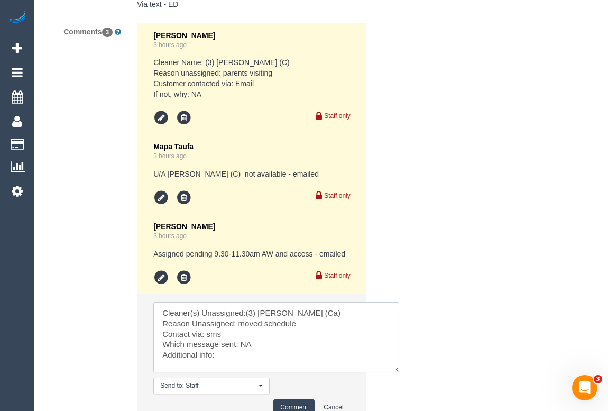
click at [228, 349] on textarea at bounding box center [276, 337] width 246 height 70
type textarea "Cleaner(s) Unassigned:(3) Jenith Khadgi (Ca) Reason Unassigned: moved schedule …"
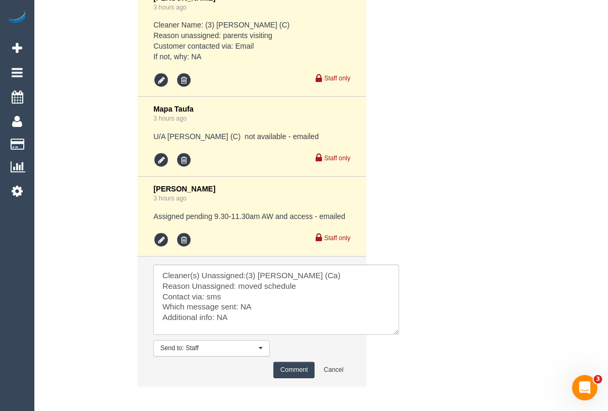
scroll to position [2387, 0]
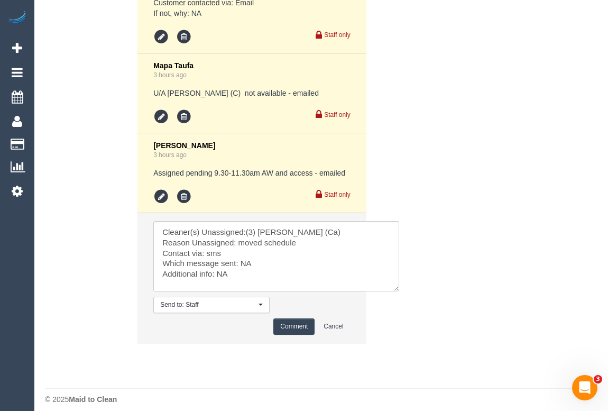
click at [301, 319] on button "Comment" at bounding box center [294, 327] width 41 height 16
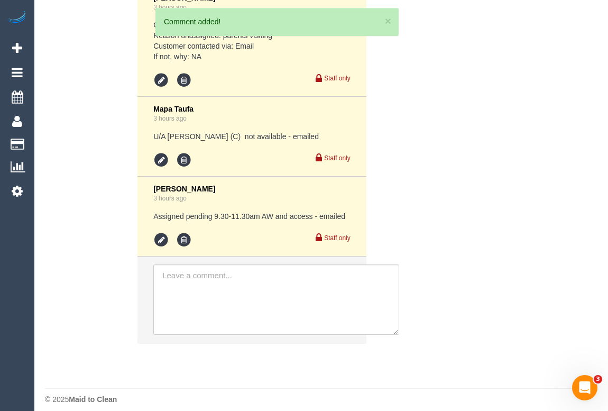
scroll to position [2466, 0]
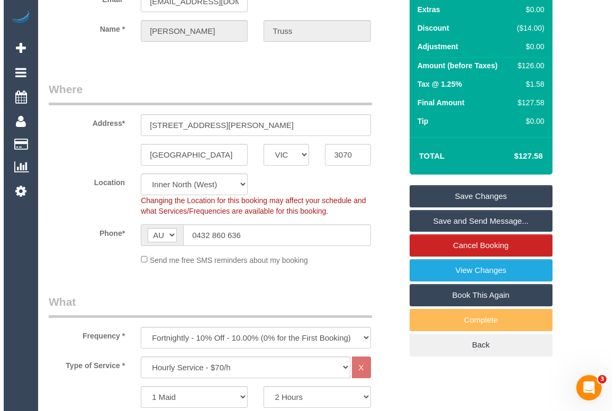
scroll to position [13, 0]
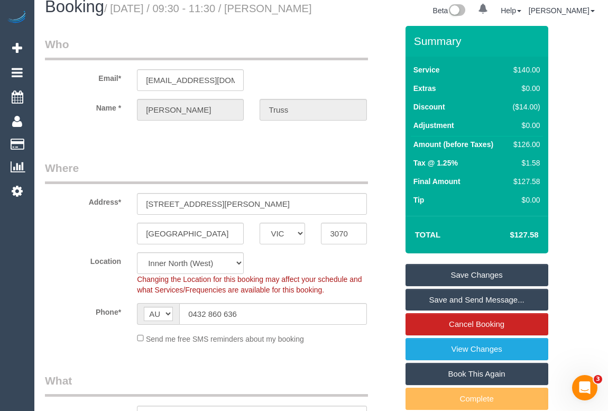
click at [482, 286] on link "Save Changes" at bounding box center [477, 275] width 143 height 22
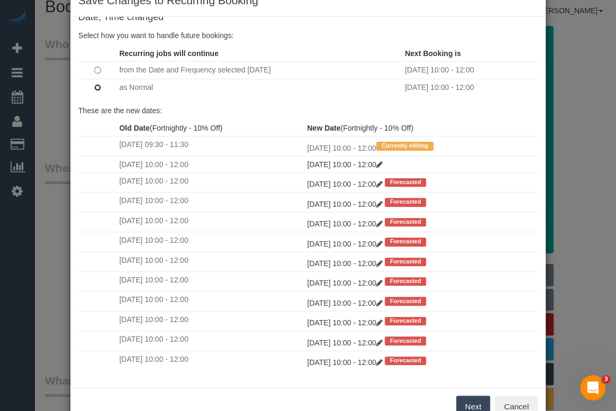
scroll to position [62, 0]
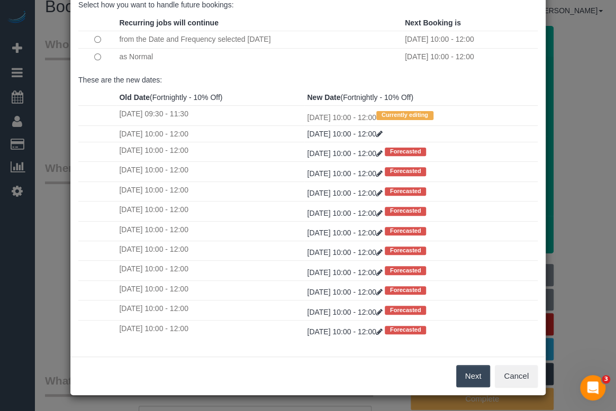
click at [476, 379] on button "Next" at bounding box center [473, 376] width 34 height 22
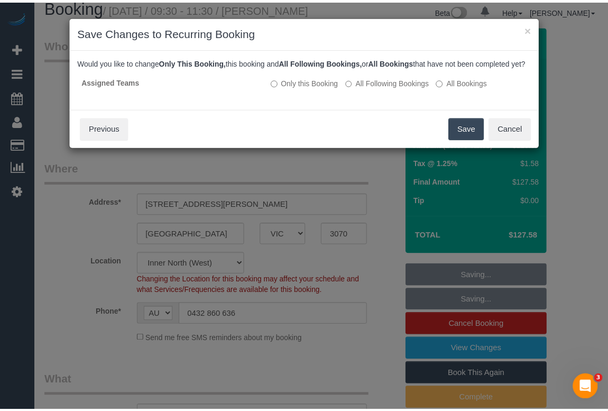
scroll to position [0, 0]
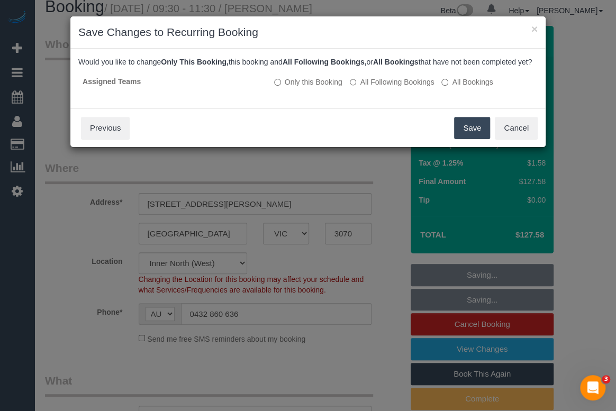
click at [450, 302] on div "× Save Changes to Recurring Booking Date, Time changed Select how you want to h…" at bounding box center [308, 205] width 616 height 411
click at [471, 138] on button "Save" at bounding box center [472, 128] width 36 height 22
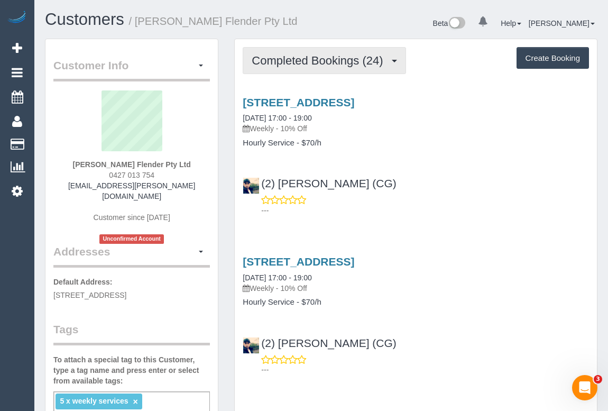
click at [333, 65] on button "Completed Bookings (24)" at bounding box center [324, 60] width 163 height 27
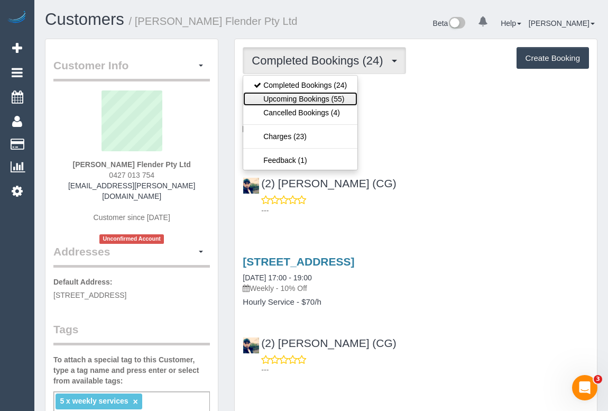
click at [324, 96] on link "Upcoming Bookings (55)" at bounding box center [300, 99] width 114 height 14
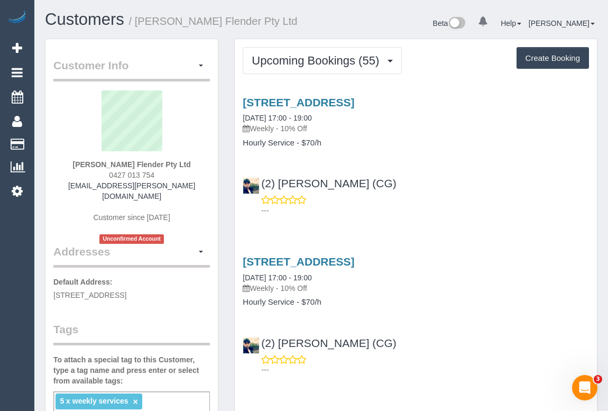
drag, startPoint x: 74, startPoint y: 165, endPoint x: 211, endPoint y: 165, distance: 137.0
copy div "[PERSON_NAME] Flender Pty Ltd 0427 013 754 [EMAIL_ADDRESS][PERSON_NAME][DOMAIN_…"
click at [193, 158] on div "[PERSON_NAME] Flender Pty Ltd 0427 013 754 [EMAIL_ADDRESS][PERSON_NAME][DOMAIN_…" at bounding box center [131, 166] width 157 height 153
drag, startPoint x: 195, startPoint y: 164, endPoint x: 66, endPoint y: 159, distance: 128.6
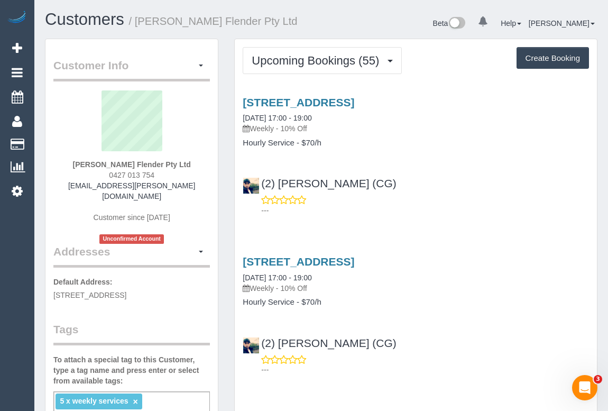
click at [66, 159] on div "[PERSON_NAME] Flender Pty Ltd 0427 013 754 [EMAIL_ADDRESS][PERSON_NAME][DOMAIN_…" at bounding box center [131, 166] width 157 height 153
copy strong "[PERSON_NAME] Flender Pty Ltd"
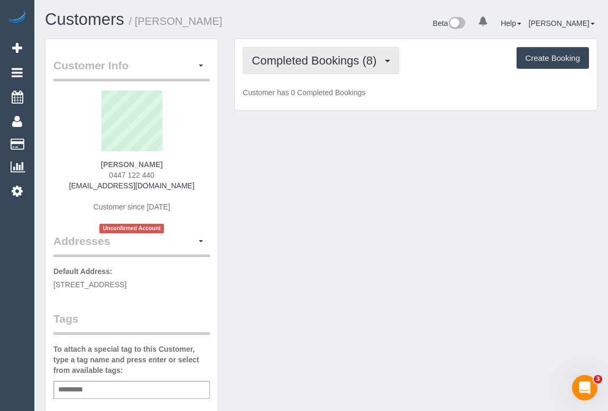
click at [308, 61] on span "Completed Bookings (8)" at bounding box center [317, 60] width 130 height 13
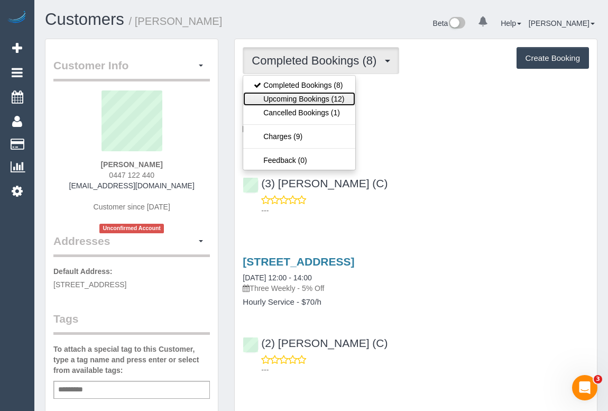
click at [314, 100] on link "Upcoming Bookings (12)" at bounding box center [299, 99] width 112 height 14
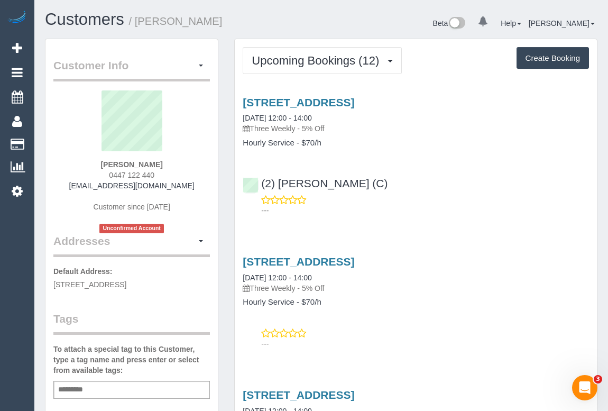
click at [487, 171] on div "(2) [PERSON_NAME] (C) ---" at bounding box center [416, 192] width 362 height 48
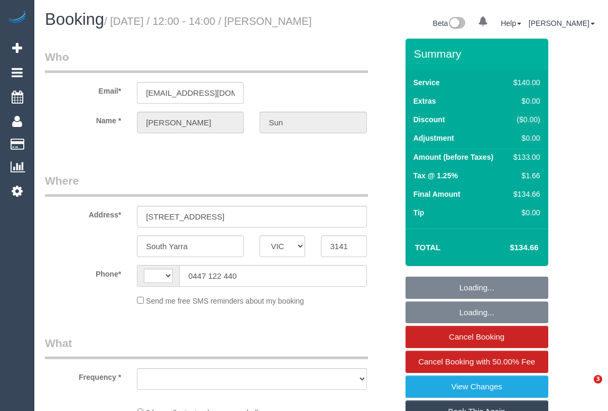
select select "VIC"
select select "string:stripe-pm_1R3SXM2GScqysDRVk8dpiyA6"
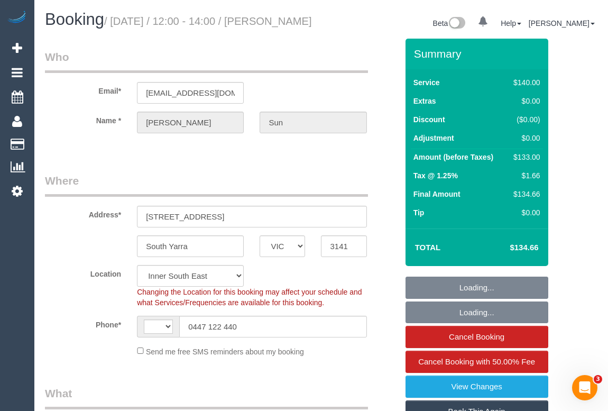
select select "string:AU"
select select "number:28"
select select "number:14"
select select "number:18"
select select "number:24"
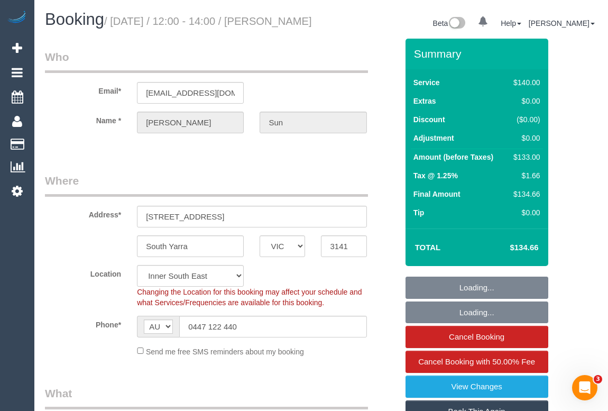
select select "object:853"
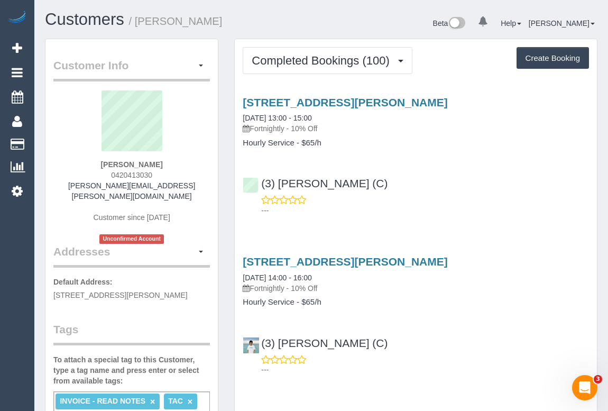
drag, startPoint x: 106, startPoint y: 174, endPoint x: 180, endPoint y: 176, distance: 74.1
click at [180, 176] on div "[PERSON_NAME] 0420413030 [PERSON_NAME][EMAIL_ADDRESS][PERSON_NAME][DOMAIN_NAME]…" at bounding box center [131, 166] width 157 height 153
copy span "0420413030"
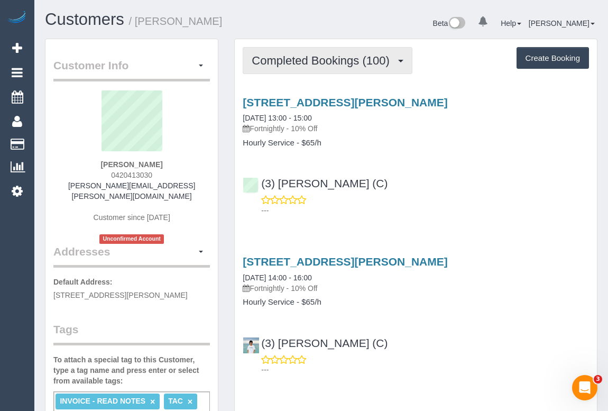
click at [316, 61] on span "Completed Bookings (100)" at bounding box center [323, 60] width 143 height 13
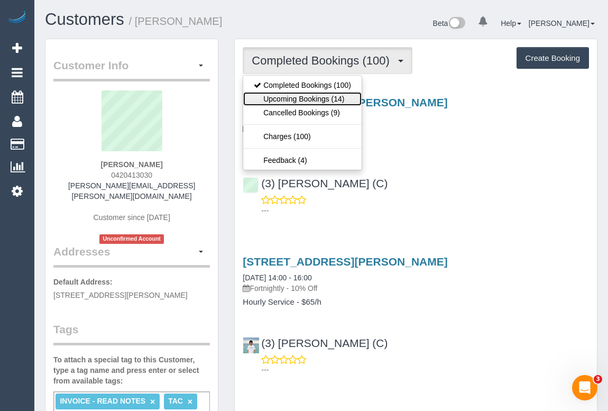
click at [305, 98] on link "Upcoming Bookings (14)" at bounding box center [302, 99] width 119 height 14
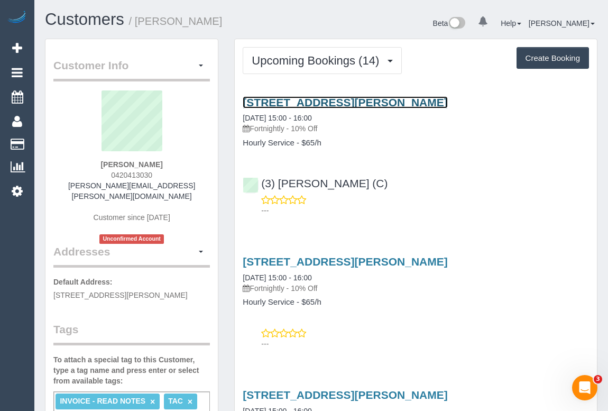
click at [343, 101] on link "[STREET_ADDRESS][PERSON_NAME]" at bounding box center [345, 102] width 205 height 12
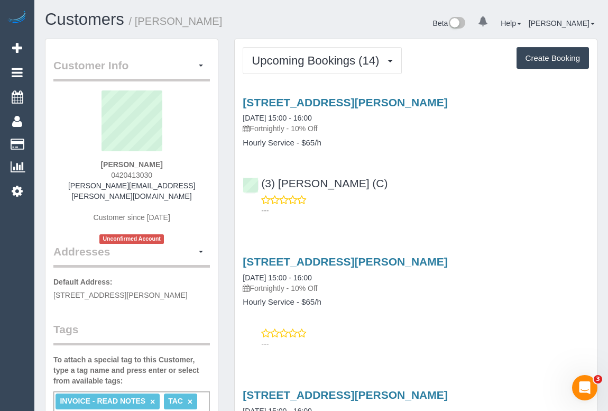
click at [441, 160] on div "[STREET_ADDRESS][PERSON_NAME] [DATE] 15:00 - 16:00 Fortnightly - 10% Off Hourly…" at bounding box center [416, 153] width 362 height 133
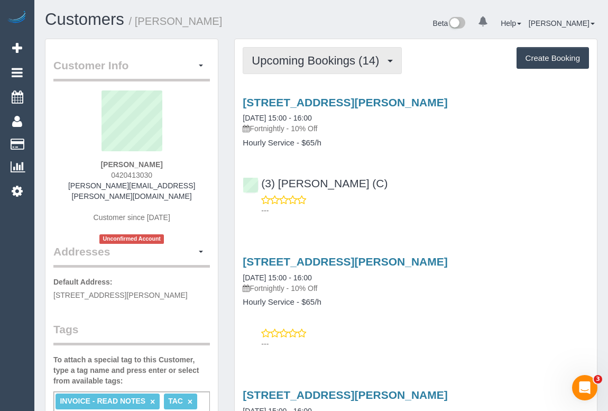
click at [330, 63] on span "Upcoming Bookings (14)" at bounding box center [318, 60] width 133 height 13
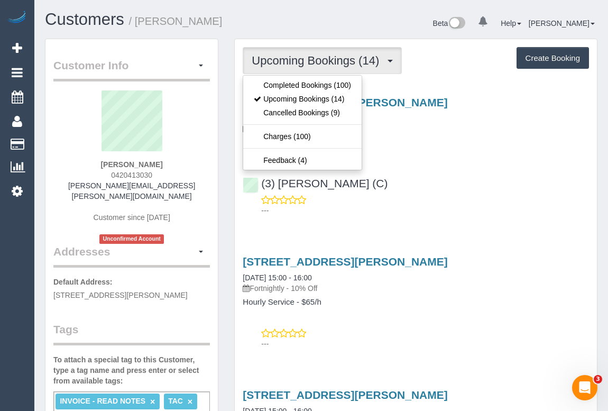
click at [439, 142] on h4 "Hourly Service - $65/h" at bounding box center [416, 143] width 347 height 9
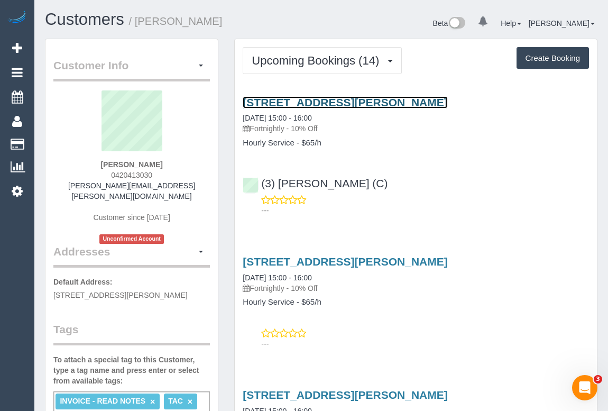
click at [332, 103] on link "[STREET_ADDRESS][PERSON_NAME]" at bounding box center [345, 102] width 205 height 12
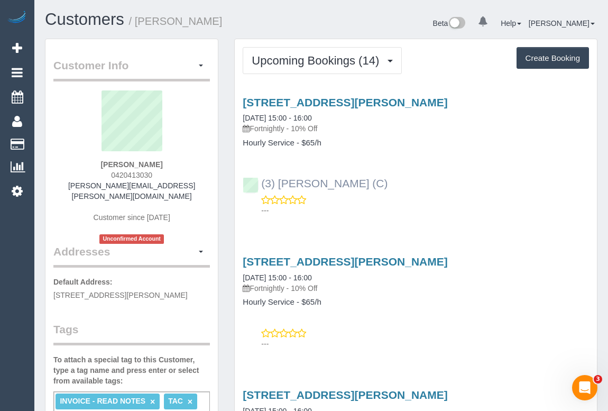
click at [255, 186] on div "(3) [PERSON_NAME] (C) ---" at bounding box center [416, 192] width 362 height 48
copy link "(3) [PERSON_NAME] (C)"
drag, startPoint x: 452, startPoint y: 177, endPoint x: 461, endPoint y: 178, distance: 8.5
click at [452, 177] on div "(3) [PERSON_NAME] (C) ---" at bounding box center [416, 192] width 362 height 48
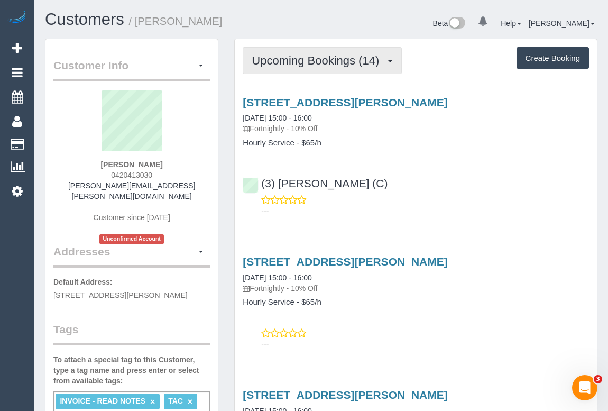
click at [295, 58] on span "Upcoming Bookings (14)" at bounding box center [318, 60] width 133 height 13
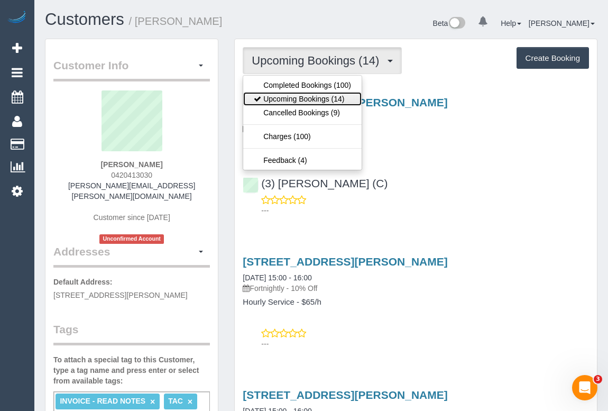
click at [318, 101] on link "Upcoming Bookings (14)" at bounding box center [302, 99] width 119 height 14
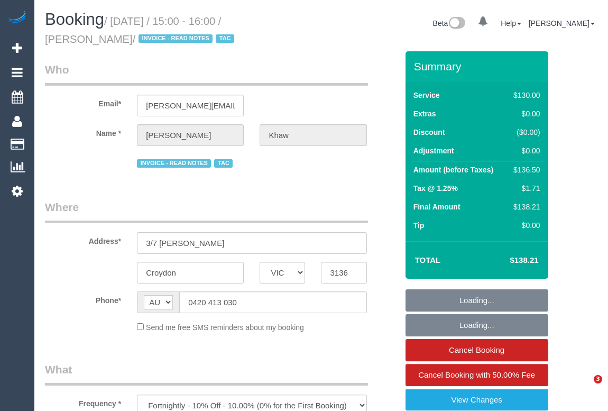
select select "VIC"
select select "number:27"
select select "number:14"
select select "number:18"
select select "number:22"
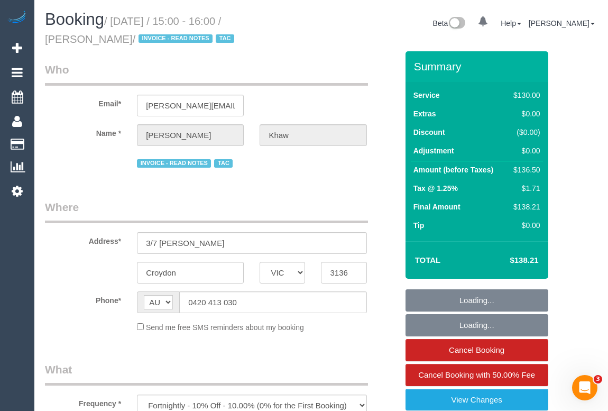
select select "number:34"
select select "number:26"
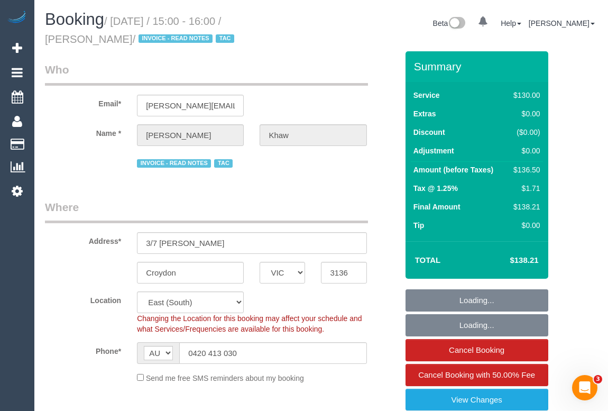
select select "object:703"
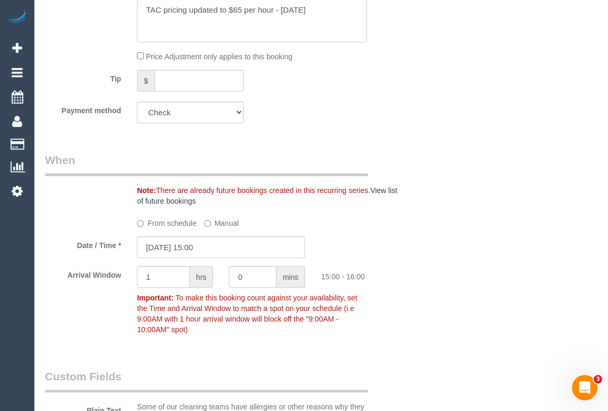
scroll to position [1202, 0]
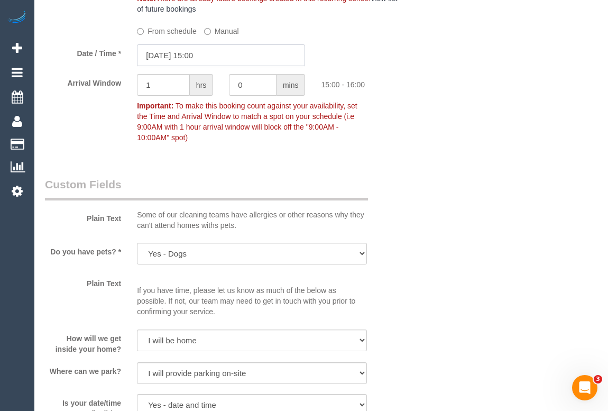
click at [201, 59] on input "[DATE] 15:00" at bounding box center [221, 55] width 168 height 22
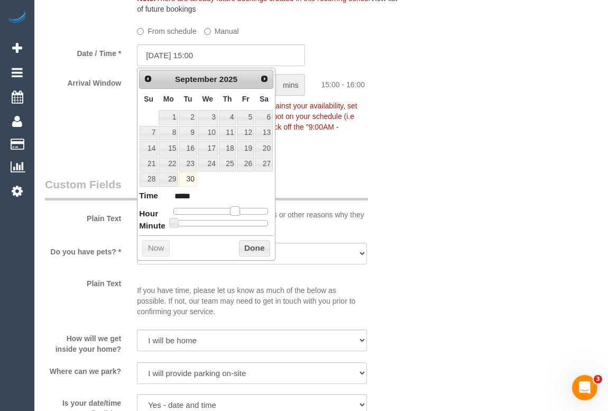
type input "[DATE] 16:00"
type input "*****"
type input "[DATE] 17:00"
type input "*****"
type input "[DATE] 16:00"
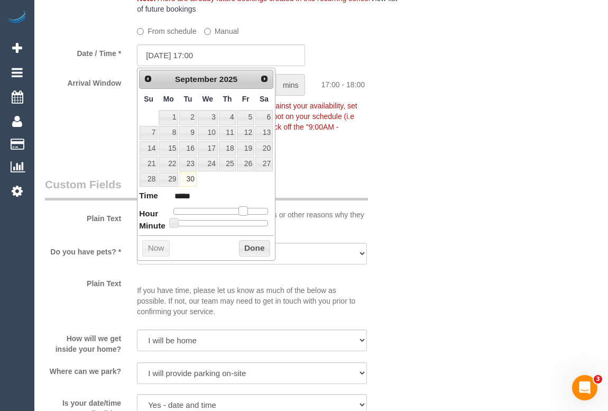
type input "*****"
drag, startPoint x: 237, startPoint y: 211, endPoint x: 243, endPoint y: 211, distance: 6.3
click at [243, 211] on span at bounding box center [239, 211] width 10 height 10
type input "[DATE] 16:05"
type input "*****"
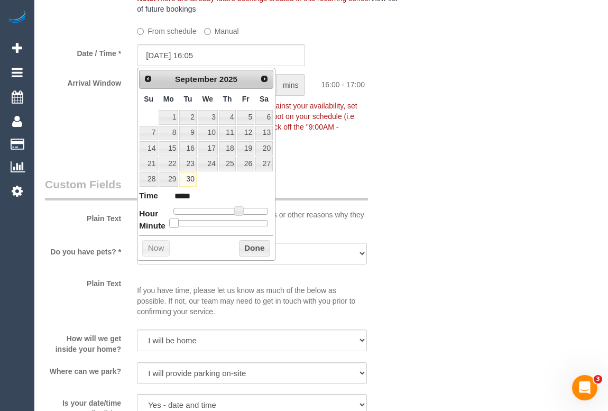
type input "[DATE] 16:10"
type input "*****"
type input "[DATE] 16:15"
type input "*****"
type input "[DATE] 16:20"
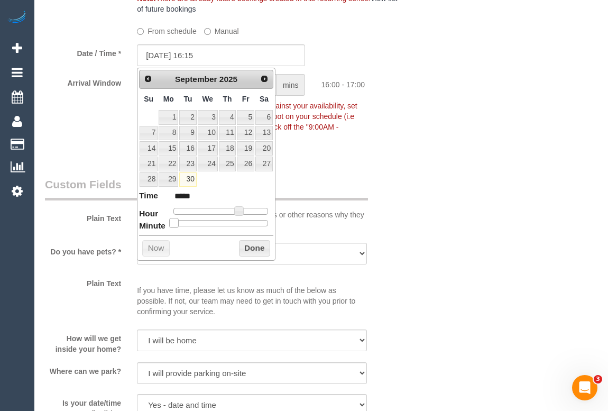
type input "*****"
drag, startPoint x: 175, startPoint y: 222, endPoint x: 211, endPoint y: 222, distance: 36.5
click at [211, 222] on span at bounding box center [208, 223] width 10 height 10
click at [249, 247] on button "Done" at bounding box center [254, 248] width 31 height 17
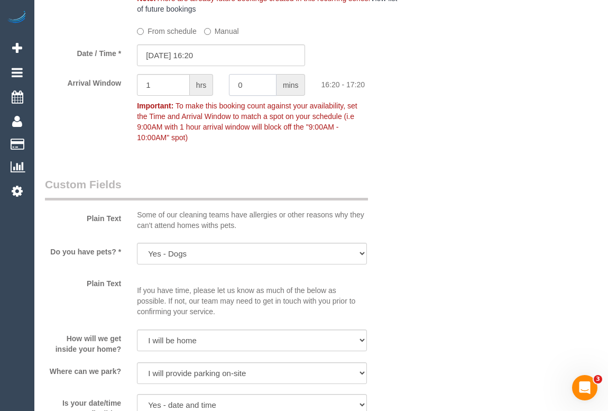
drag, startPoint x: 244, startPoint y: 86, endPoint x: 233, endPoint y: 86, distance: 11.6
click at [233, 86] on input "0" at bounding box center [253, 85] width 48 height 22
type input "15"
drag, startPoint x: 165, startPoint y: 84, endPoint x: 71, endPoint y: 83, distance: 93.7
click at [71, 83] on div "Arrival Window 1 hrs 15 mins 16:20 - 17:35 Important: To make this booking coun…" at bounding box center [221, 111] width 369 height 74
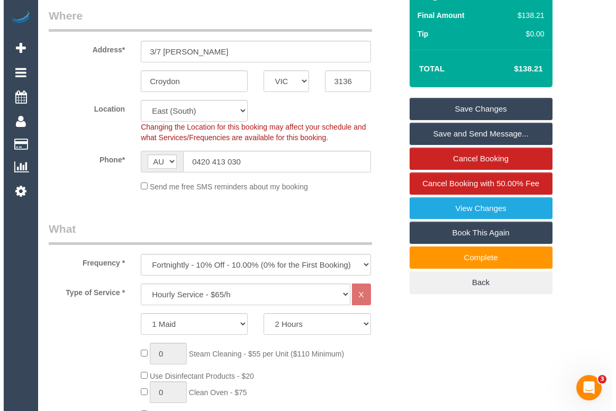
scroll to position [96, 0]
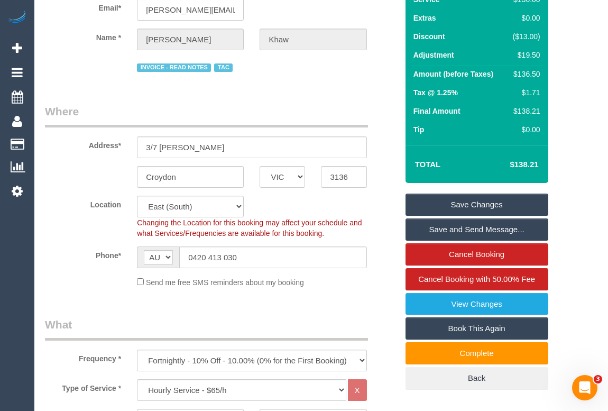
type input "0"
click at [483, 205] on link "Save Changes" at bounding box center [477, 205] width 143 height 22
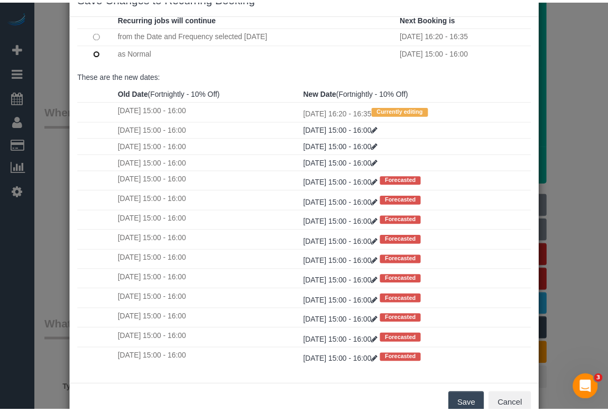
scroll to position [62, 0]
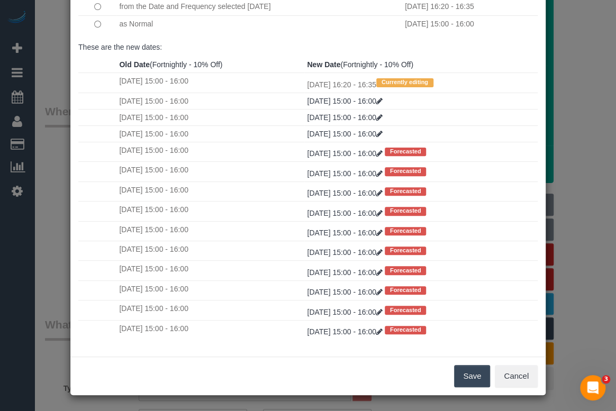
click at [464, 370] on button "Save" at bounding box center [472, 376] width 36 height 22
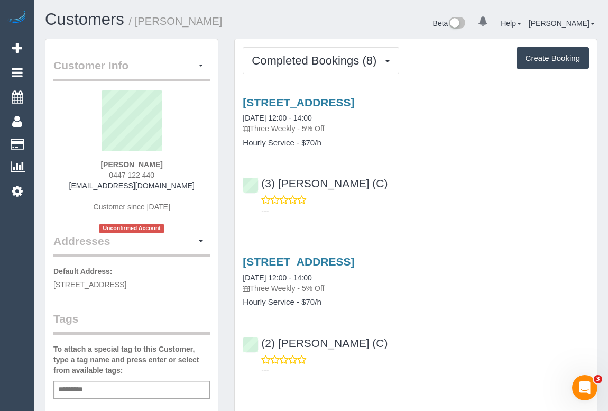
drag, startPoint x: 95, startPoint y: 177, endPoint x: 190, endPoint y: 177, distance: 95.8
click at [190, 177] on div "[PERSON_NAME] 0447 122 440 [EMAIL_ADDRESS][DOMAIN_NAME] Customer since [DATE] U…" at bounding box center [131, 161] width 157 height 143
copy span "0447 122 440"
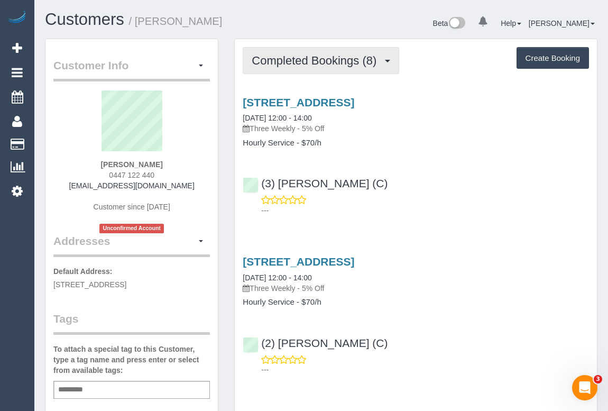
click at [331, 60] on span "Completed Bookings (8)" at bounding box center [317, 60] width 130 height 13
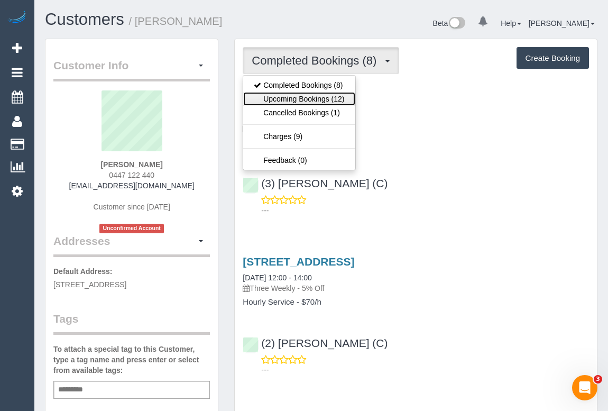
click at [307, 99] on link "Upcoming Bookings (12)" at bounding box center [299, 99] width 112 height 14
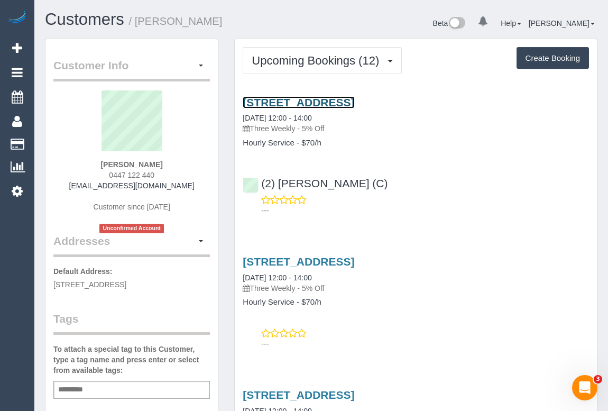
click at [334, 101] on link "[STREET_ADDRESS]" at bounding box center [299, 102] width 112 height 12
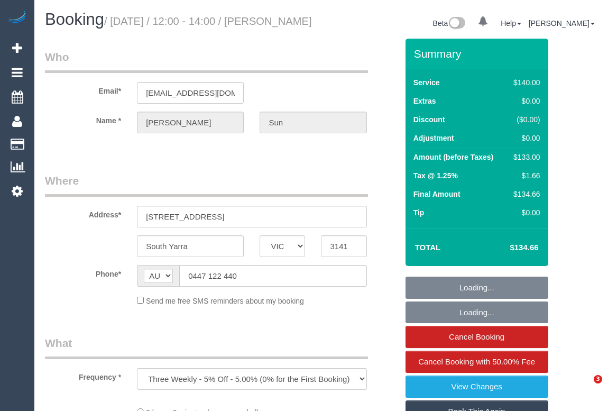
select select "VIC"
select select "string:stripe-pm_1R3SXM2GScqysDRVk8dpiyA6"
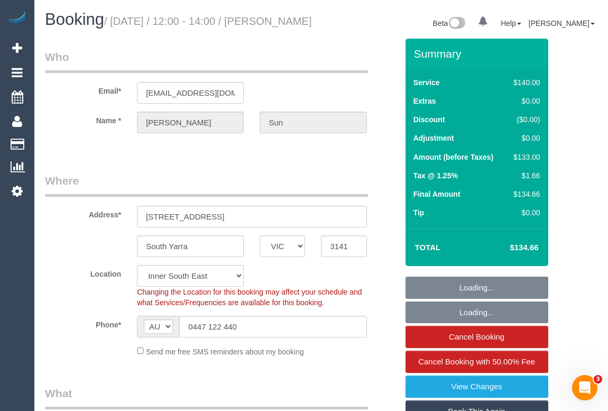
select select "object:539"
select select "number:28"
select select "number:14"
select select "number:18"
select select "number:24"
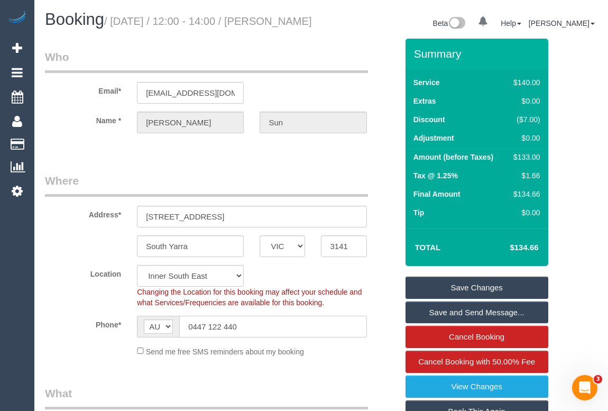
drag, startPoint x: 246, startPoint y: 335, endPoint x: 177, endPoint y: 335, distance: 68.8
click at [177, 335] on div "AF AL DZ AD AO AI AQ AG AR AM AW AU AT AZ BS BH BD BB BY BE BZ BJ BM BT BO BA B…" at bounding box center [252, 327] width 230 height 22
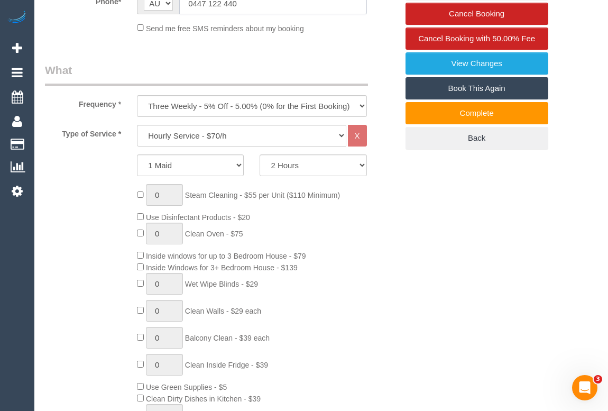
scroll to position [337, 0]
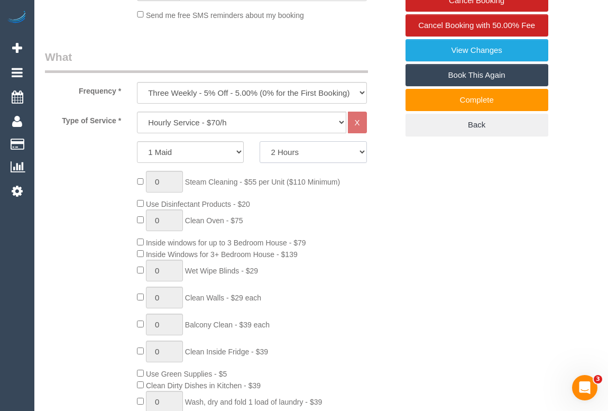
click at [364, 163] on select "2 Hours 2.5 Hours 3 Hours 3.5 Hours 4 Hours 4.5 Hours 5 Hours 5.5 Hours 6 Hours…" at bounding box center [313, 152] width 107 height 22
select select "180"
click at [260, 153] on select "2 Hours 2.5 Hours 3 Hours 3.5 Hours 4 Hours 4.5 Hours 5 Hours 5.5 Hours 6 Hours…" at bounding box center [313, 152] width 107 height 22
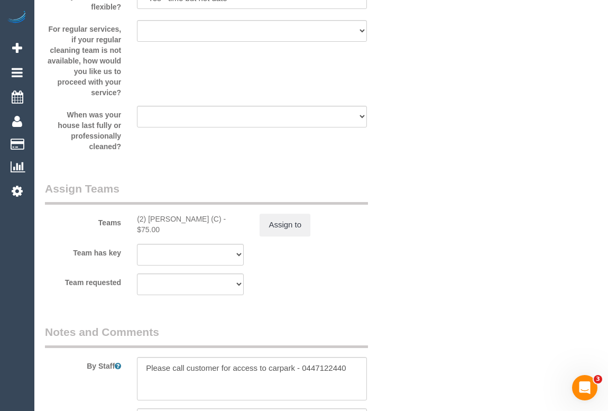
scroll to position [1587, 0]
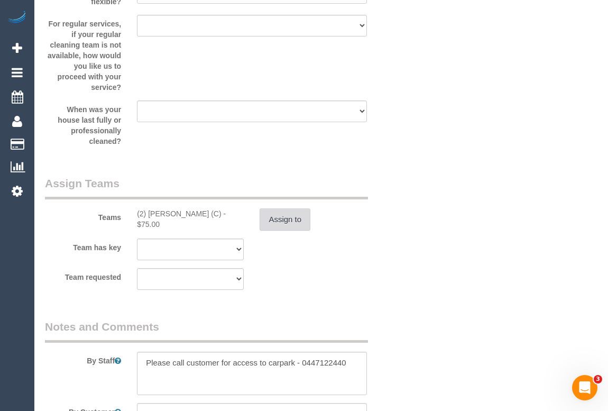
click at [291, 231] on button "Assign to" at bounding box center [285, 219] width 51 height 22
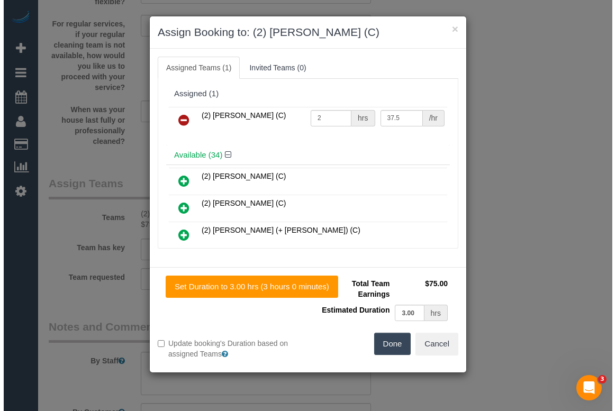
scroll to position [1577, 0]
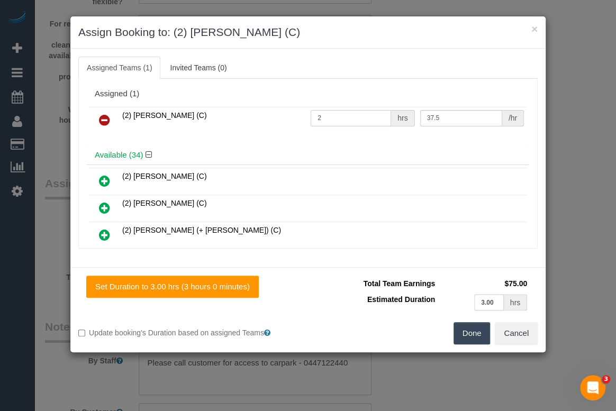
drag, startPoint x: 325, startPoint y: 119, endPoint x: 304, endPoint y: 119, distance: 21.7
click at [308, 119] on td "2 hrs" at bounding box center [363, 120] width 110 height 27
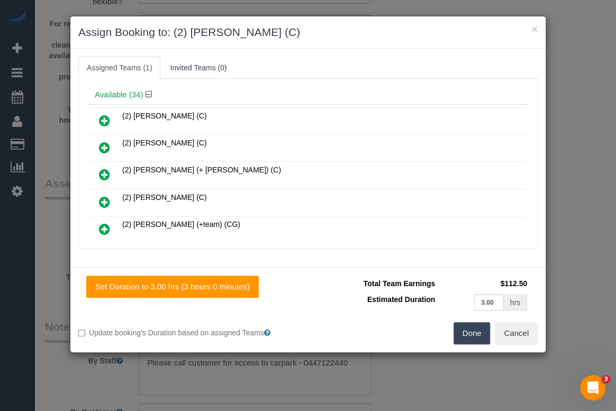
scroll to position [144, 0]
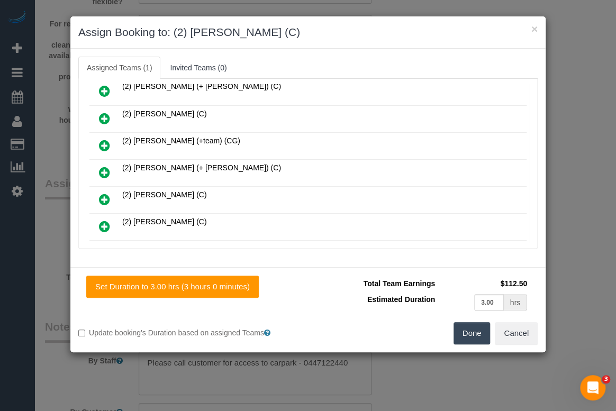
type input "3"
click at [469, 333] on button "Done" at bounding box center [471, 333] width 37 height 22
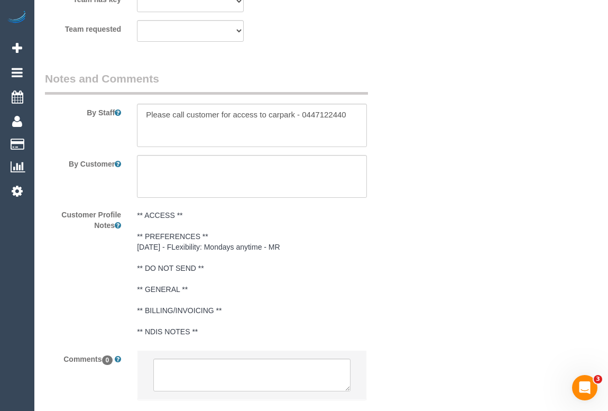
scroll to position [1914, 0]
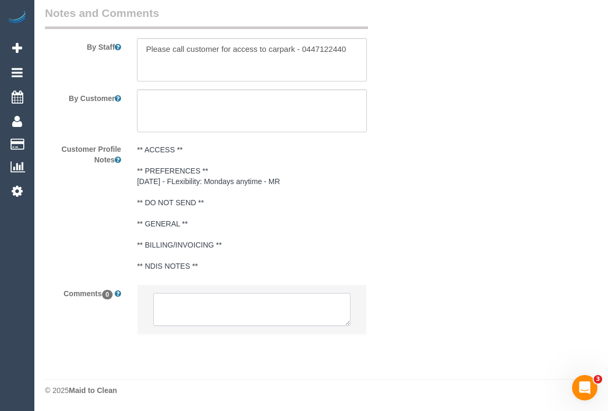
click at [208, 302] on textarea at bounding box center [251, 309] width 197 height 33
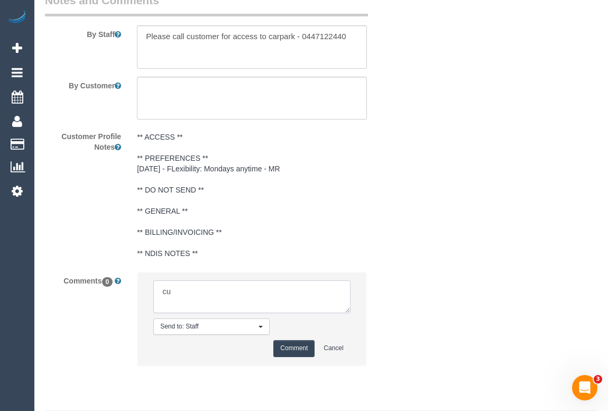
type textarea "c"
type textarea "Customer agreed to add additional hour. Updated booking and pay. - sms/phone"
click at [296, 357] on button "Comment" at bounding box center [294, 348] width 41 height 16
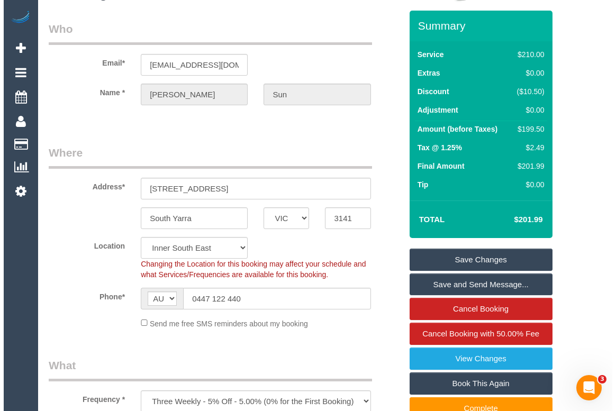
scroll to position [0, 0]
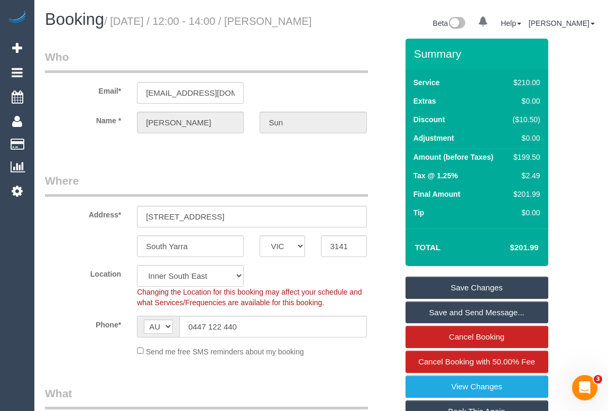
click at [474, 298] on link "Save Changes" at bounding box center [477, 288] width 143 height 22
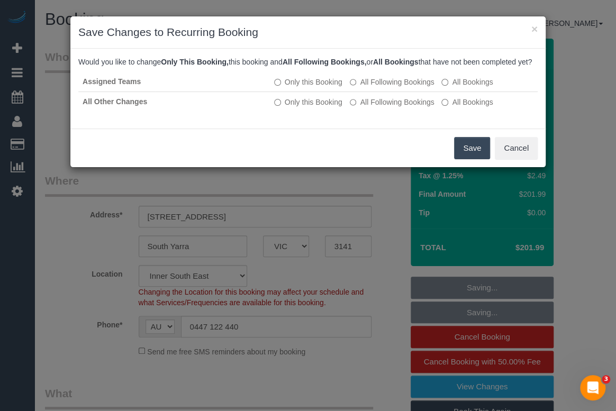
click at [466, 153] on button "Save" at bounding box center [472, 148] width 36 height 22
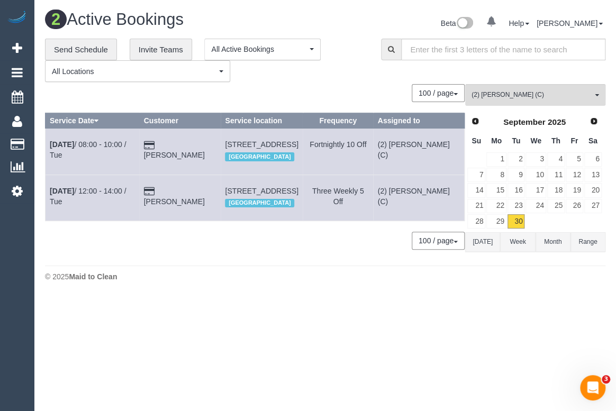
click at [292, 325] on body "0 Beta Your Notifications You have 0 alerts Add Booking Bookings Active Booking…" at bounding box center [308, 205] width 616 height 411
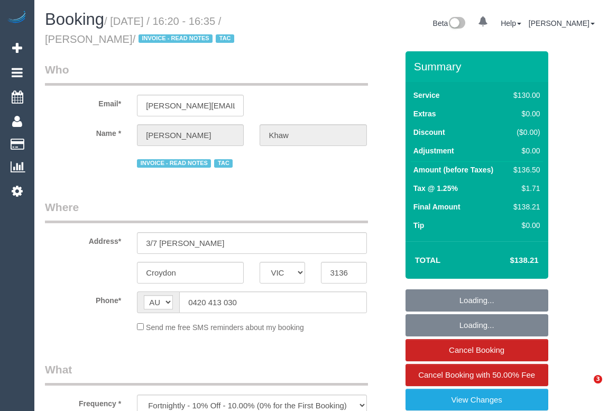
select select "VIC"
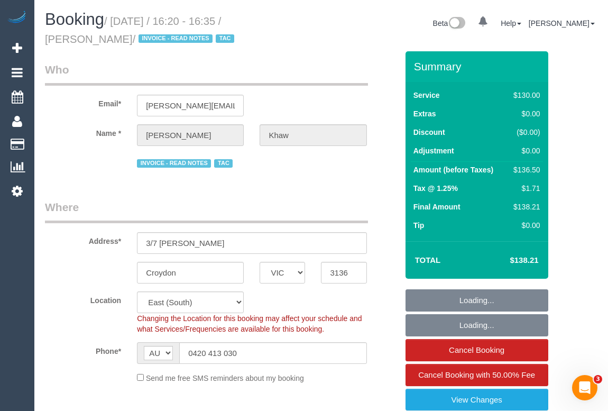
select select "object:703"
select select "number:27"
select select "number:14"
select select "number:18"
select select "number:22"
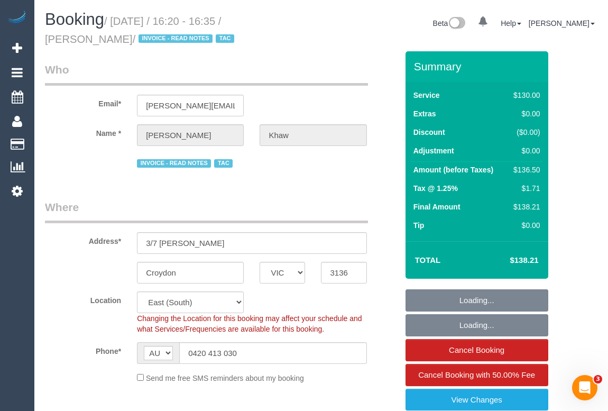
select select "number:34"
select select "number:26"
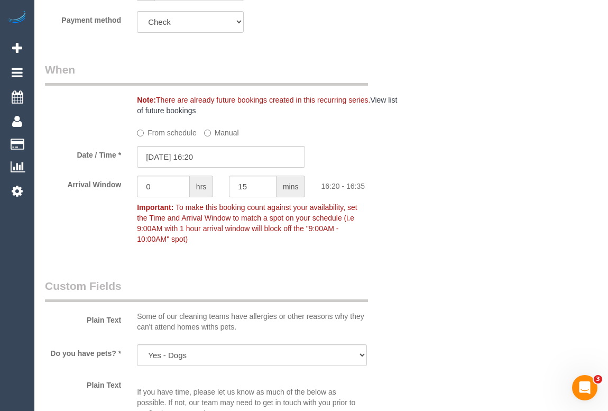
scroll to position [1106, 0]
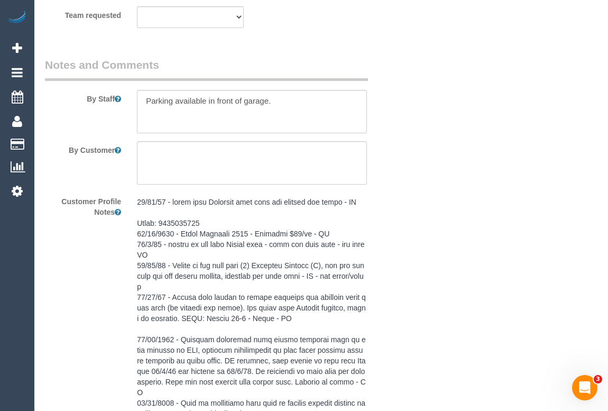
scroll to position [1683, 0]
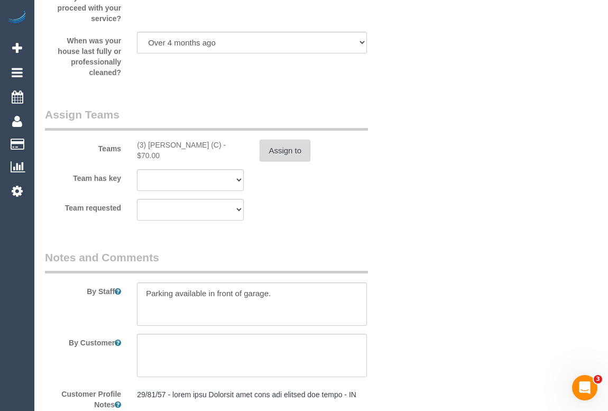
click at [291, 156] on button "Assign to" at bounding box center [285, 151] width 51 height 22
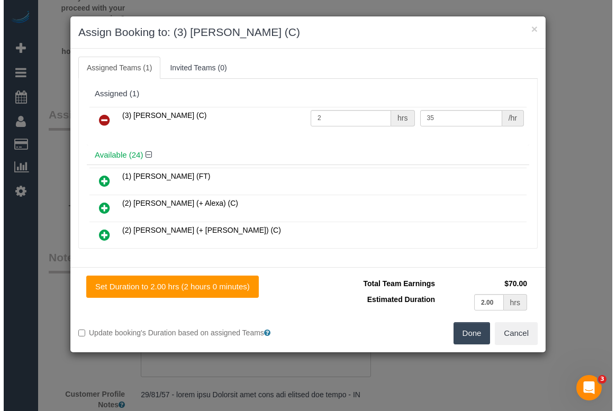
scroll to position [1673, 0]
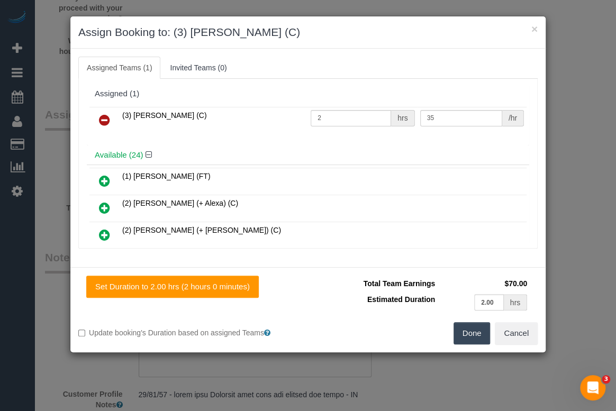
drag, startPoint x: 209, startPoint y: 114, endPoint x: 122, endPoint y: 113, distance: 87.3
click at [122, 113] on td "(3) [PERSON_NAME] (C)" at bounding box center [214, 120] width 188 height 27
copy span "(3) [PERSON_NAME] (C)"
click at [99, 124] on icon at bounding box center [104, 120] width 11 height 13
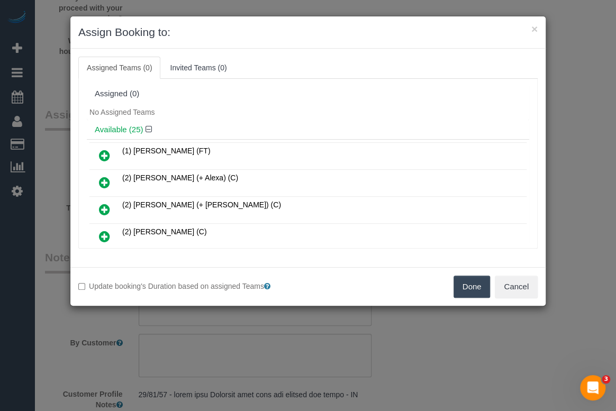
click at [466, 284] on button "Done" at bounding box center [471, 287] width 37 height 22
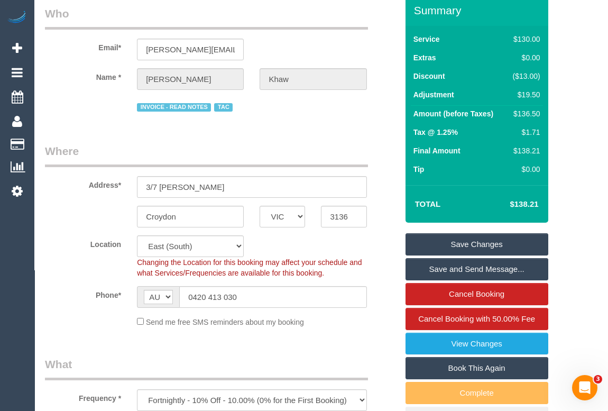
scroll to position [192, 0]
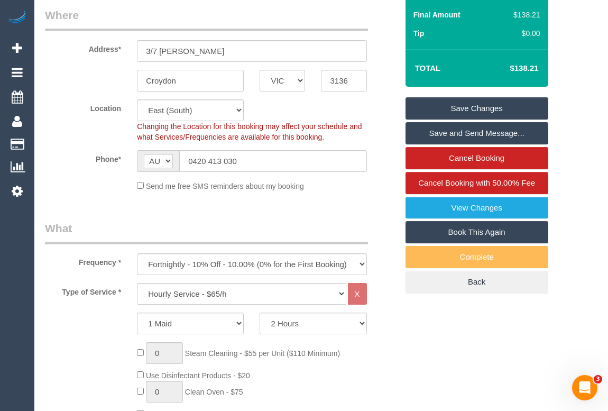
drag, startPoint x: 206, startPoint y: 77, endPoint x: 105, endPoint y: 70, distance: 101.3
click at [105, 70] on div "Croydon ACT [GEOGRAPHIC_DATA] NT [GEOGRAPHIC_DATA] SA TAS [GEOGRAPHIC_DATA] [GE…" at bounding box center [221, 81] width 369 height 22
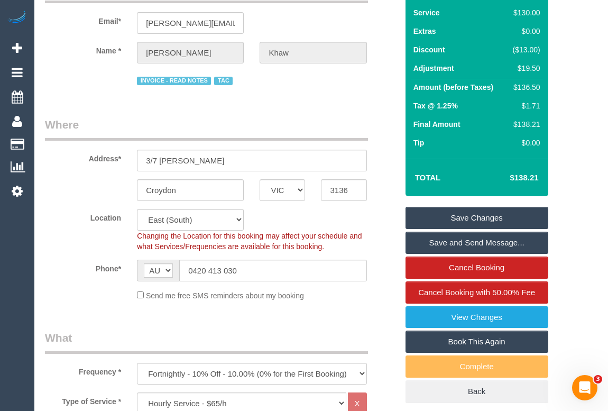
scroll to position [0, 0]
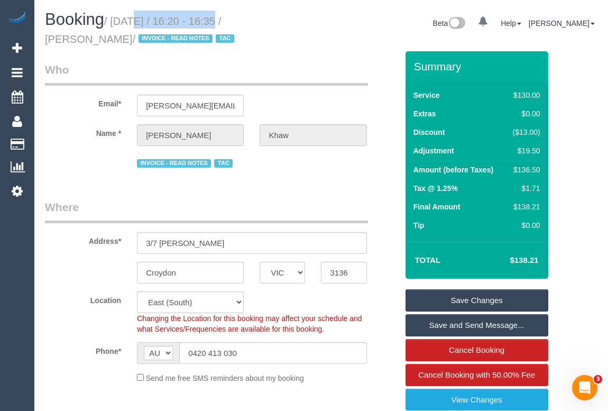
drag, startPoint x: 116, startPoint y: 21, endPoint x: 209, endPoint y: 20, distance: 93.1
click at [209, 20] on small "/ [DATE] / 16:20 - 16:35 / [PERSON_NAME] / INVOICE - READ NOTES TAC" at bounding box center [141, 30] width 193 height 30
copy small "[DATE]"
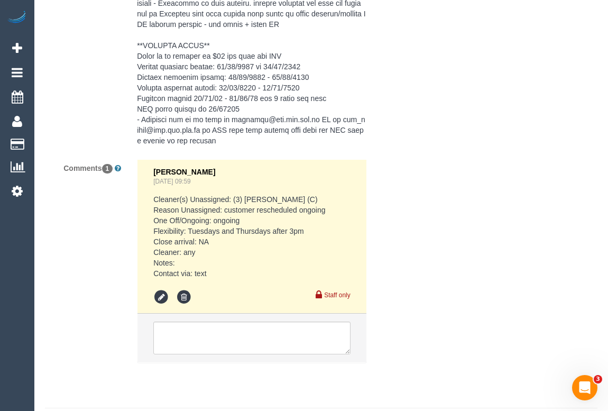
scroll to position [2759, 0]
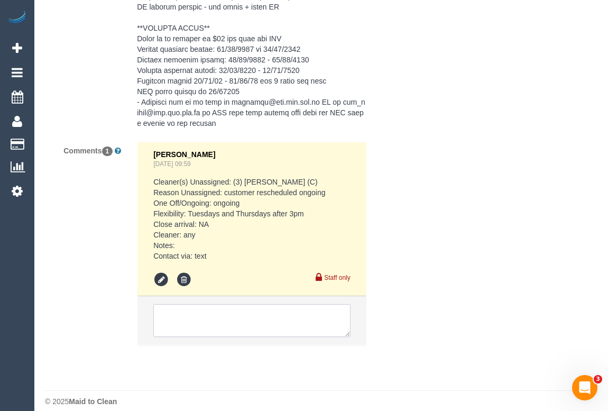
click at [218, 307] on textarea at bounding box center [251, 320] width 197 height 33
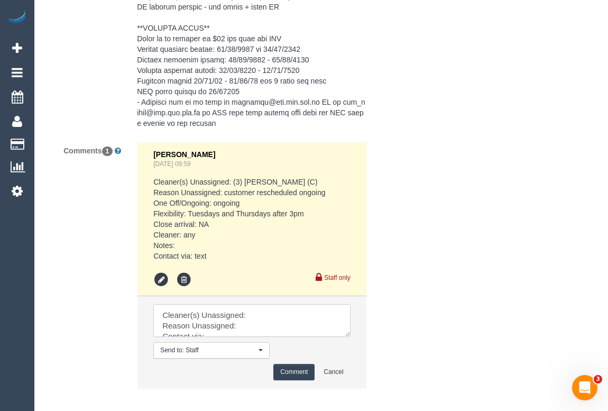
click at [253, 304] on textarea at bounding box center [251, 320] width 197 height 33
paste textarea "(3) [PERSON_NAME] (C)"
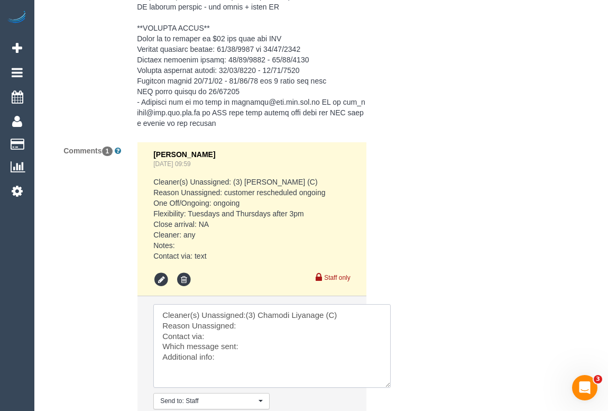
drag, startPoint x: 348, startPoint y: 323, endPoint x: 389, endPoint y: 375, distance: 66.3
click at [389, 375] on textarea at bounding box center [272, 346] width 238 height 84
click at [257, 313] on textarea at bounding box center [272, 346] width 238 height 84
click at [222, 333] on textarea at bounding box center [272, 346] width 238 height 84
click at [249, 344] on textarea at bounding box center [272, 346] width 238 height 84
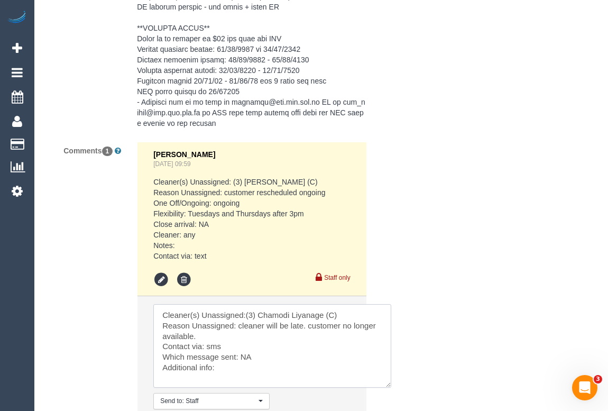
click at [222, 357] on textarea at bounding box center [272, 346] width 238 height 84
type textarea "Cleaner(s) Unassigned:(3) Chamodi Liyanage (C) Reason Unassigned: cleaner will …"
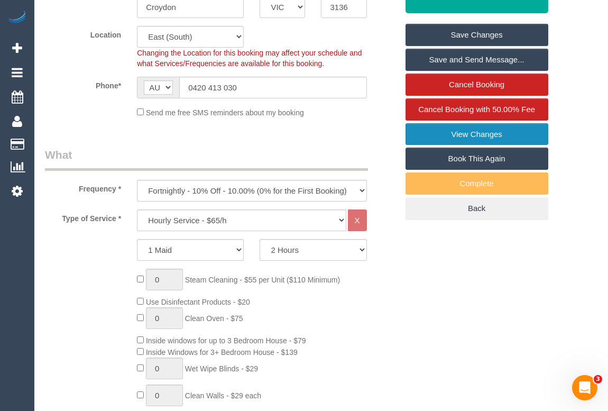
scroll to position [159, 0]
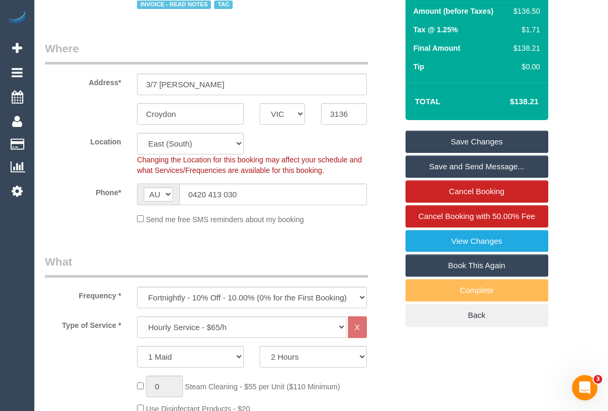
click at [466, 144] on link "Save Changes" at bounding box center [477, 142] width 143 height 22
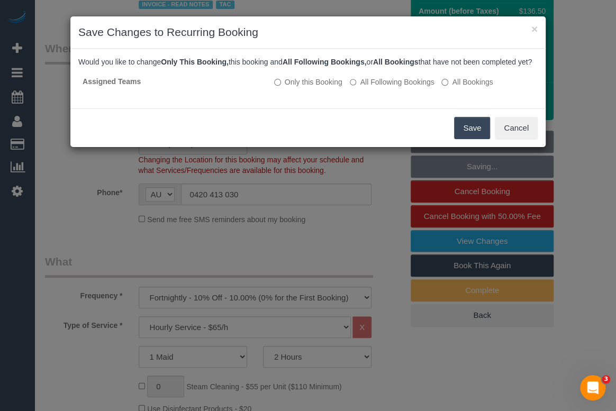
click at [468, 138] on button "Save" at bounding box center [472, 128] width 36 height 22
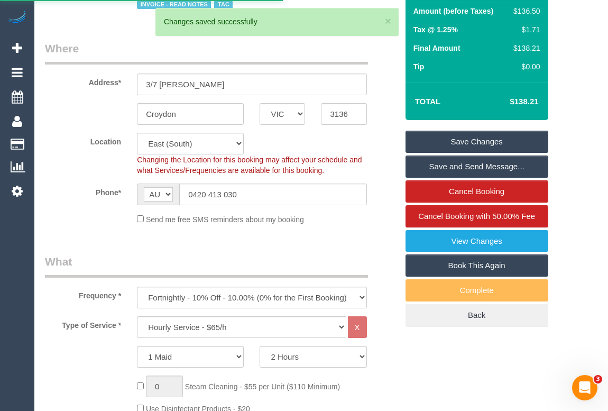
select select "***"
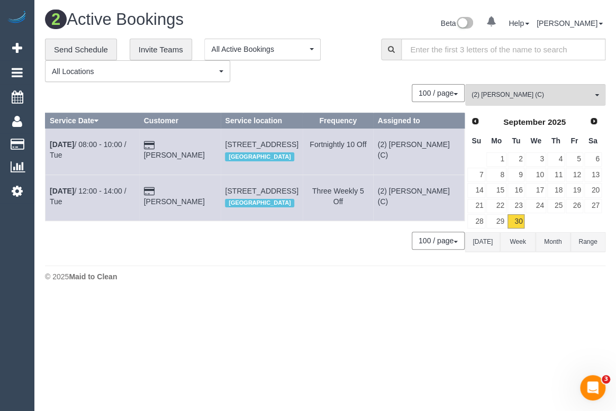
click at [339, 51] on div "**********" at bounding box center [205, 61] width 320 height 44
click at [344, 28] on div "Beta 0 Your Notifications You have 0 alerts Help Help Docs Take a Tour Contact …" at bounding box center [469, 25] width 288 height 28
